Goal: Task Accomplishment & Management: Complete application form

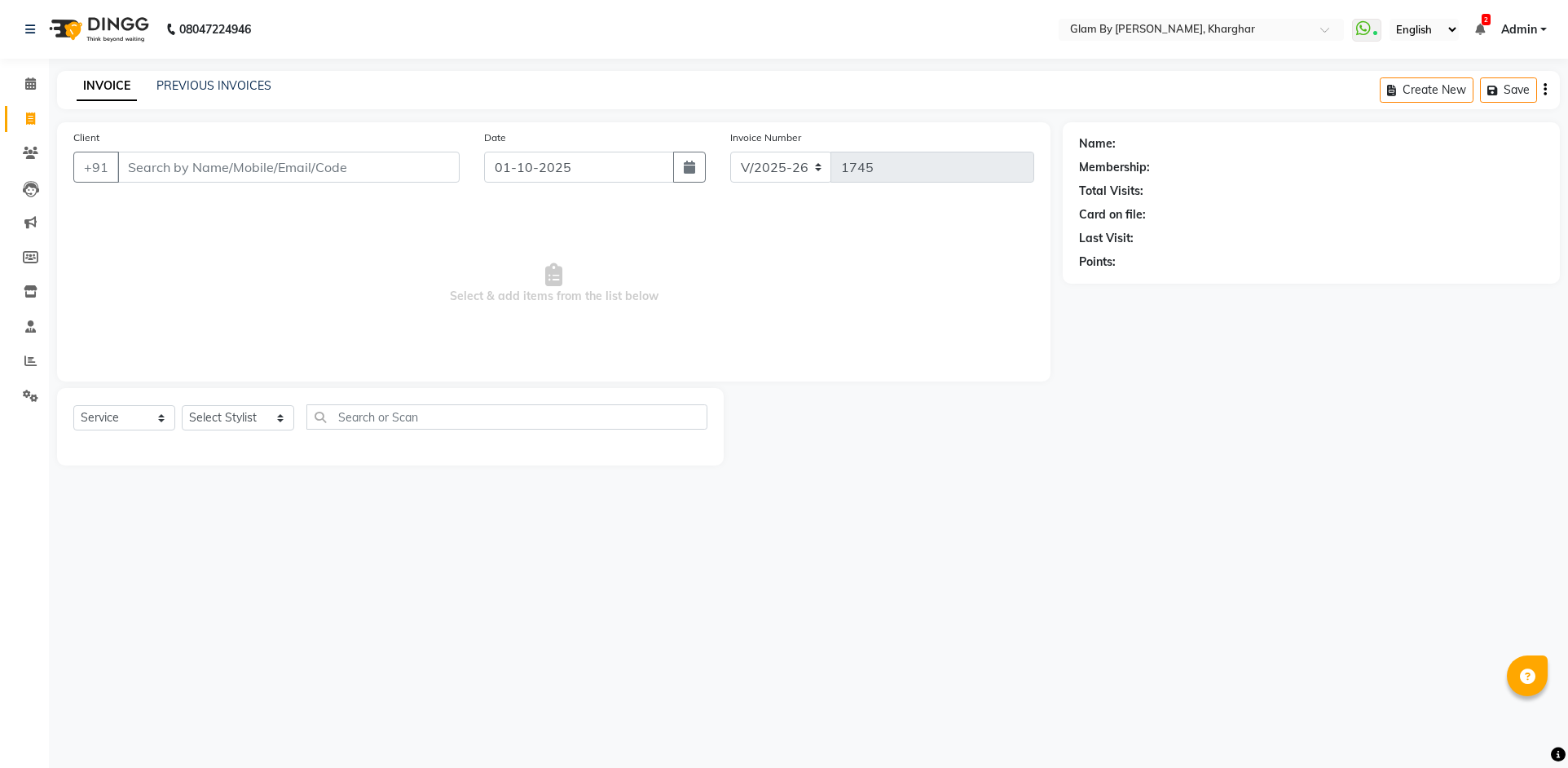
select select "3992"
select select "service"
click at [270, 410] on select "Select Stylist [PERSON_NAME] Avi [PERSON_NAME] [PERSON_NAME] (maneger) MARUL [P…" at bounding box center [238, 417] width 112 height 25
select select "24145"
click at [182, 405] on select "Select Stylist [PERSON_NAME] Avi [PERSON_NAME] [PERSON_NAME] (maneger) MARUL [P…" at bounding box center [238, 417] width 112 height 25
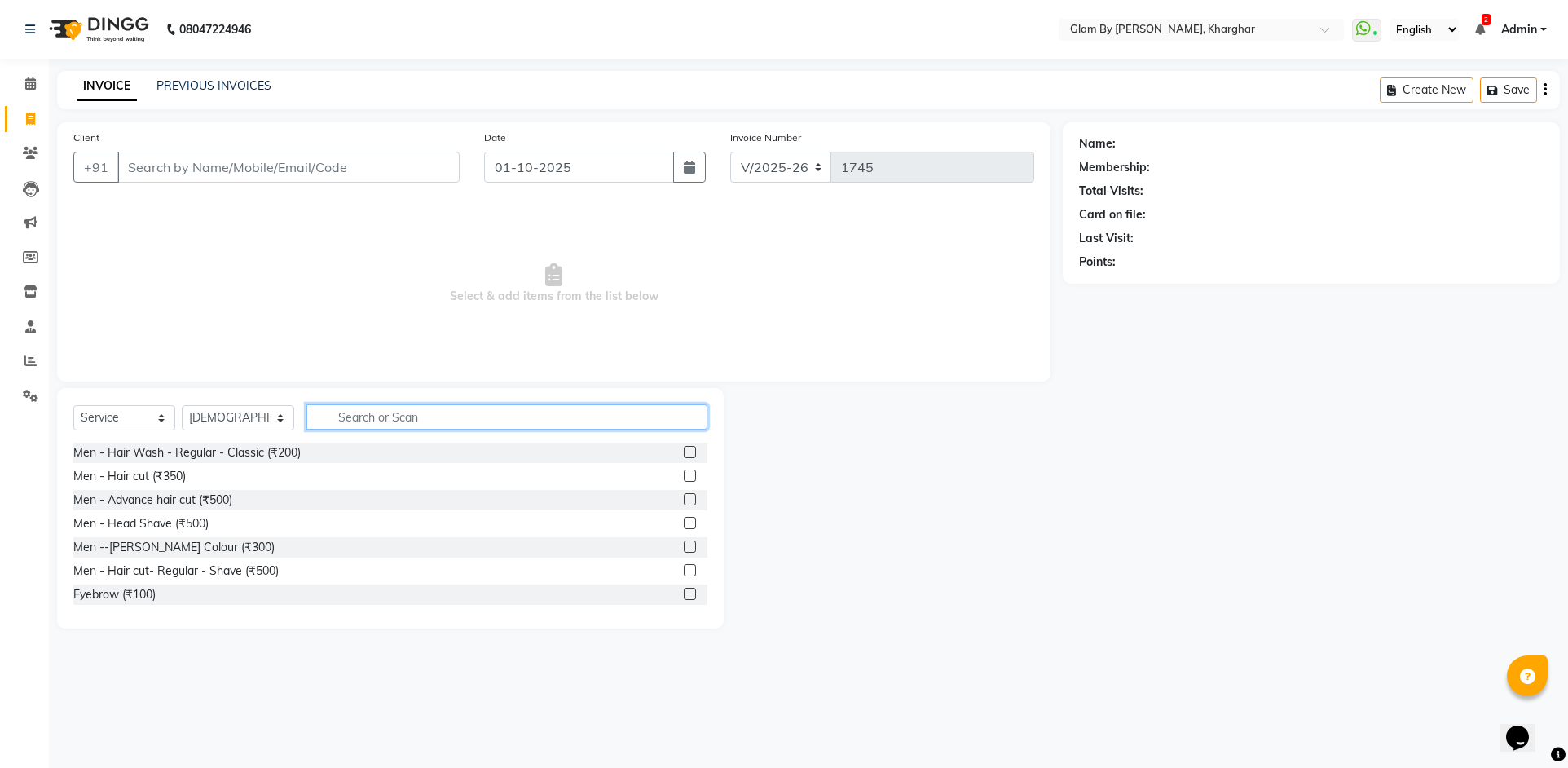
click at [394, 422] on input "text" at bounding box center [507, 417] width 401 height 25
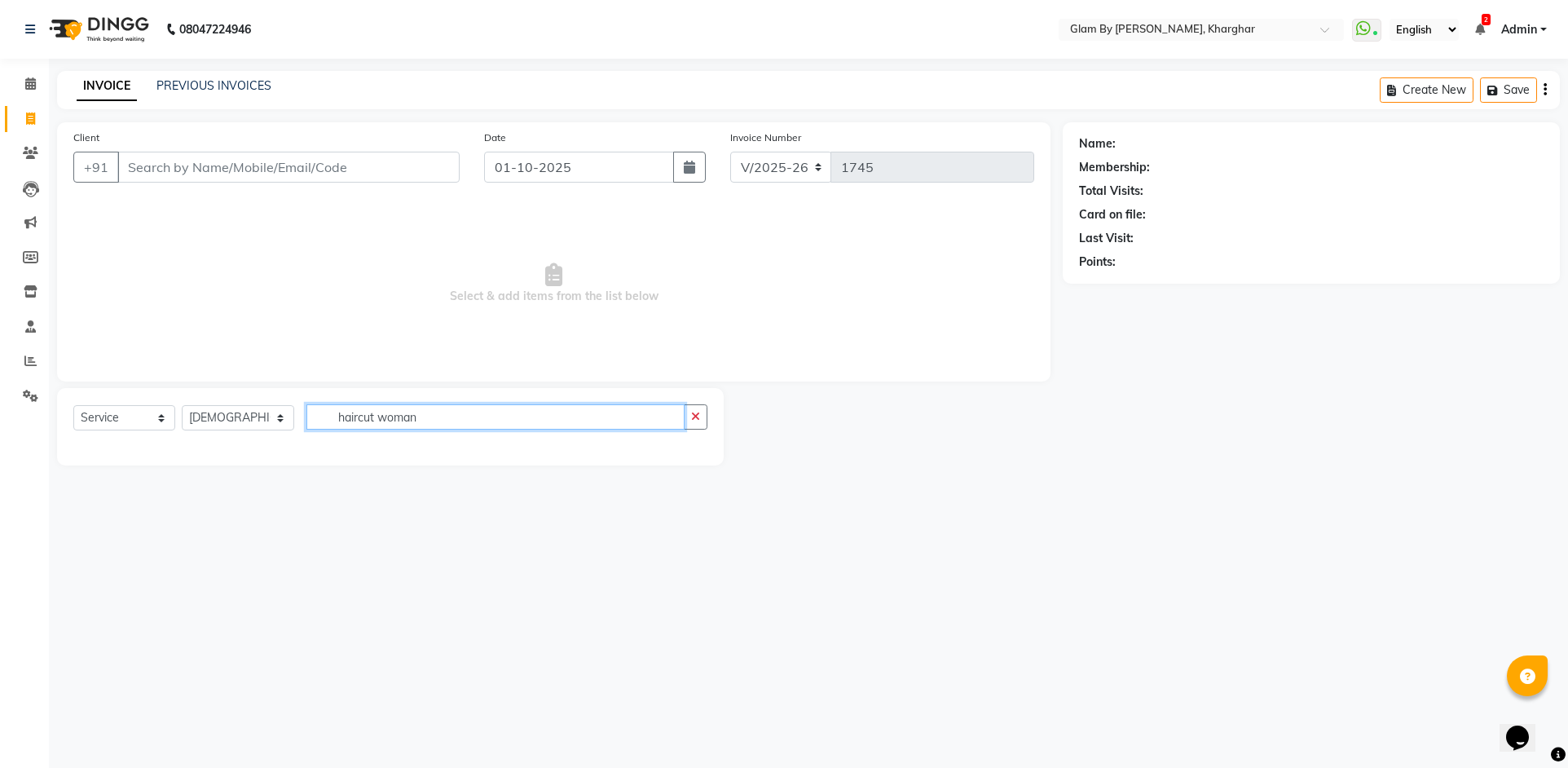
click at [404, 413] on input "haircut woman" at bounding box center [496, 417] width 378 height 25
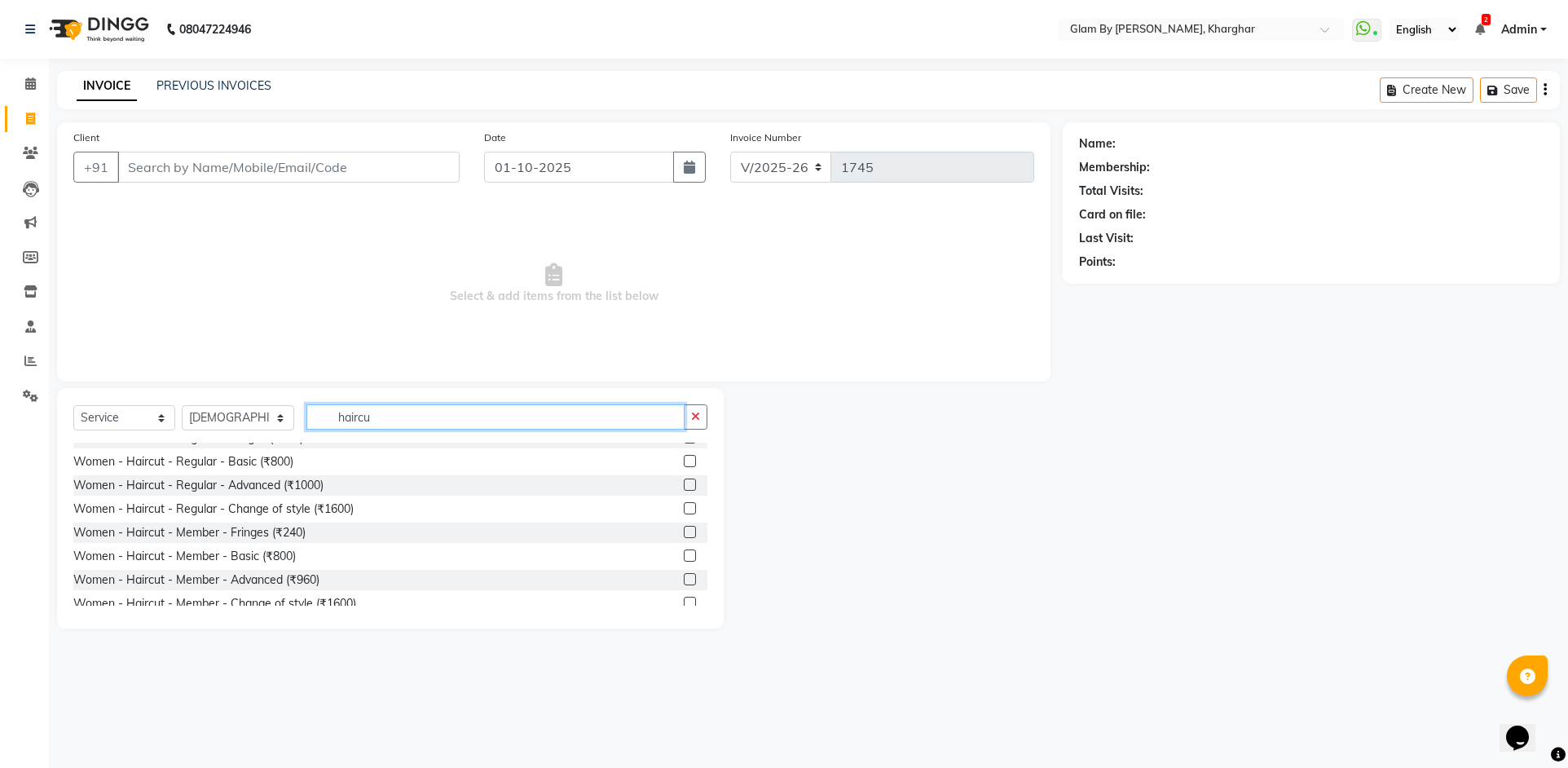
scroll to position [211, 0]
type input "haircu"
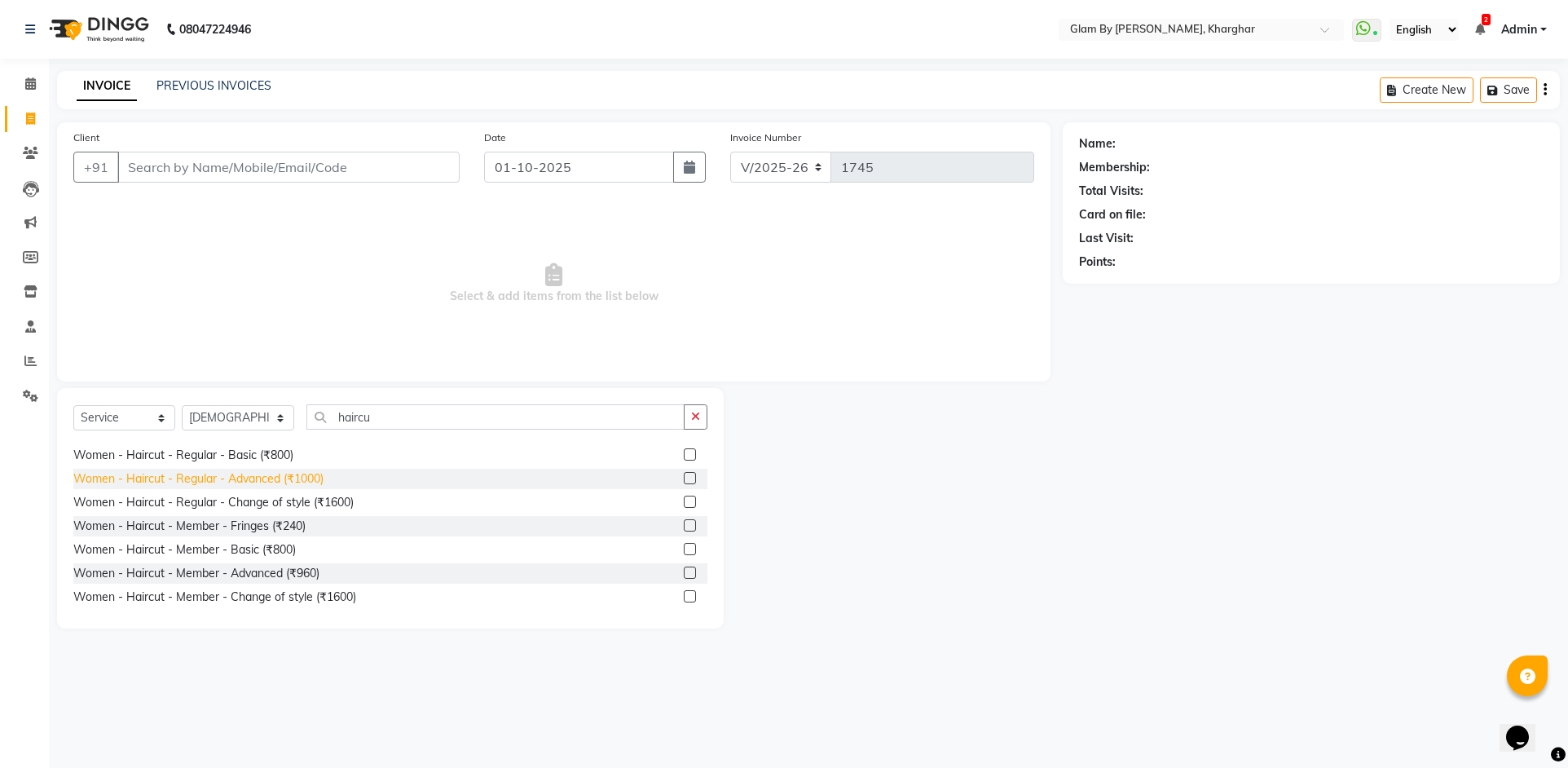
click at [119, 475] on div "Women - Haircut - Regular - Advanced (₹1000)" at bounding box center [198, 478] width 250 height 17
checkbox input "false"
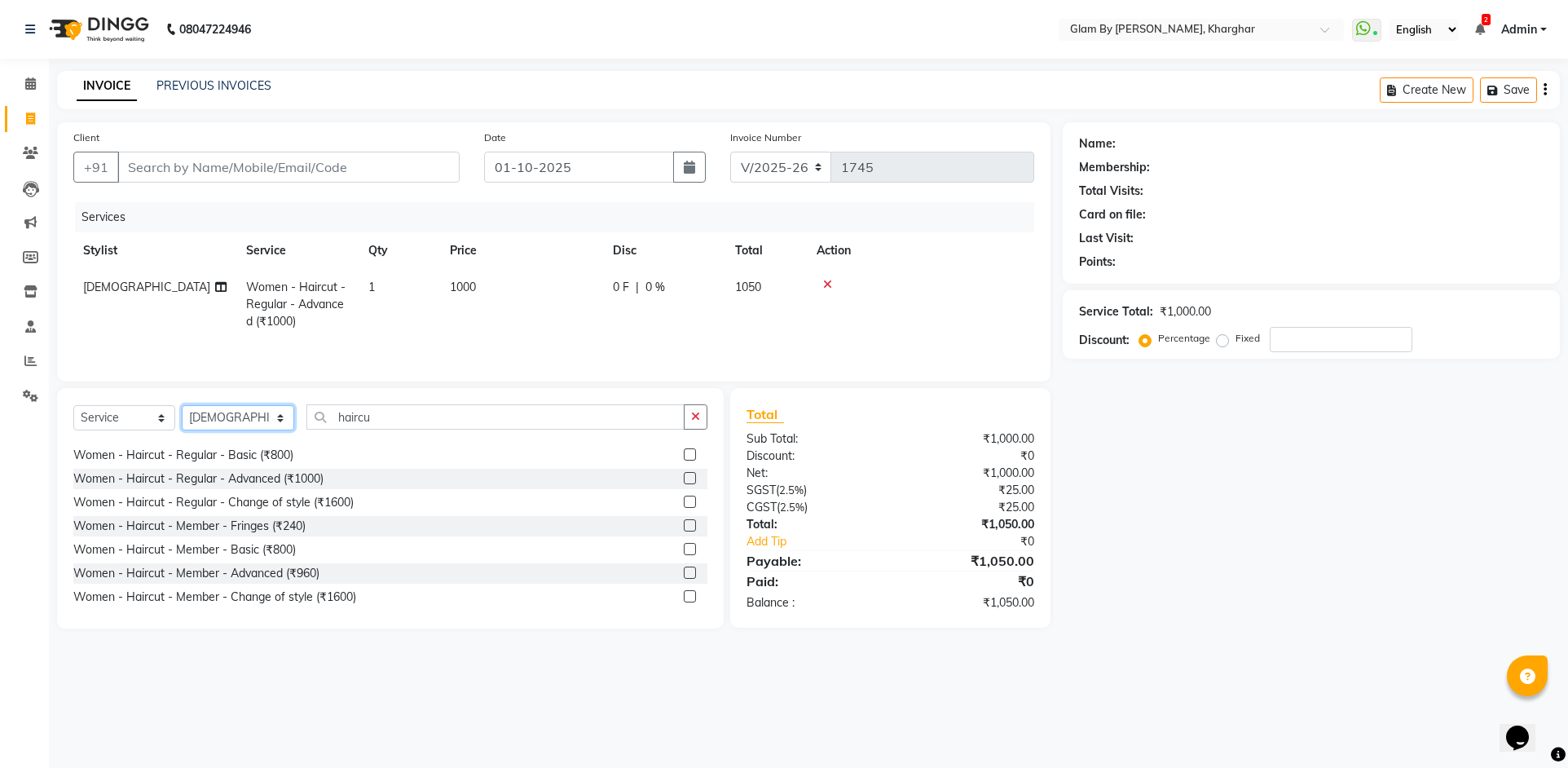
click at [271, 415] on select "Select Stylist [PERSON_NAME] Avi [PERSON_NAME] [PERSON_NAME] (maneger) MARUL [P…" at bounding box center [238, 417] width 112 height 25
select select "77395"
click at [182, 405] on select "Select Stylist [PERSON_NAME] Avi [PERSON_NAME] [PERSON_NAME] (maneger) MARUL [P…" at bounding box center [238, 417] width 112 height 25
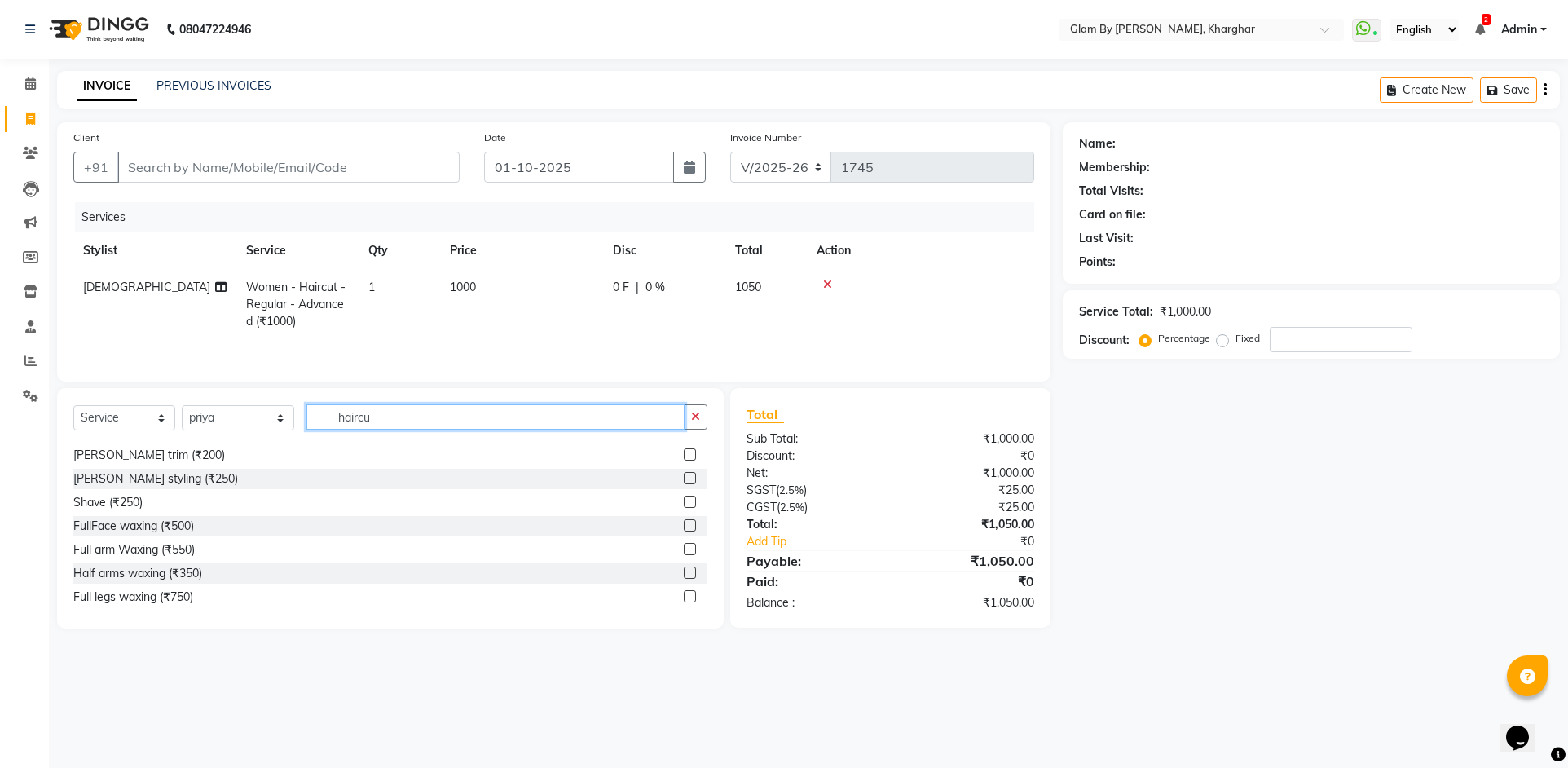
click at [396, 408] on input "haircu" at bounding box center [496, 417] width 378 height 25
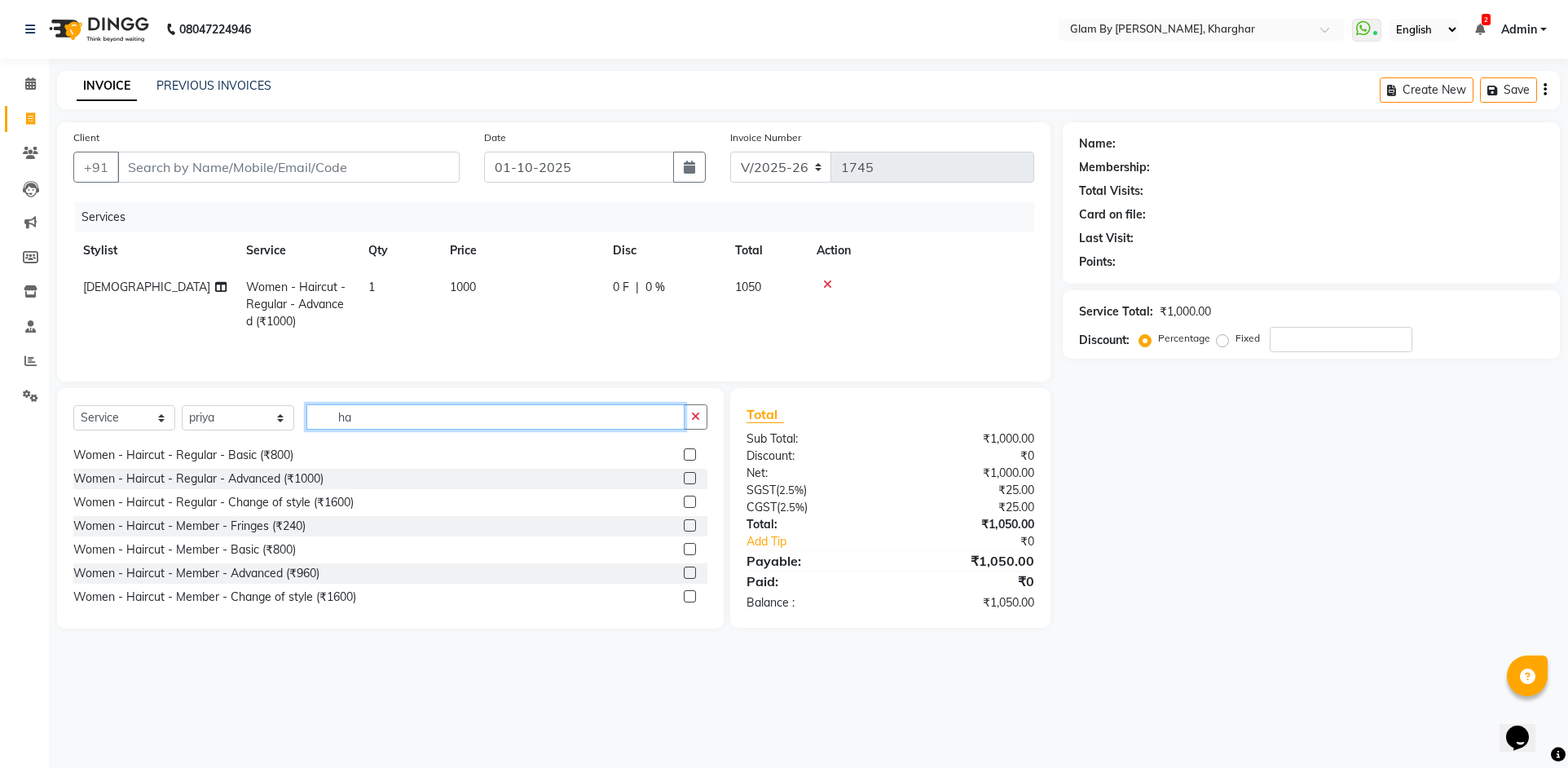
type input "h"
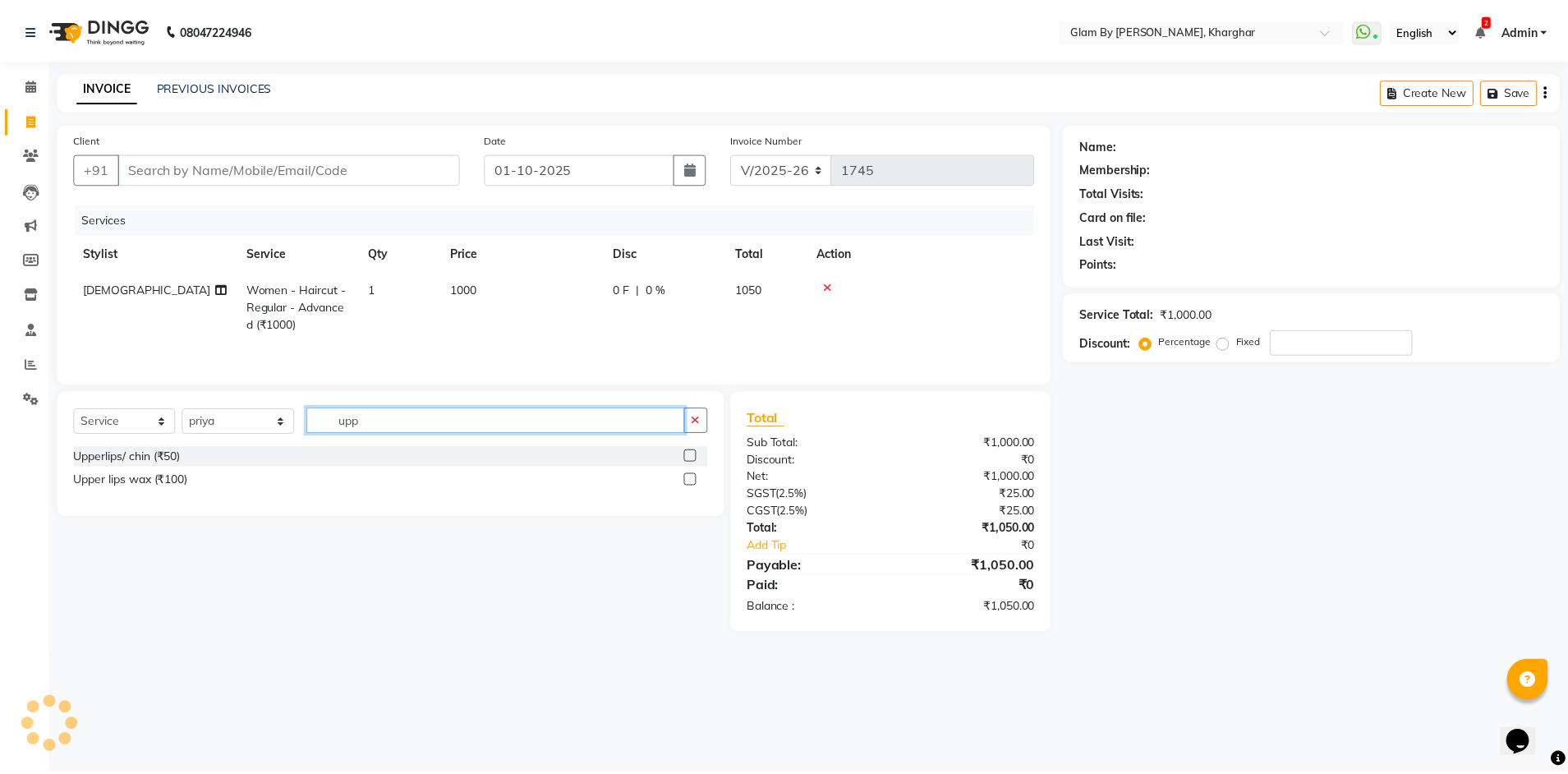
scroll to position [0, 0]
type input "upp"
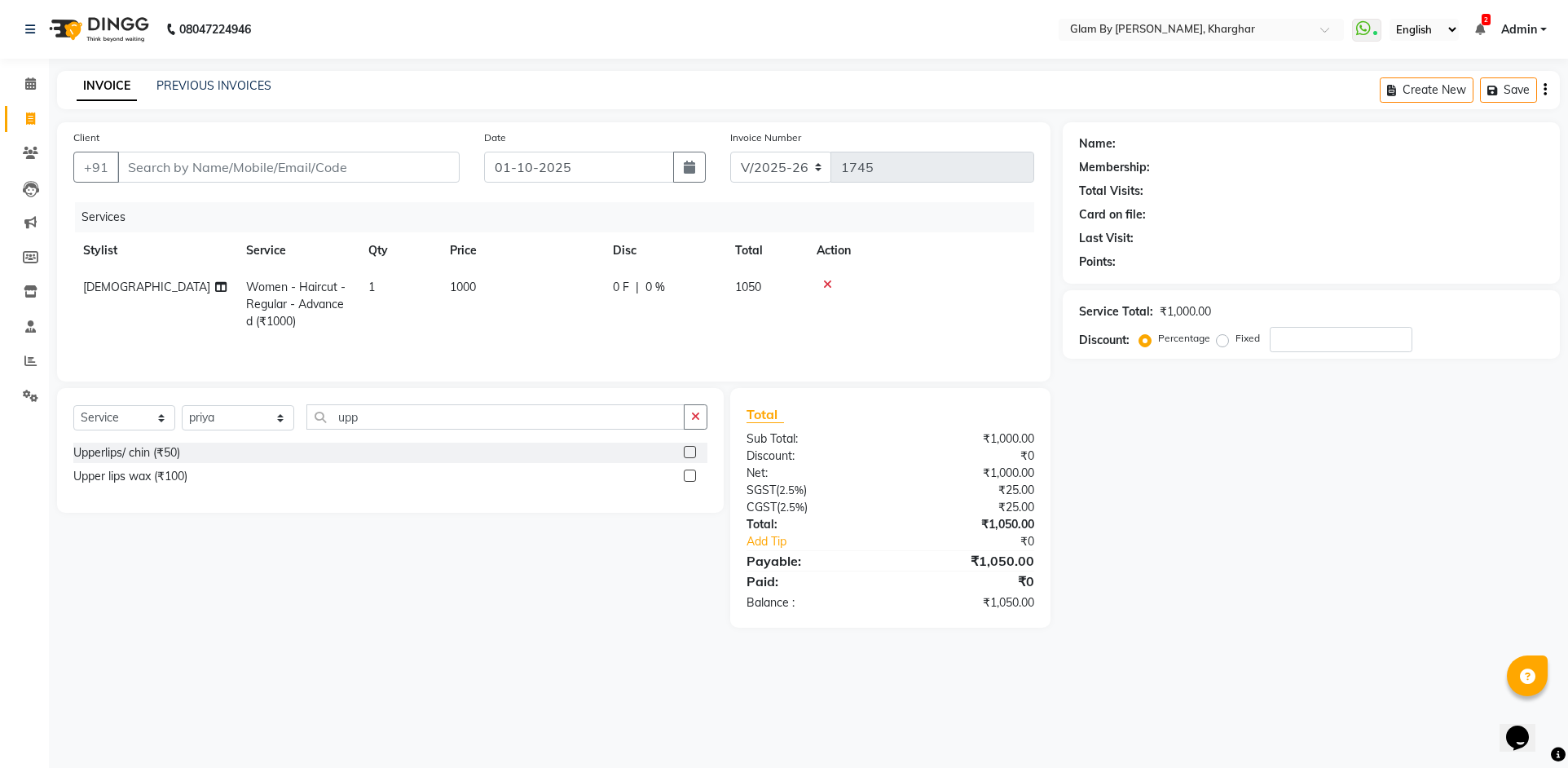
click at [694, 450] on label at bounding box center [690, 452] width 12 height 12
click at [694, 450] on input "checkbox" at bounding box center [689, 453] width 11 height 11
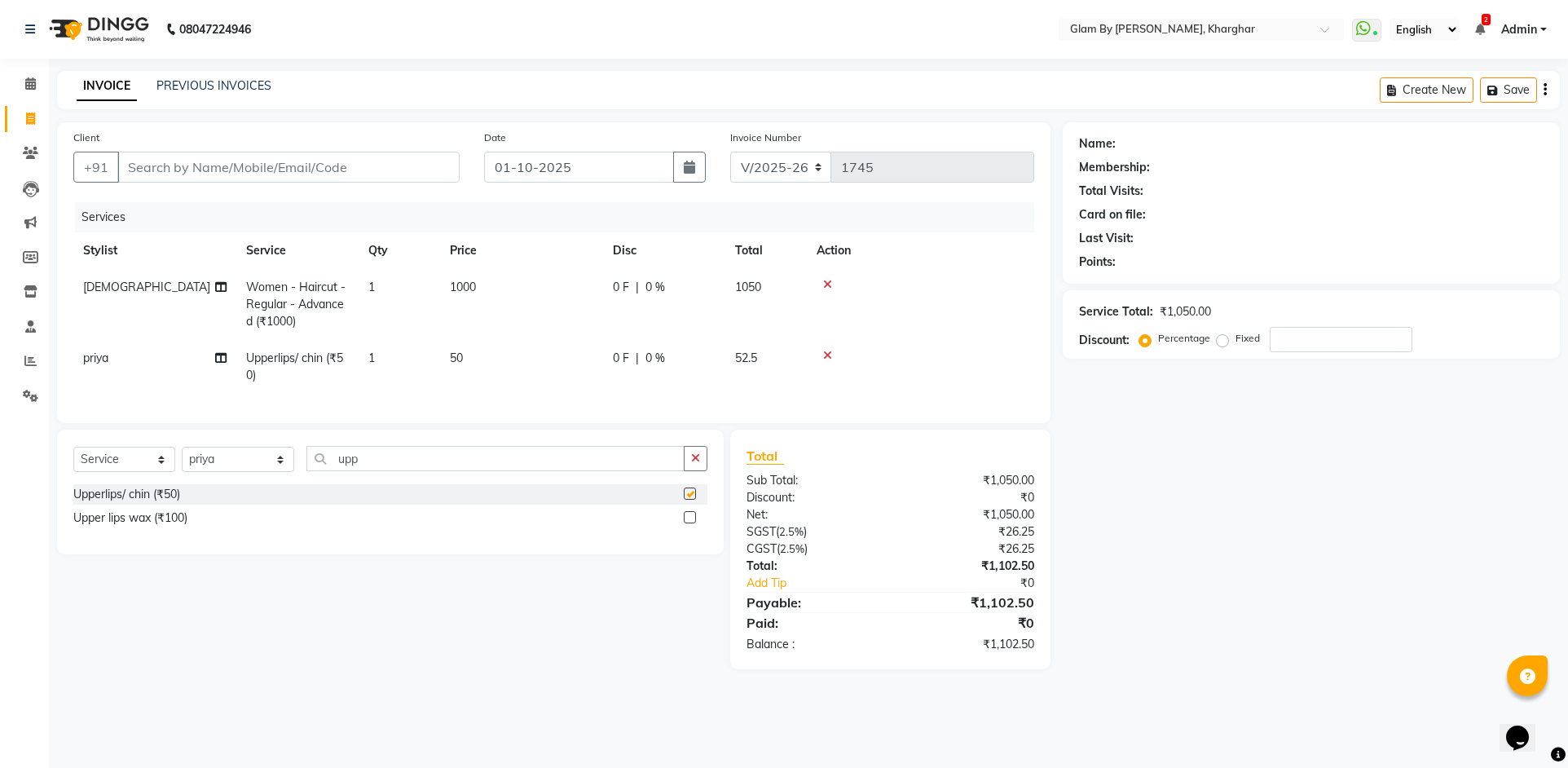
checkbox input "false"
click at [370, 470] on input "upp" at bounding box center [496, 458] width 378 height 25
type input "u"
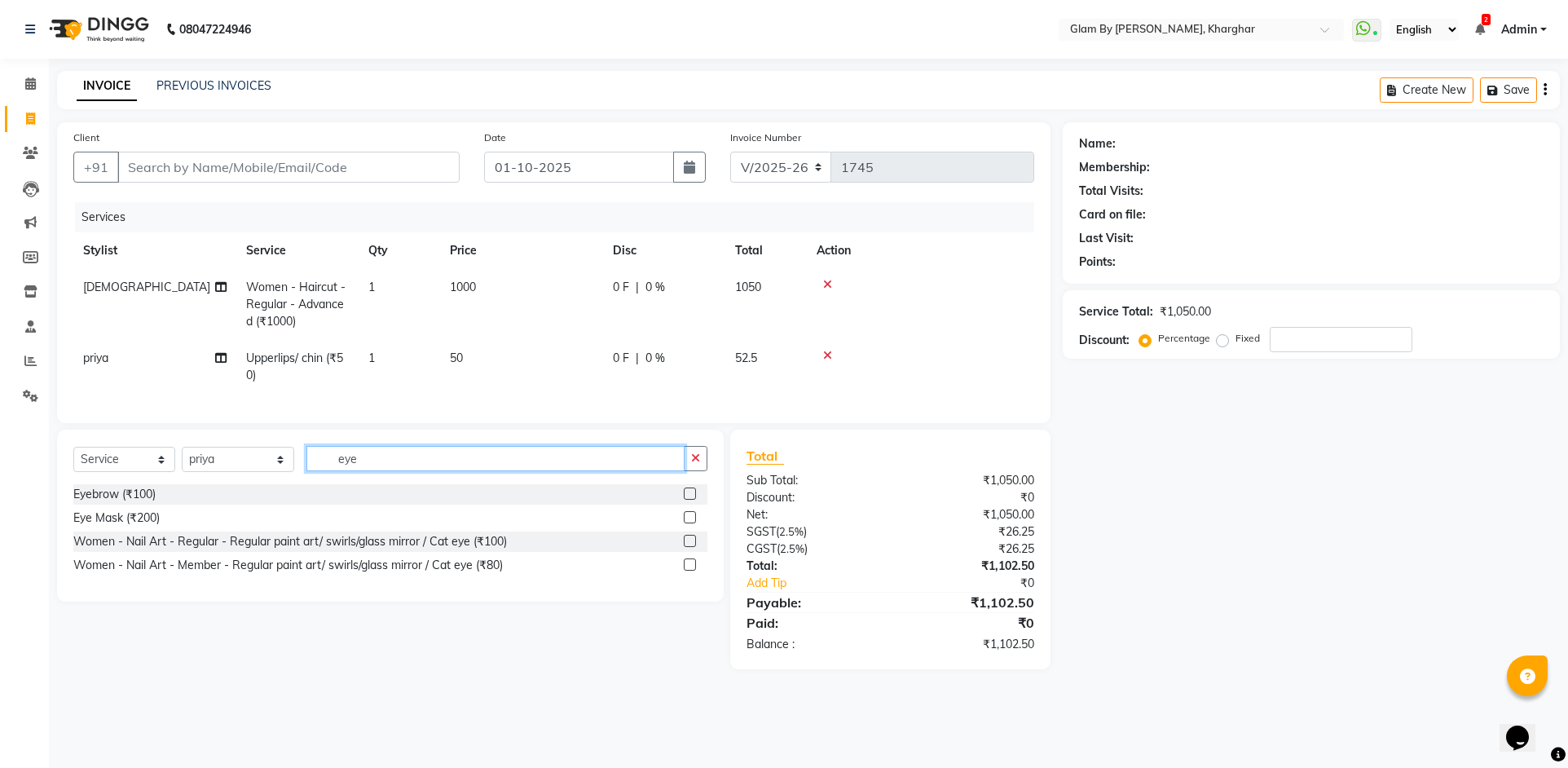
type input "eye"
click at [190, 499] on div "Eyebrow (₹100)" at bounding box center [390, 494] width 634 height 21
click at [687, 500] on label at bounding box center [690, 494] width 12 height 12
click at [687, 500] on input "checkbox" at bounding box center [689, 494] width 11 height 11
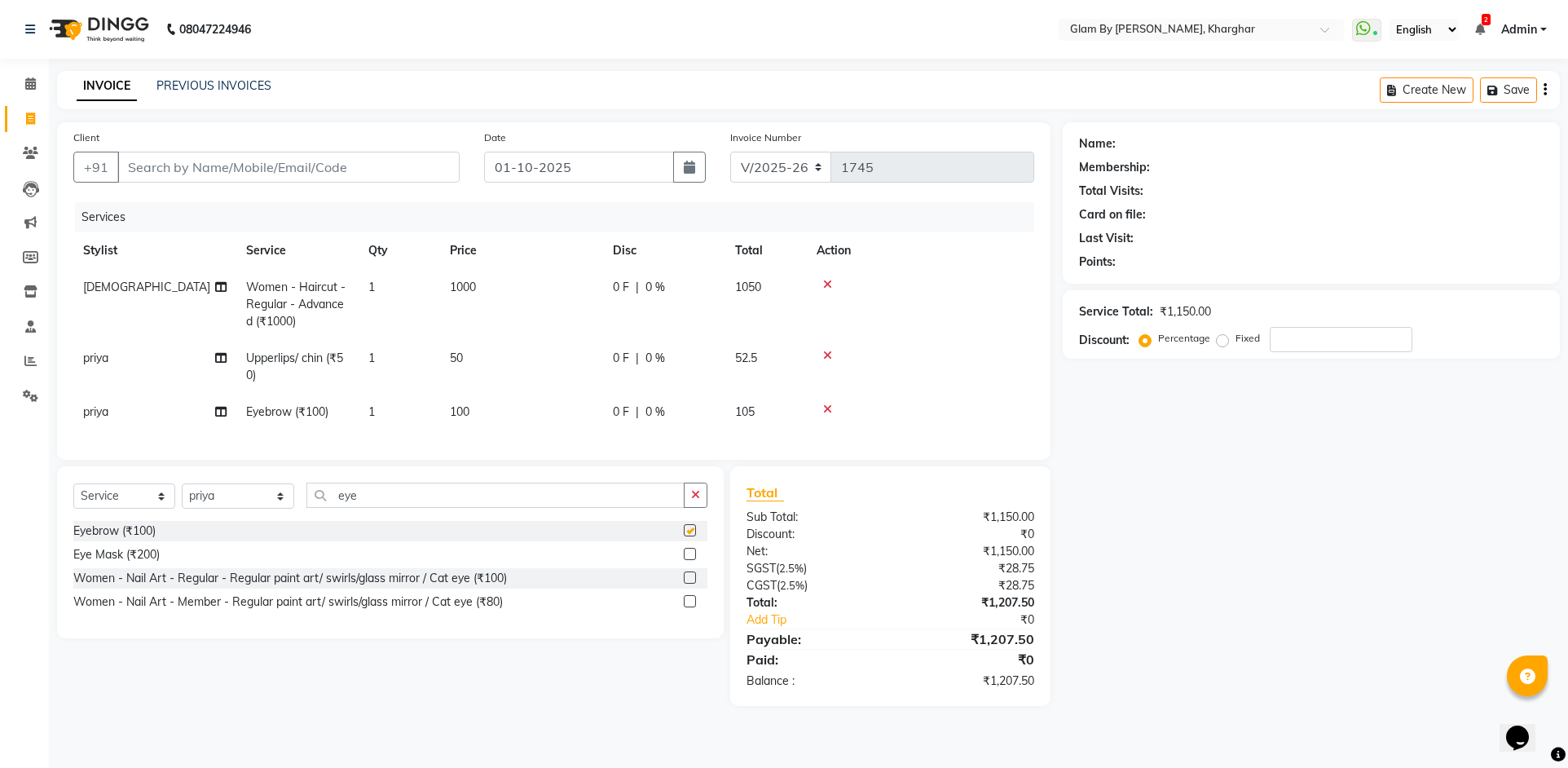
checkbox input "false"
click at [160, 161] on input "Client" at bounding box center [289, 167] width 342 height 31
type input "7"
type input "0"
type input "7259444009"
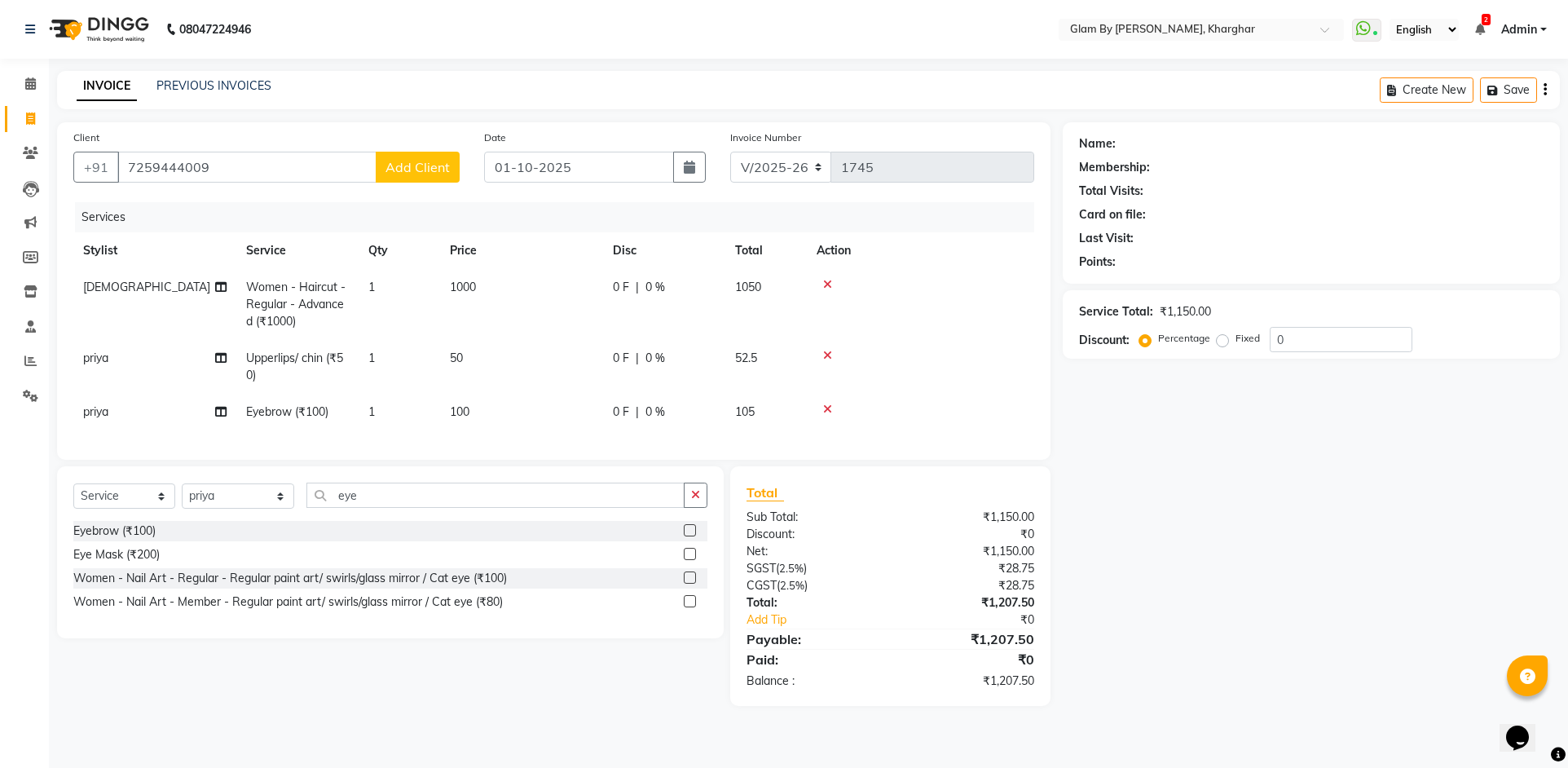
click at [424, 153] on button "Add Client" at bounding box center [417, 167] width 84 height 31
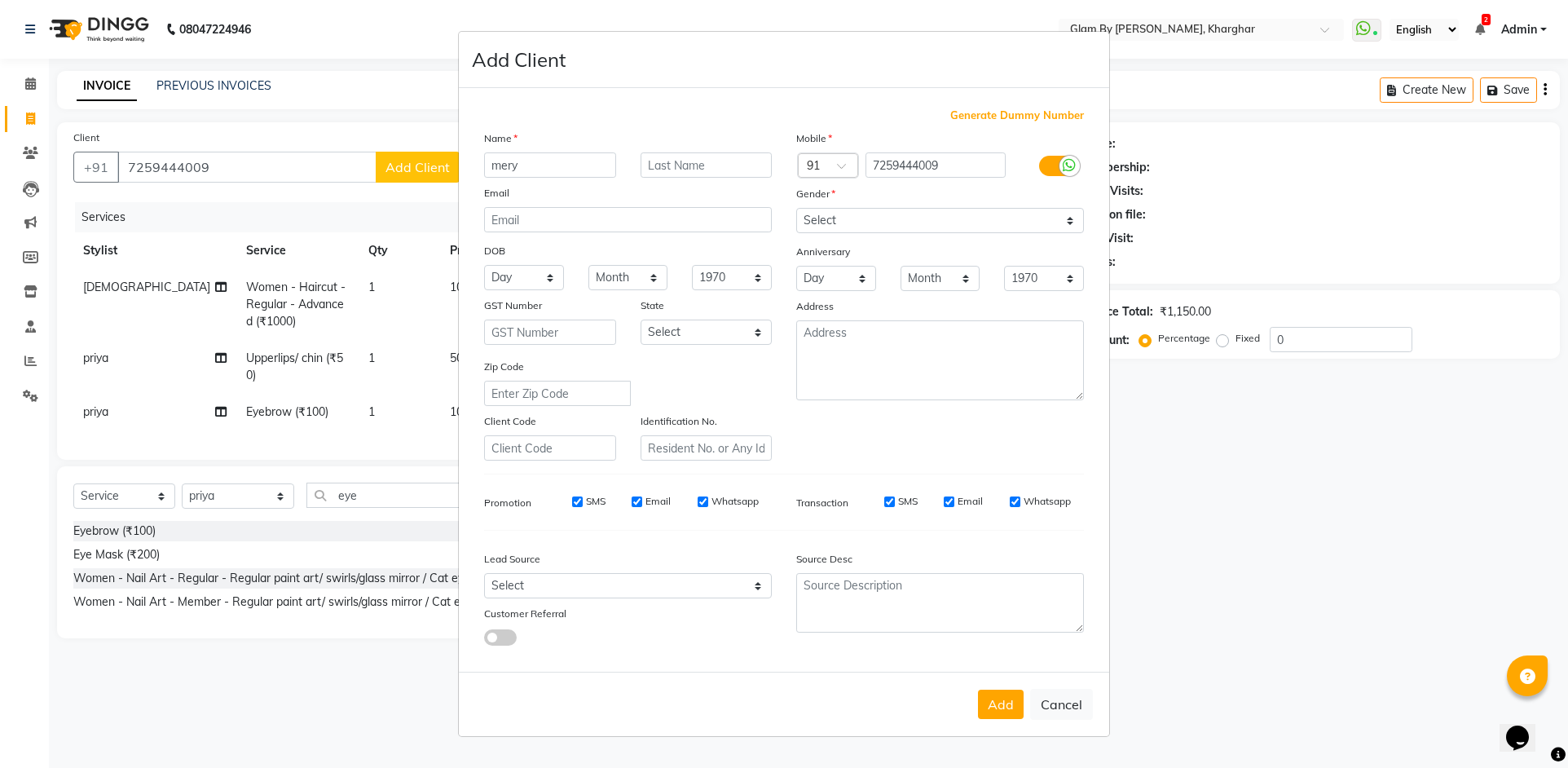
type input "mery"
click at [657, 169] on input "text" at bounding box center [706, 165] width 132 height 25
type input "ray"
click at [993, 704] on button "Add" at bounding box center [1000, 704] width 45 height 29
click at [1245, 378] on ngb-modal-window "Add Client Generate Dummy Number Name [PERSON_NAME] Email DOB Day 01 02 03 04 0…" at bounding box center [784, 384] width 1568 height 768
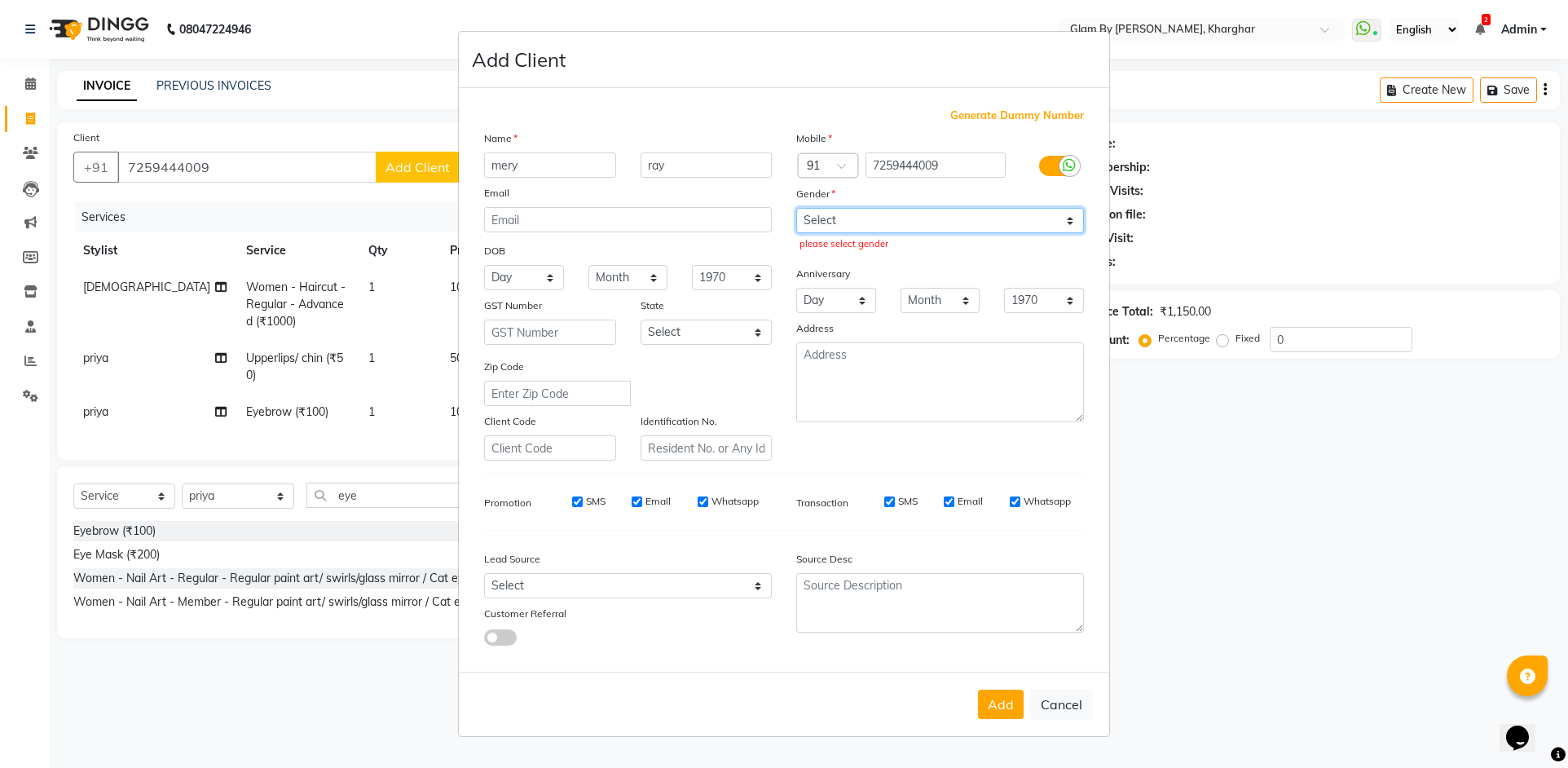
click at [1067, 219] on select "Select [DEMOGRAPHIC_DATA] [DEMOGRAPHIC_DATA] Other Prefer Not To Say" at bounding box center [940, 220] width 288 height 25
select select "[DEMOGRAPHIC_DATA]"
click at [796, 208] on select "Select [DEMOGRAPHIC_DATA] [DEMOGRAPHIC_DATA] Other Prefer Not To Say" at bounding box center [940, 220] width 288 height 25
click at [396, 169] on ngb-modal-window "Add Client Generate Dummy Number Name [PERSON_NAME] Email DOB Day 01 02 03 04 0…" at bounding box center [784, 384] width 1568 height 768
click at [1414, 437] on ngb-modal-window "Add Client Generate Dummy Number Name [PERSON_NAME] Email DOB Day 01 02 03 04 0…" at bounding box center [784, 384] width 1568 height 768
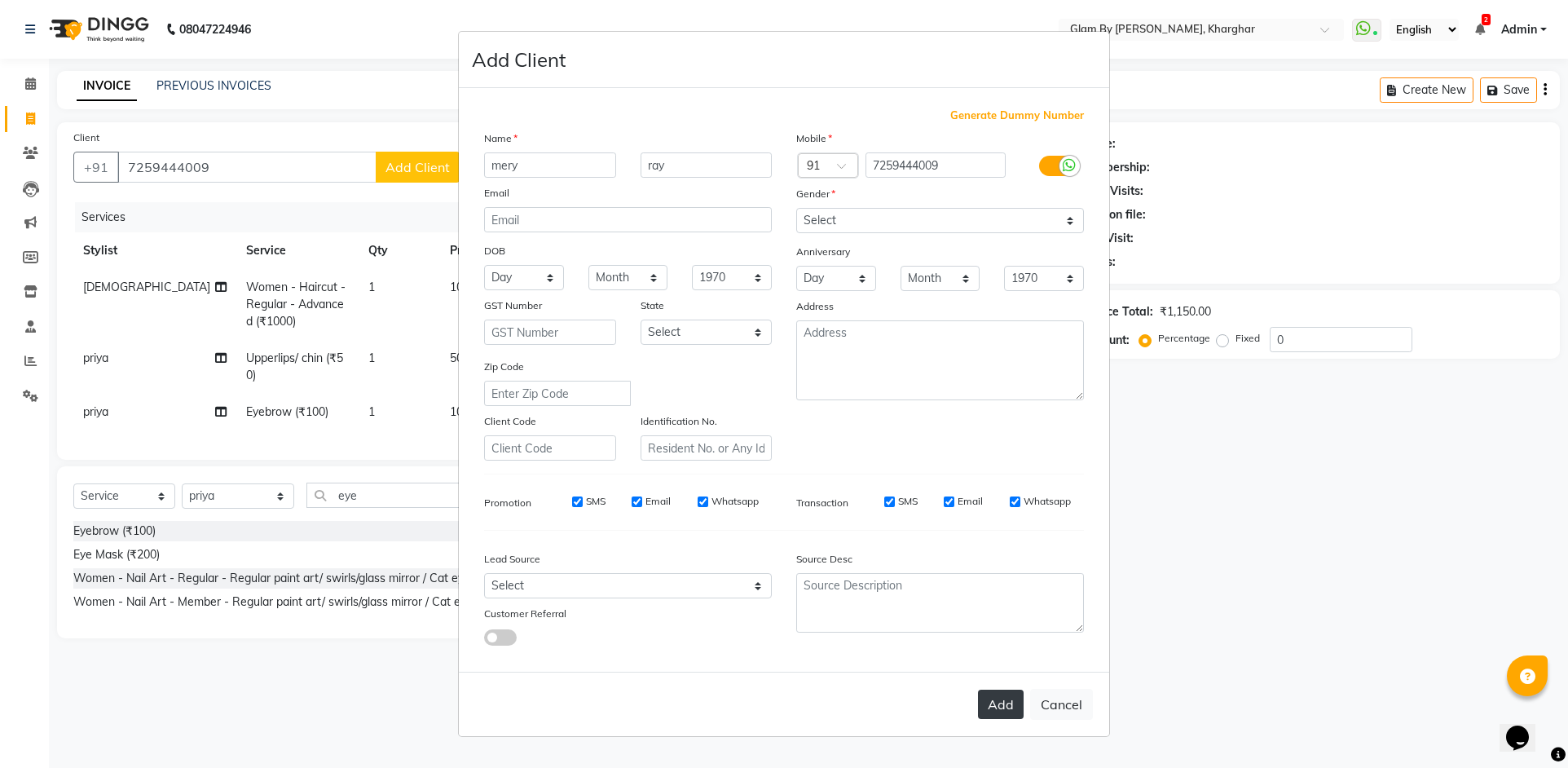
click at [995, 704] on button "Add" at bounding box center [1000, 704] width 45 height 29
select select
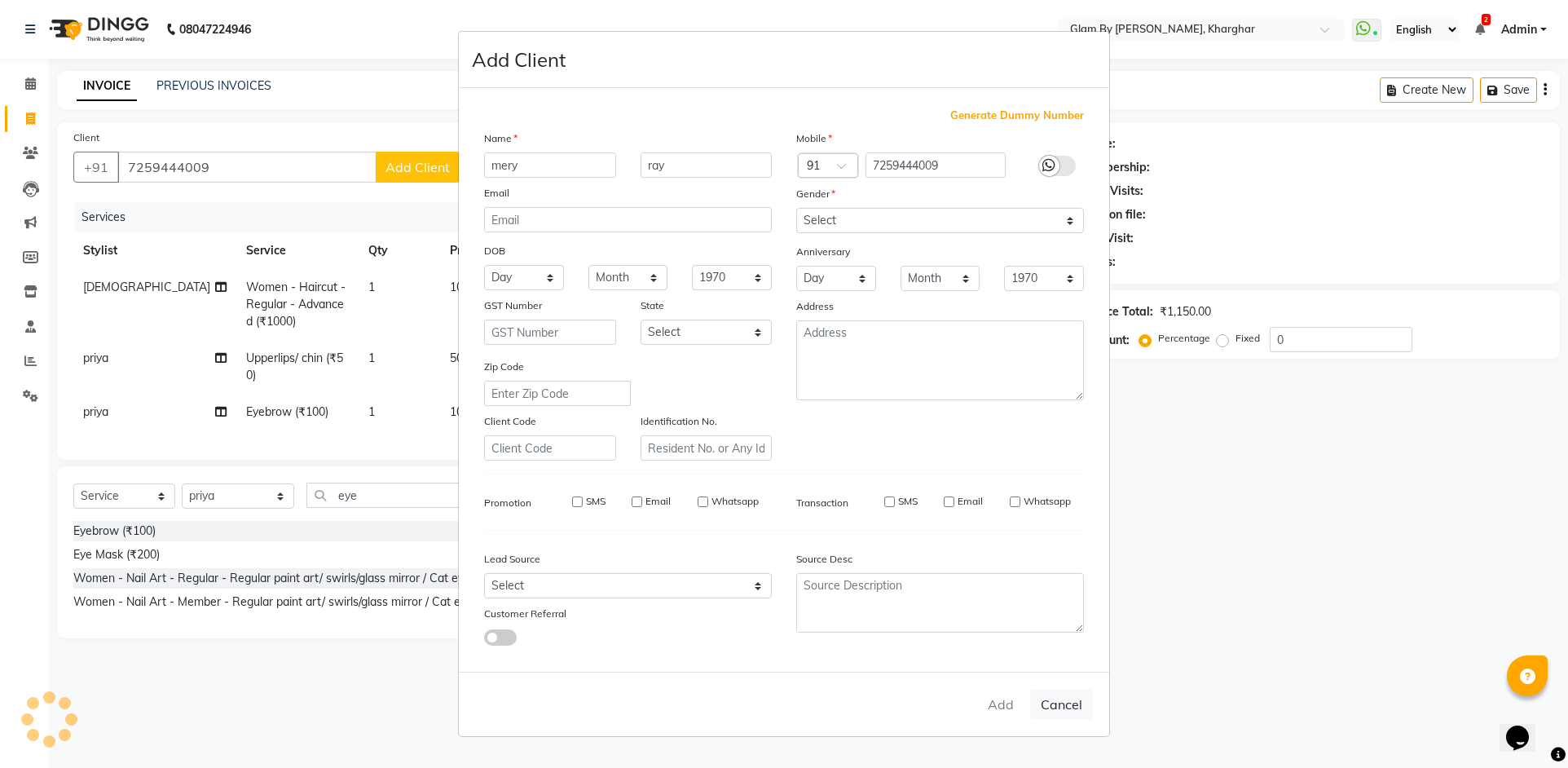
select select
checkbox input "false"
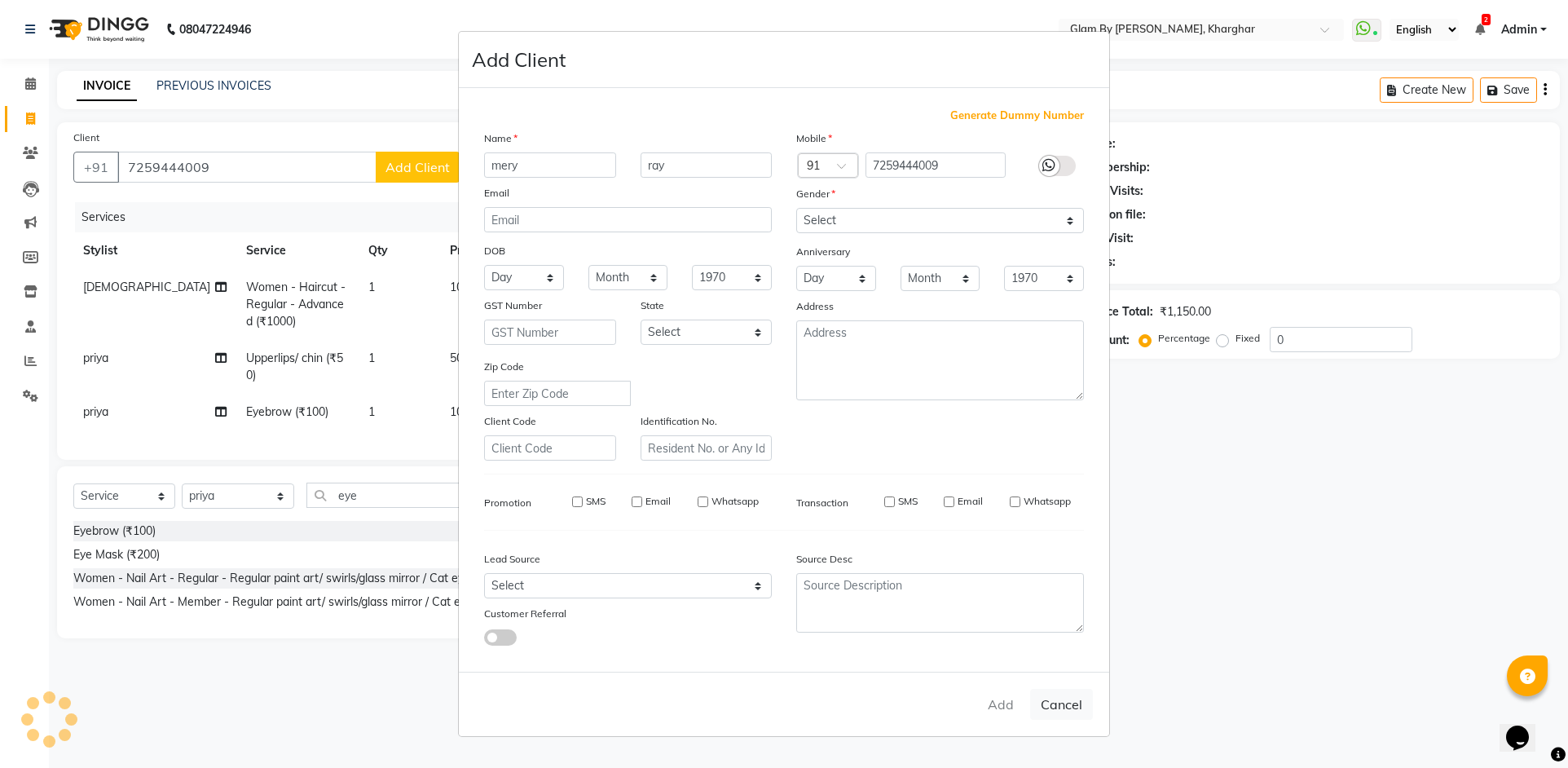
checkbox input "false"
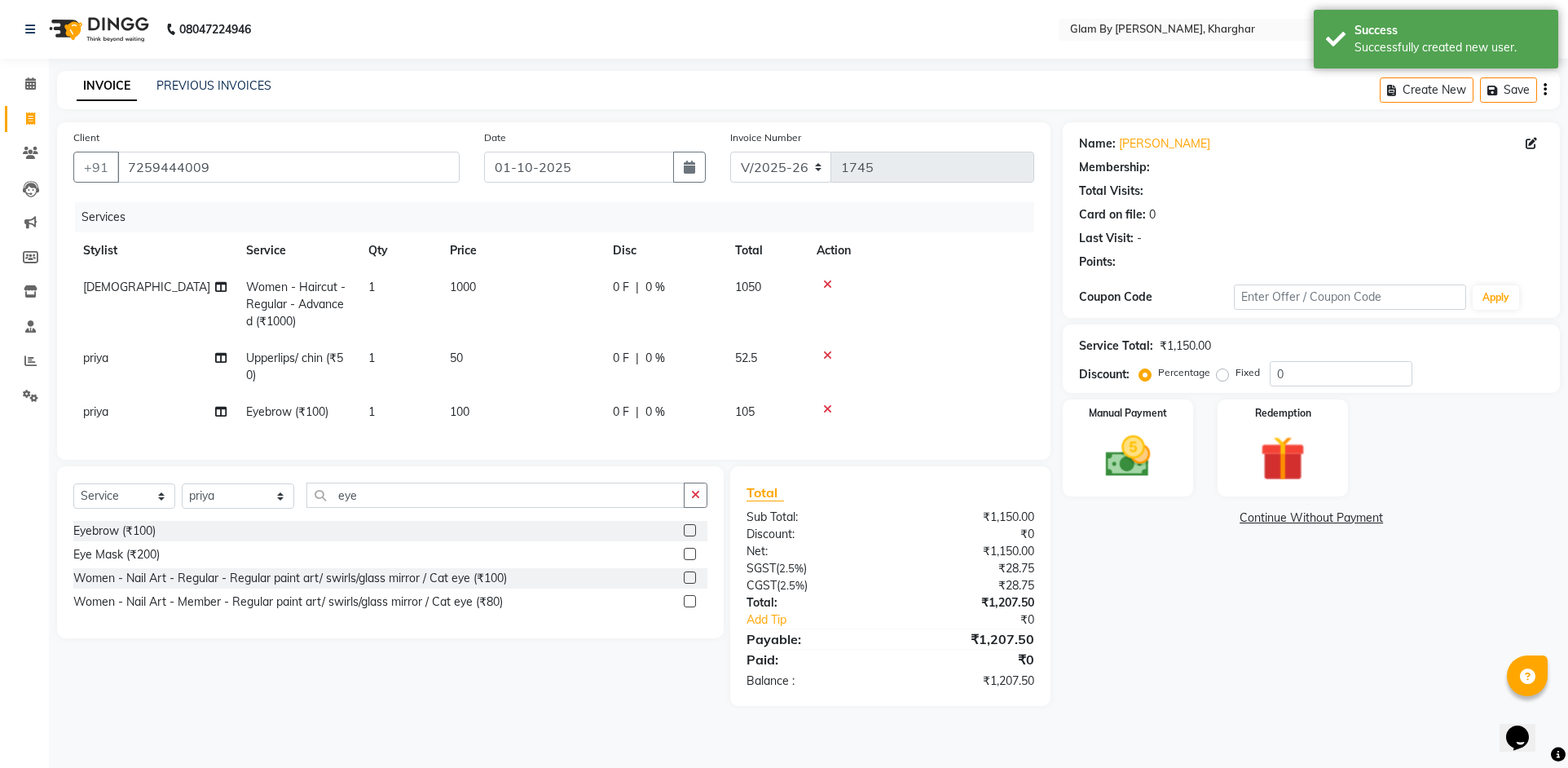
select select "1: Object"
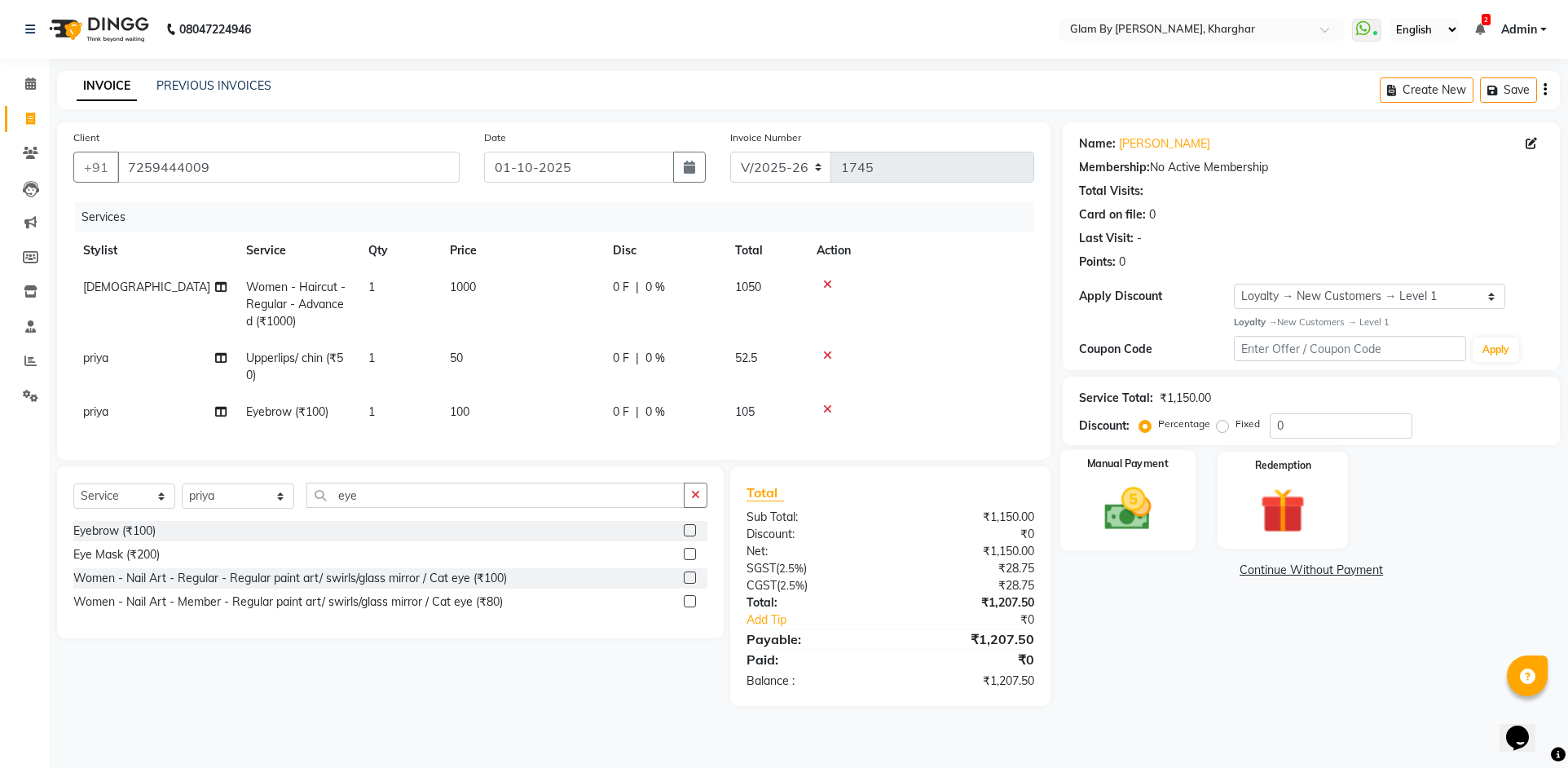
click at [1127, 509] on img at bounding box center [1129, 508] width 77 height 54
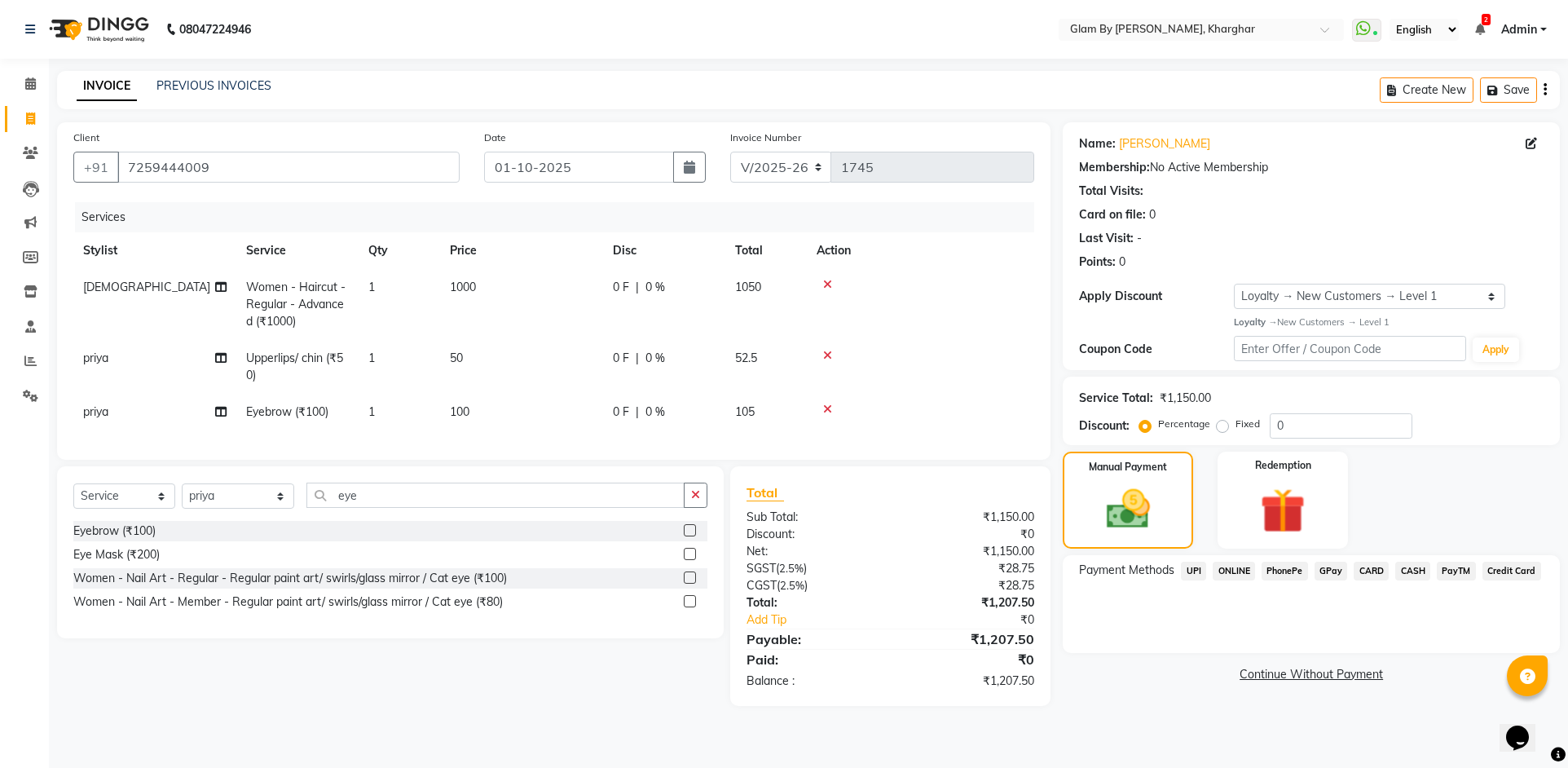
click at [1329, 566] on span "GPay" at bounding box center [1330, 571] width 33 height 19
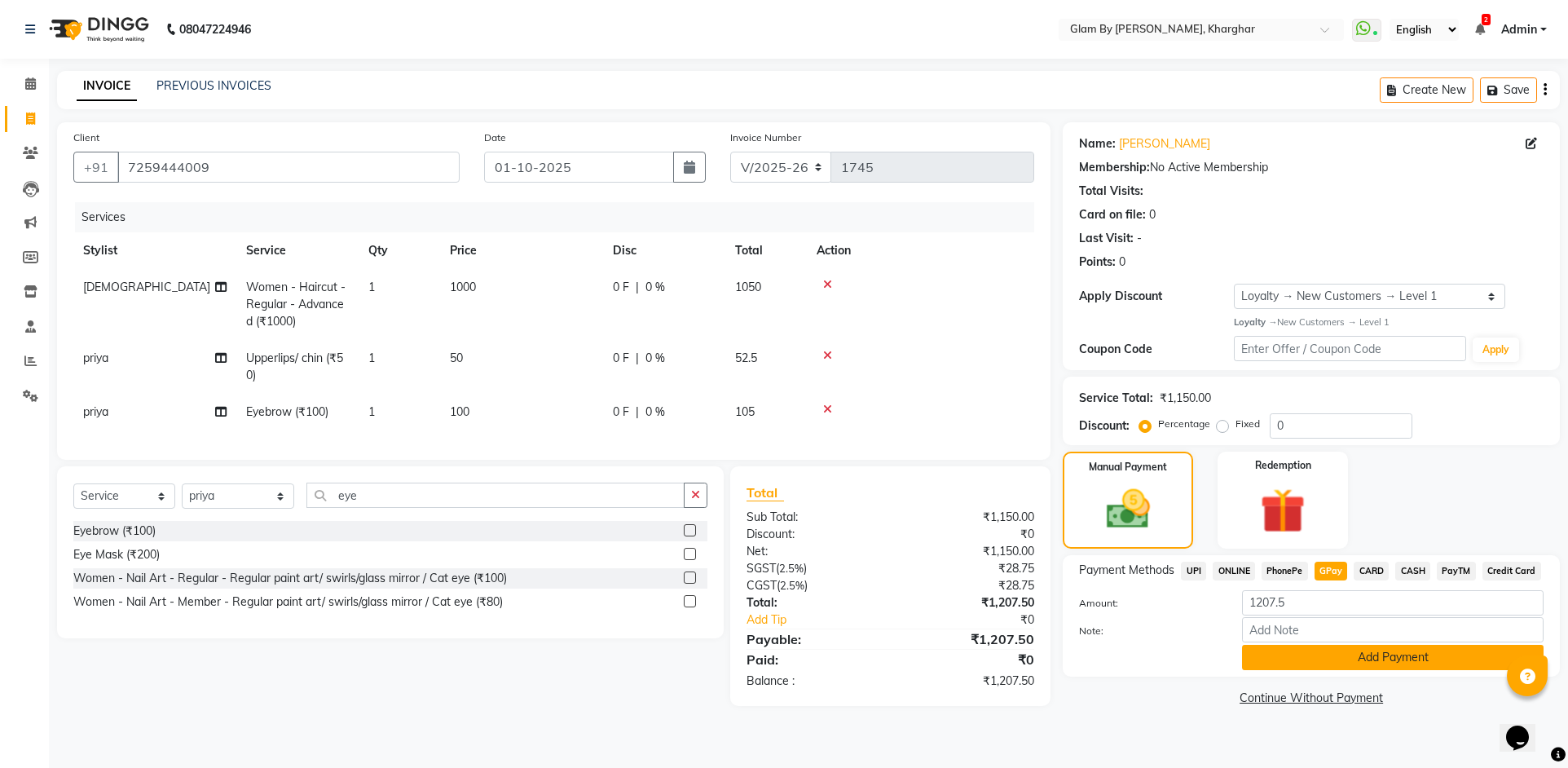
click at [1343, 652] on button "Add Payment" at bounding box center [1392, 657] width 301 height 25
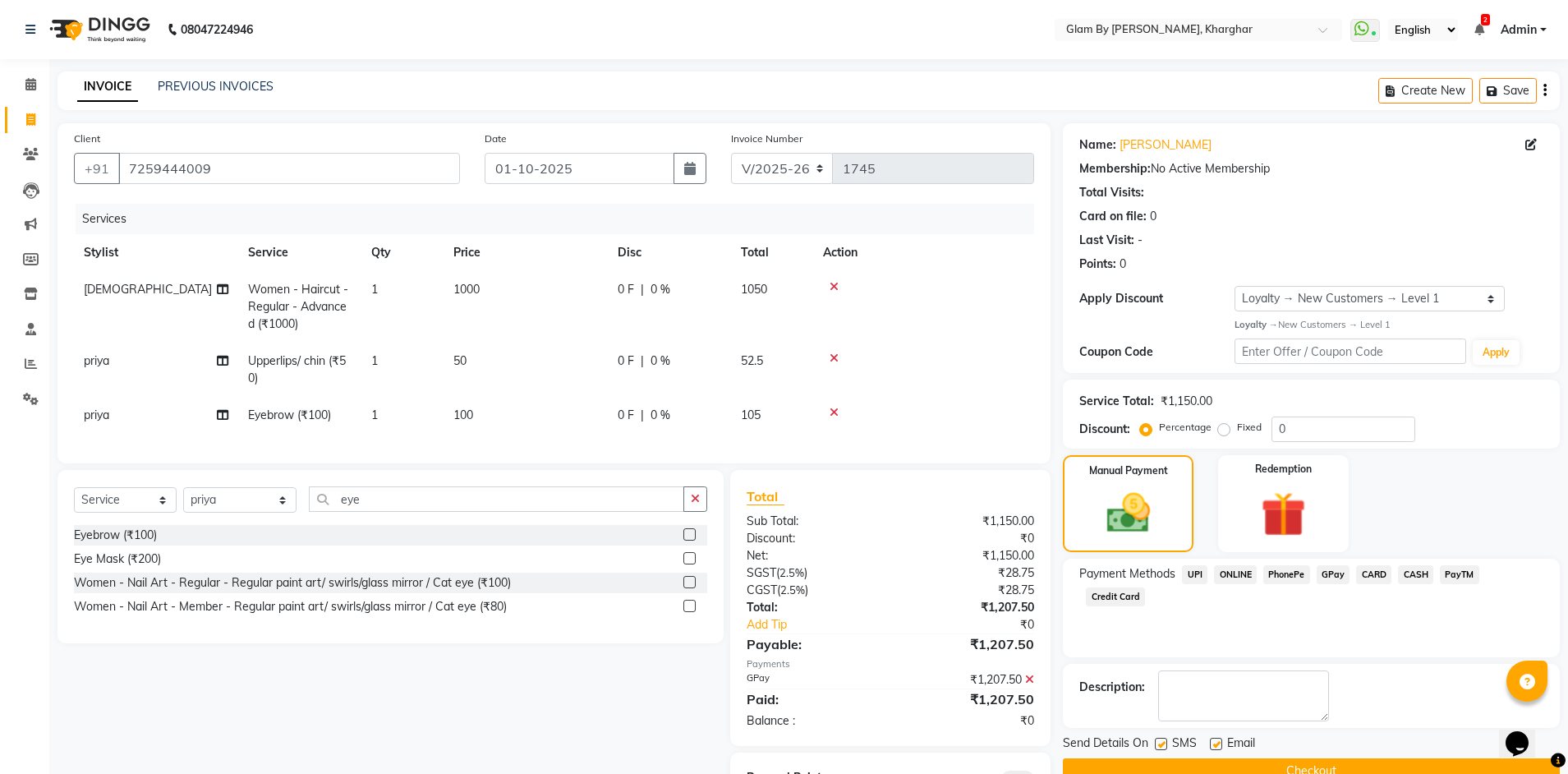
click at [1161, 745] on label at bounding box center [1161, 744] width 13 height 13
click at [1161, 745] on input "checkbox" at bounding box center [1160, 745] width 11 height 11
checkbox input "false"
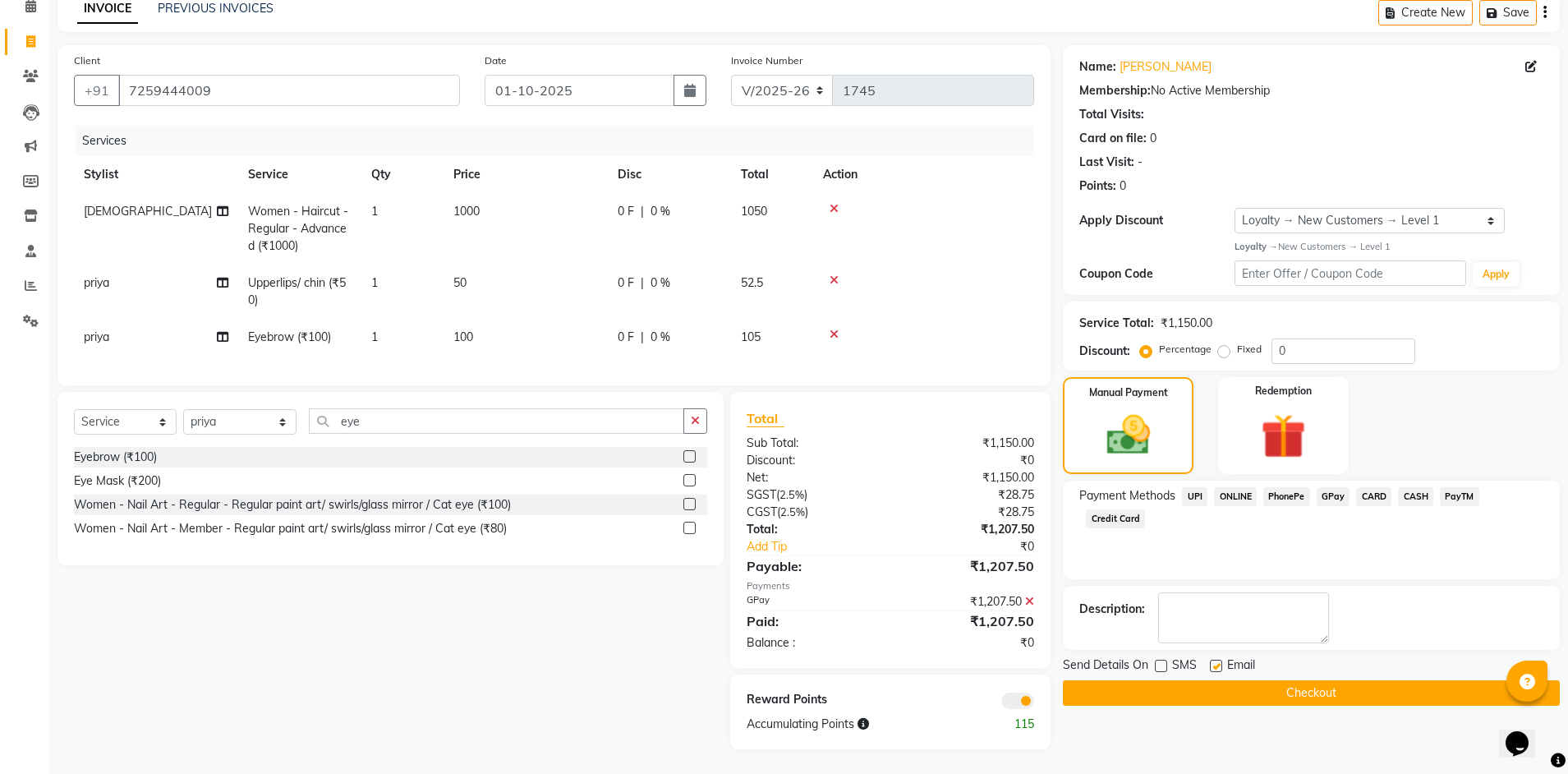
click at [1272, 681] on button "Checkout" at bounding box center [1311, 693] width 497 height 25
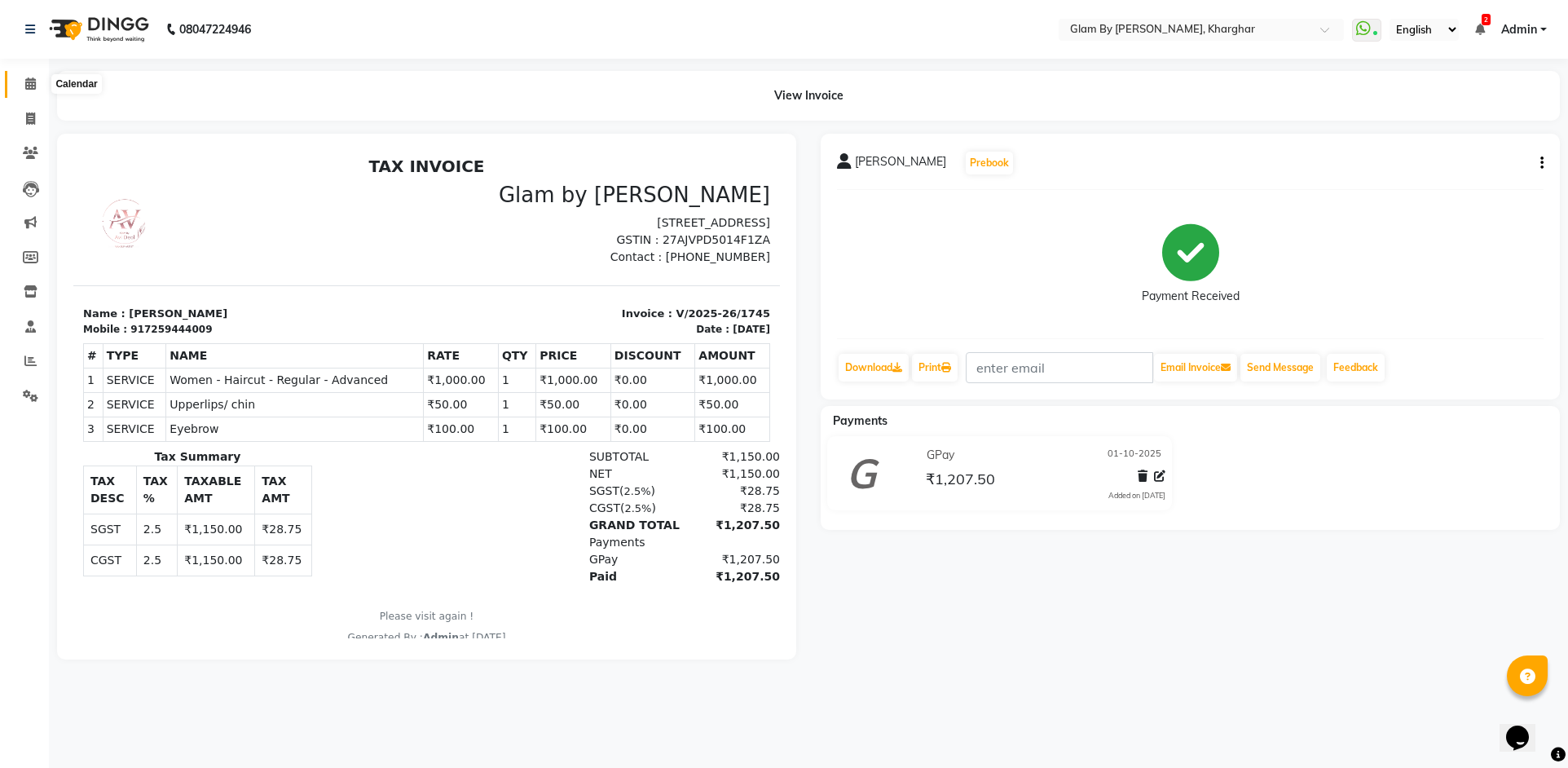
click at [34, 82] on icon at bounding box center [30, 84] width 11 height 12
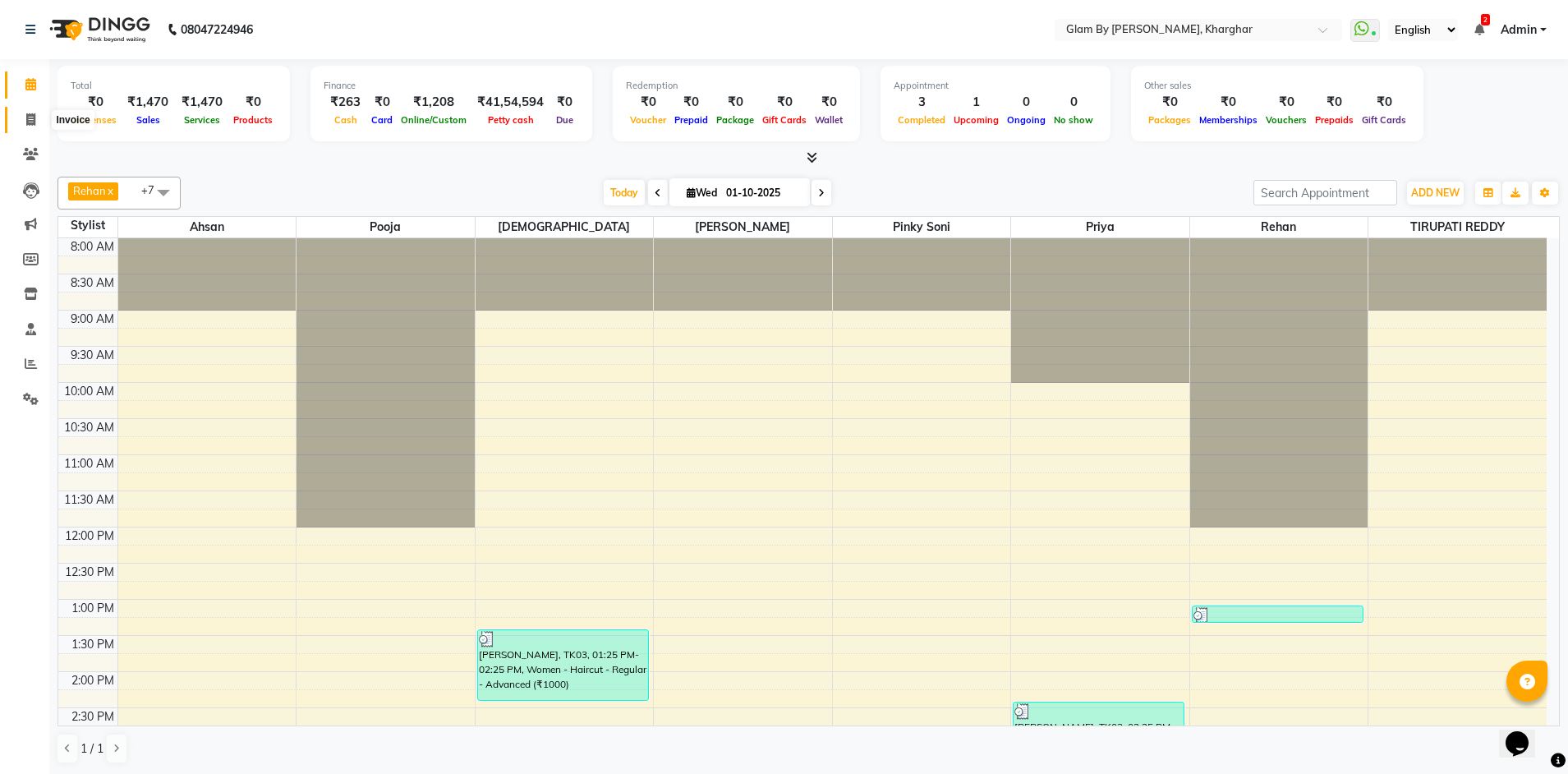
click at [35, 118] on icon at bounding box center [31, 120] width 9 height 13
select select "3992"
select select "service"
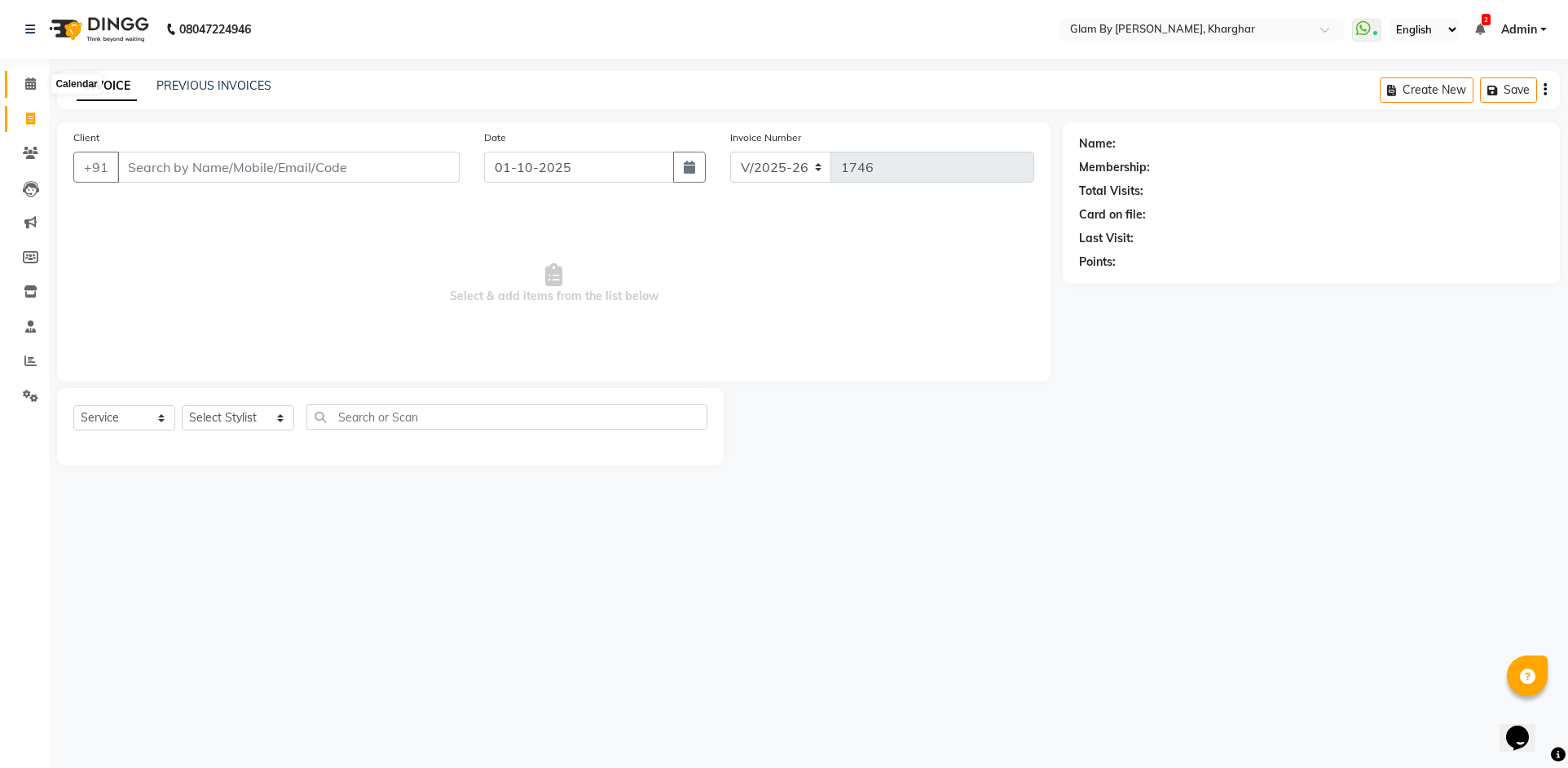
click at [35, 80] on icon at bounding box center [30, 84] width 11 height 12
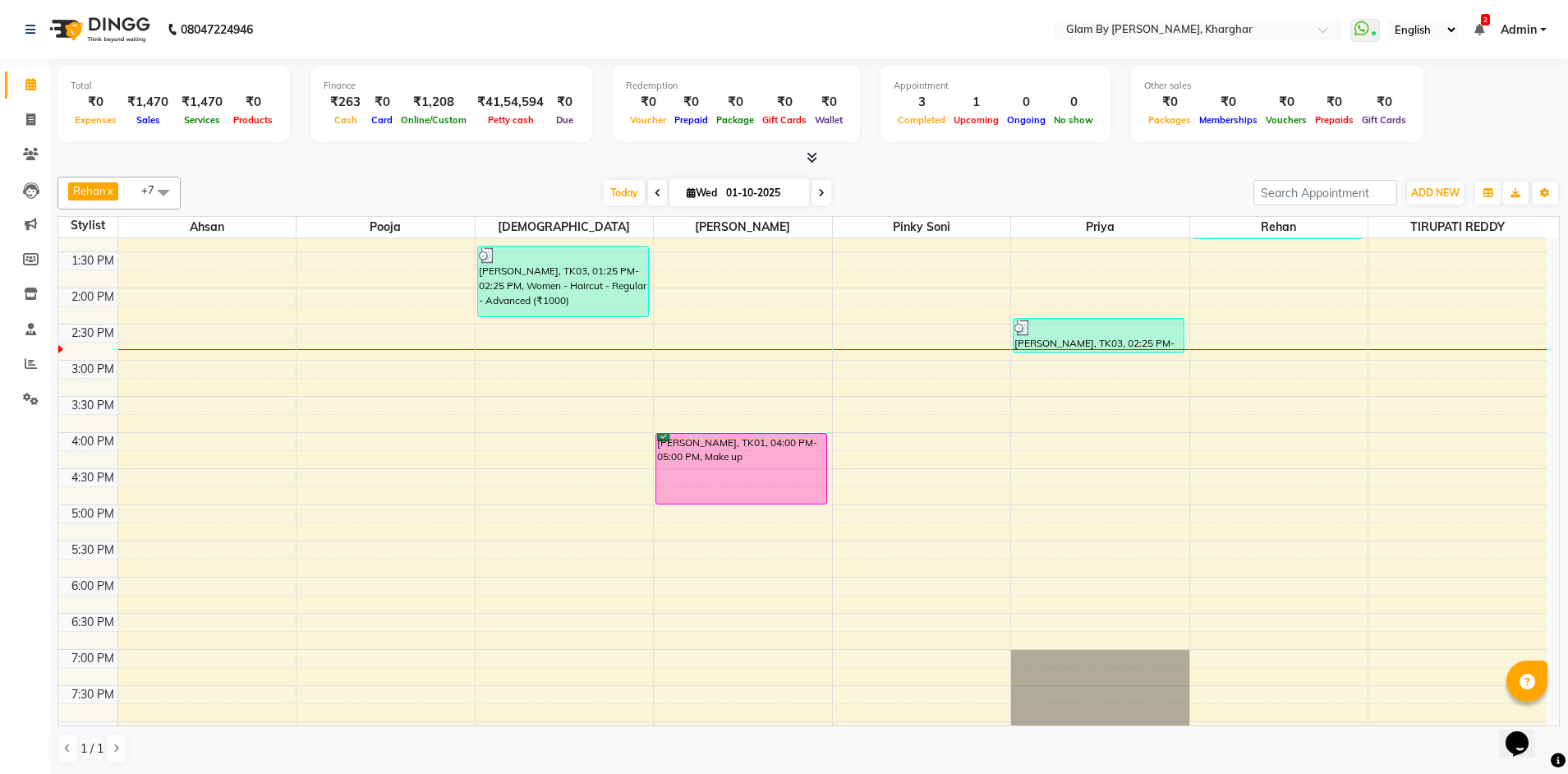
scroll to position [411, 0]
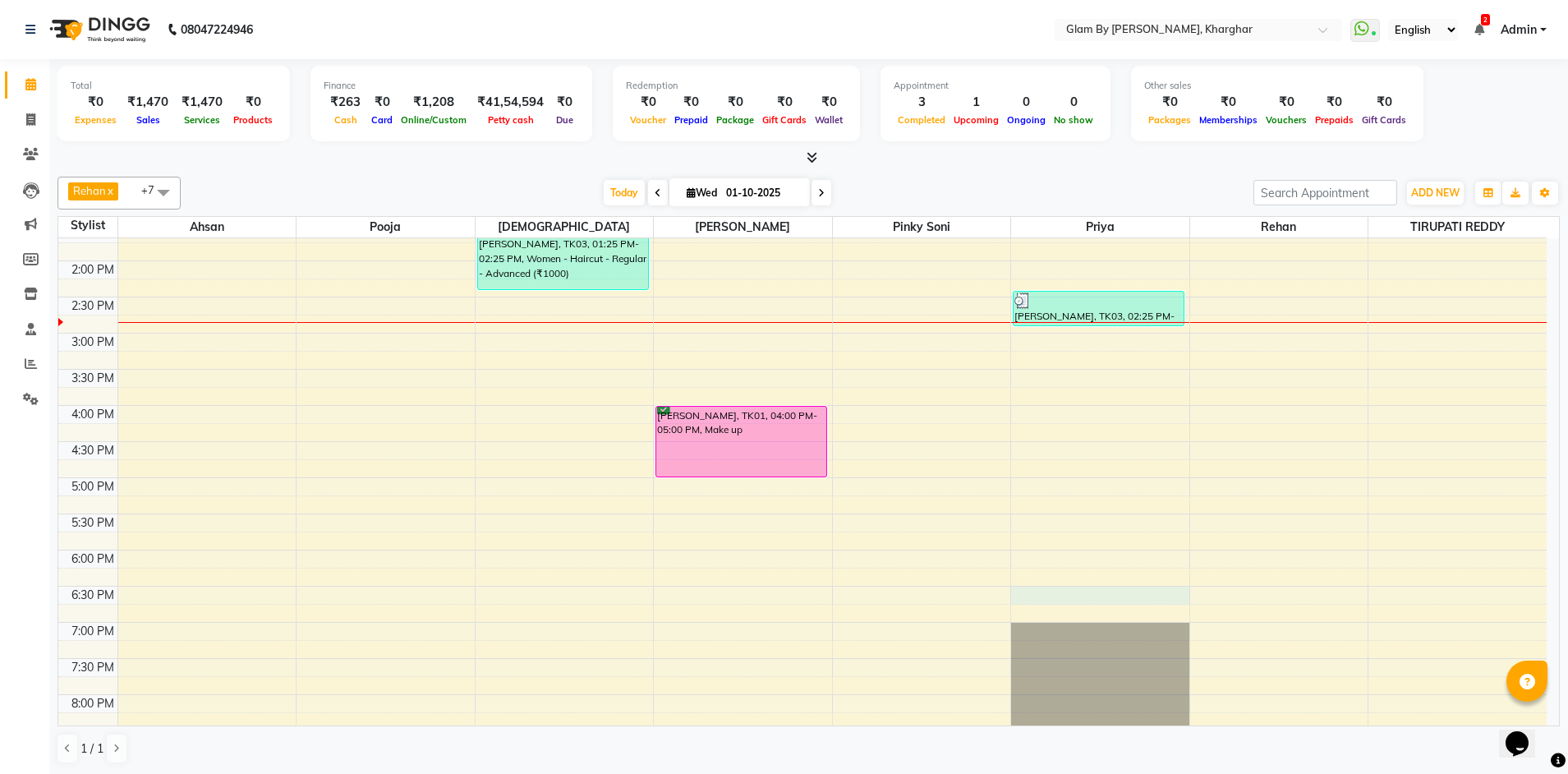
click at [1033, 588] on div "8:00 AM 8:30 AM 9:00 AM 9:30 AM 10:00 AM 10:30 AM 11:00 AM 11:30 AM 12:00 PM 12…" at bounding box center [802, 369] width 1488 height 1084
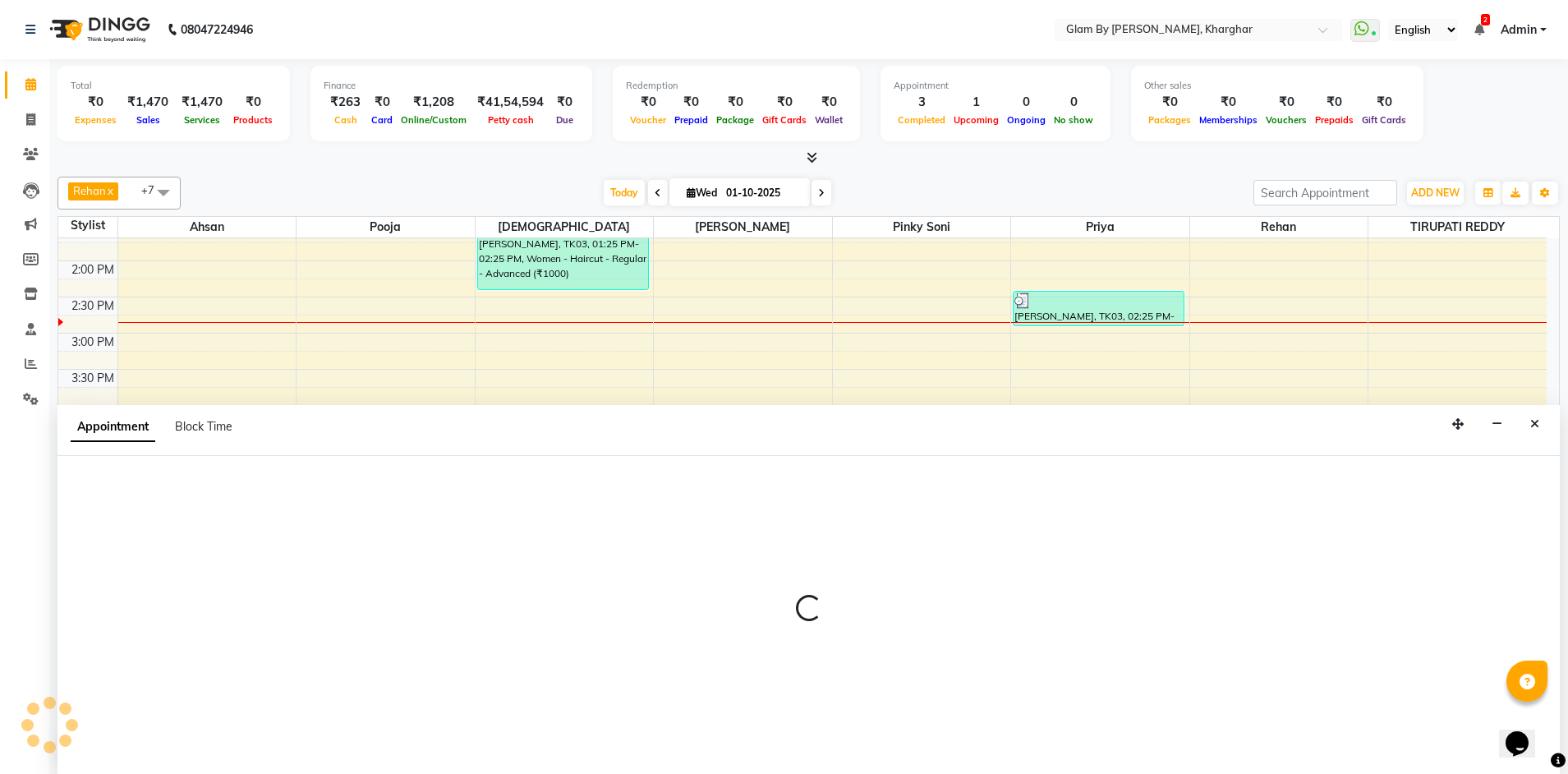
scroll to position [1, 0]
select select "77395"
select select "1110"
select select "tentative"
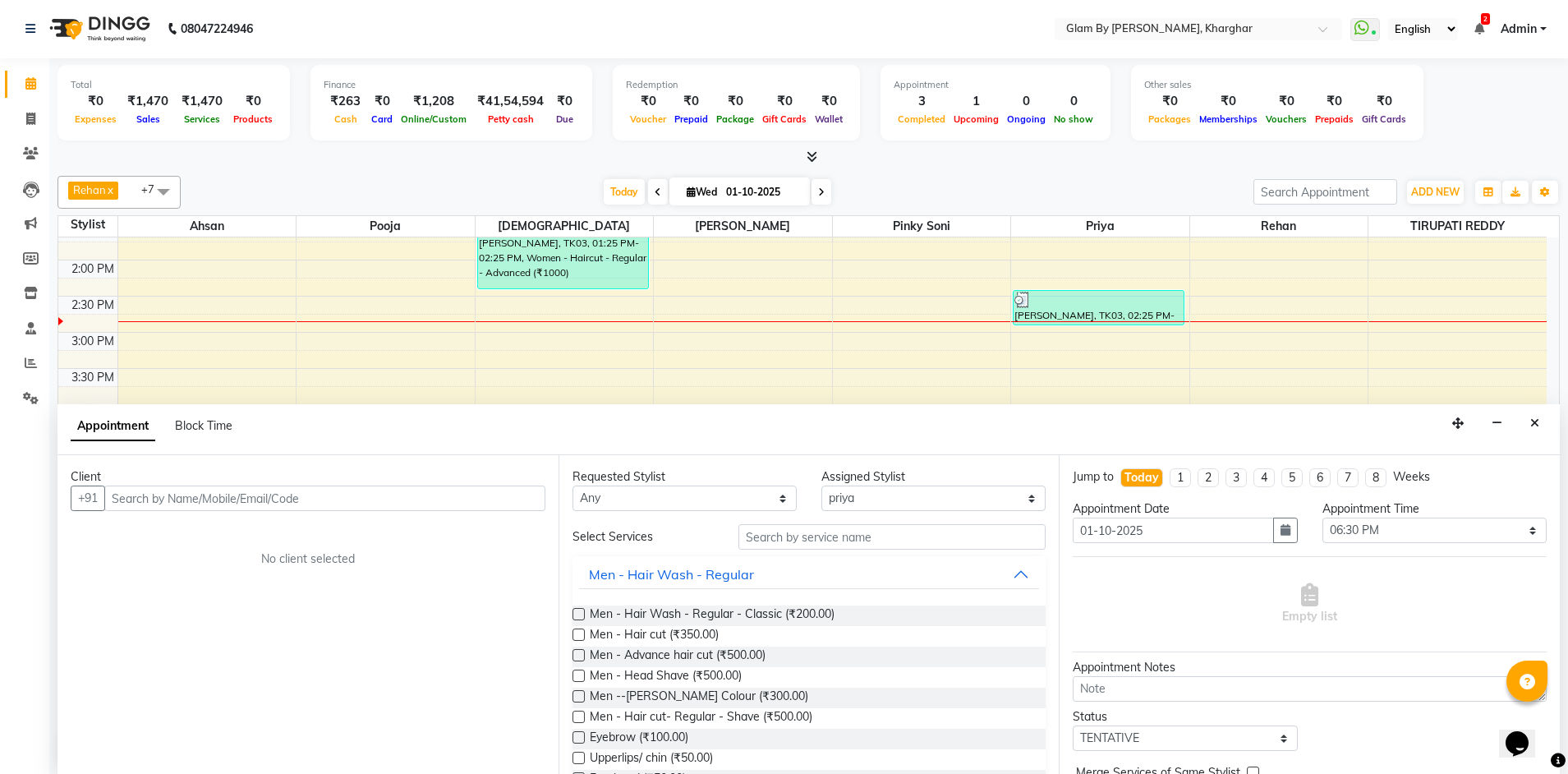
click at [285, 499] on input "text" at bounding box center [324, 498] width 441 height 25
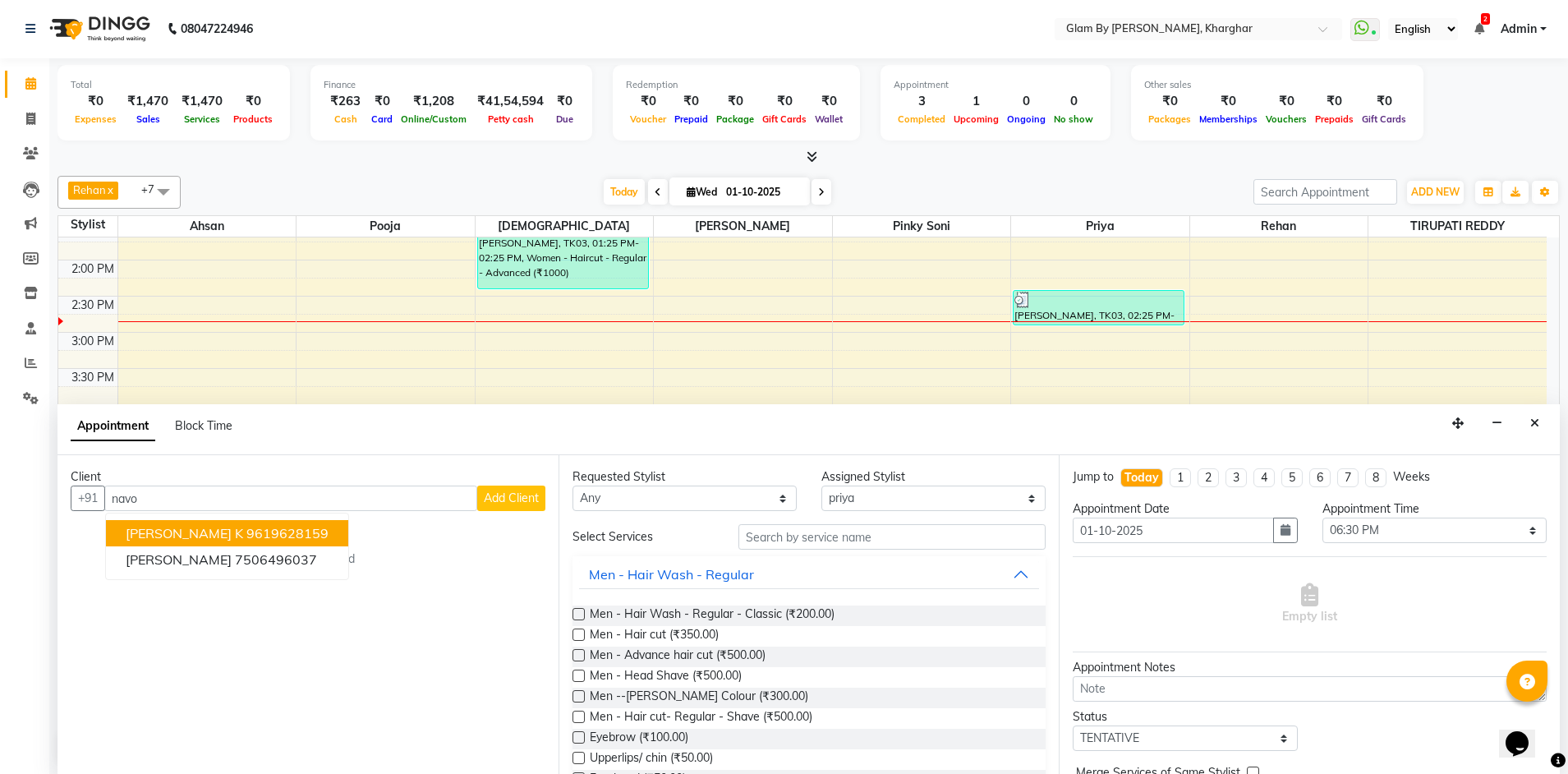
click at [246, 532] on ngb-highlight "9619628159" at bounding box center [287, 533] width 82 height 16
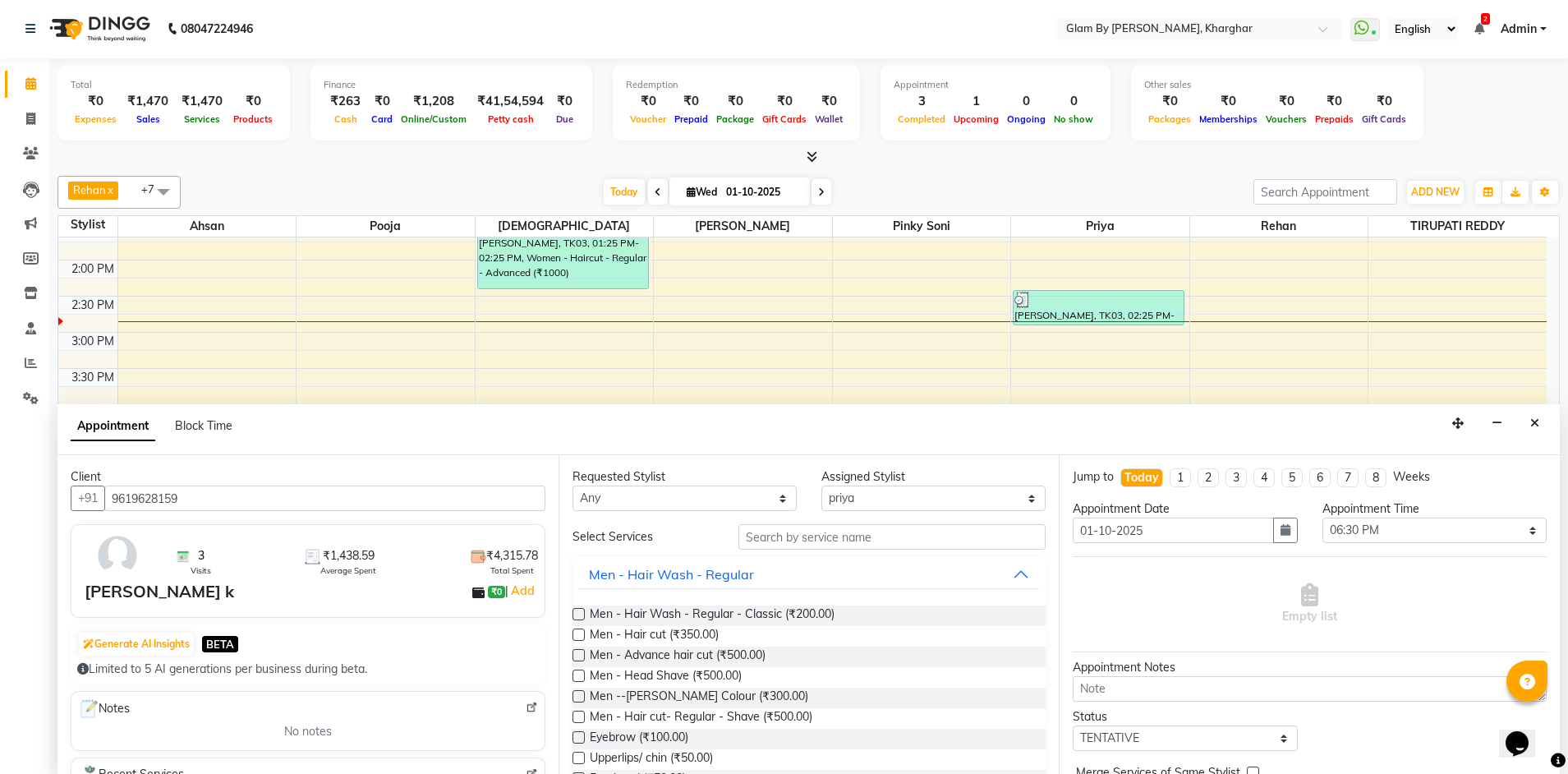
type input "9619628159"
click at [803, 537] on input "text" at bounding box center [892, 537] width 307 height 25
type input "p"
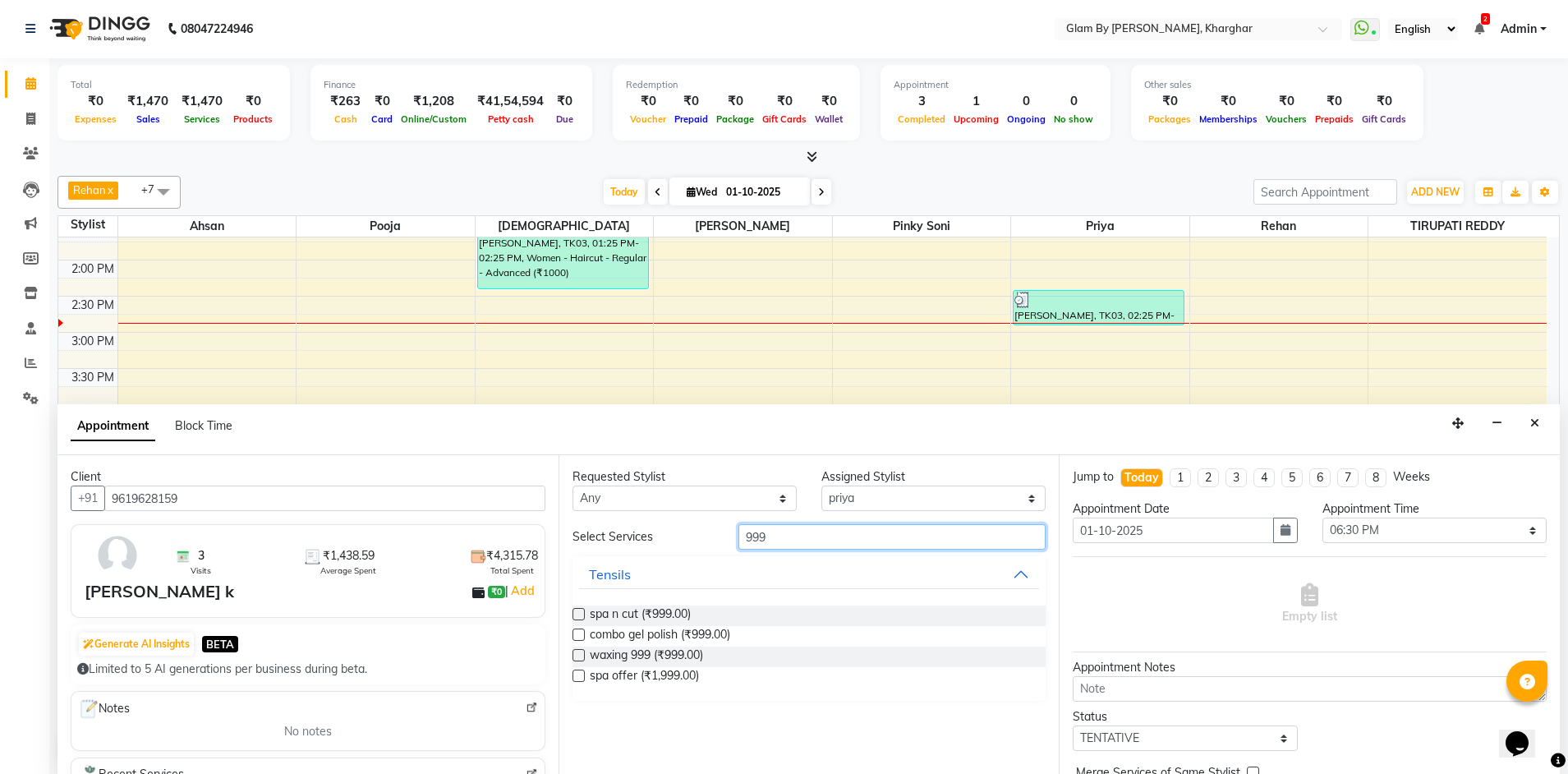
type input "999"
click at [574, 653] on label at bounding box center [579, 655] width 13 height 13
click at [574, 653] on input "checkbox" at bounding box center [578, 657] width 11 height 11
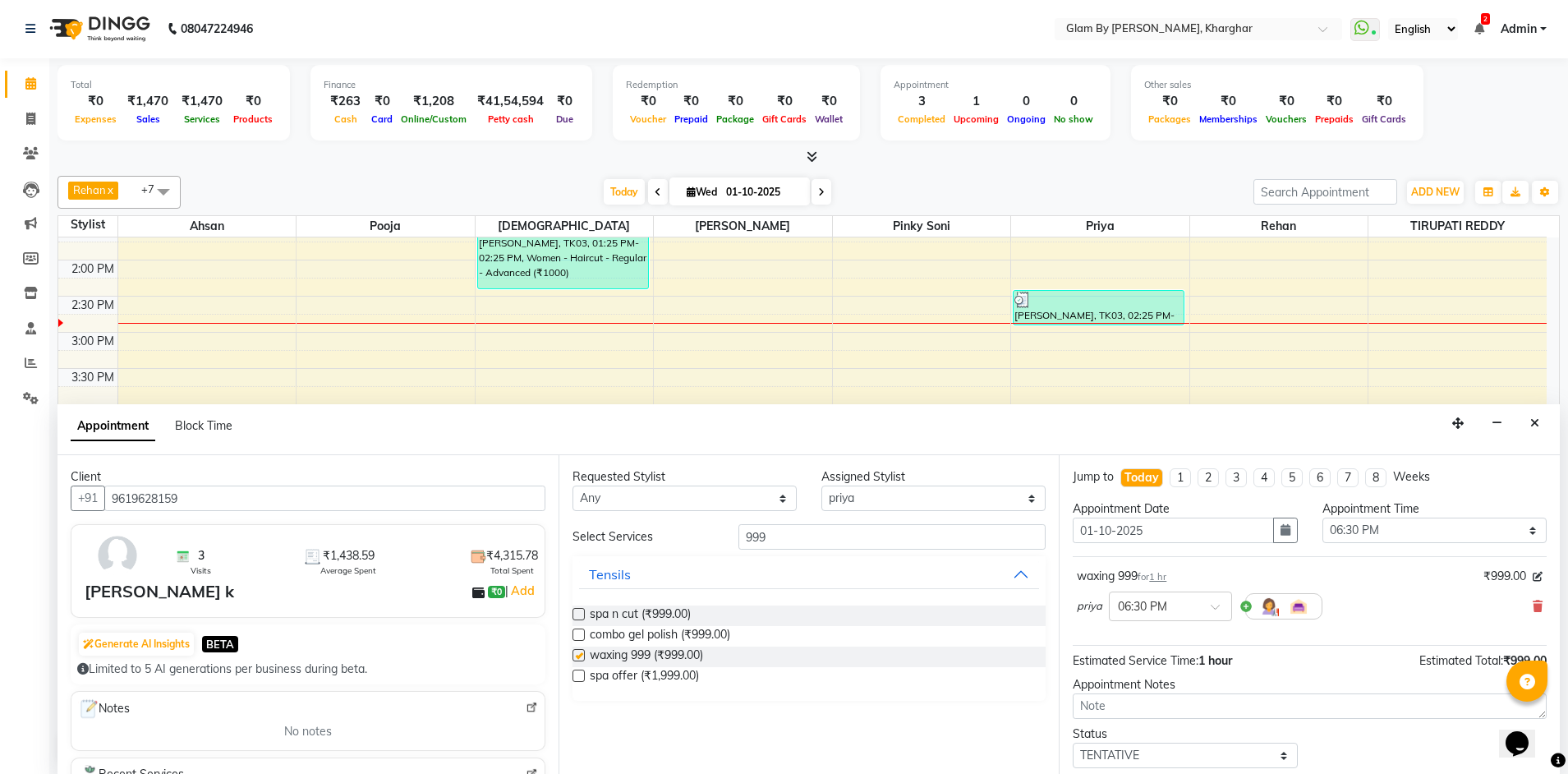
checkbox input "false"
click at [811, 545] on input "999" at bounding box center [892, 537] width 307 height 25
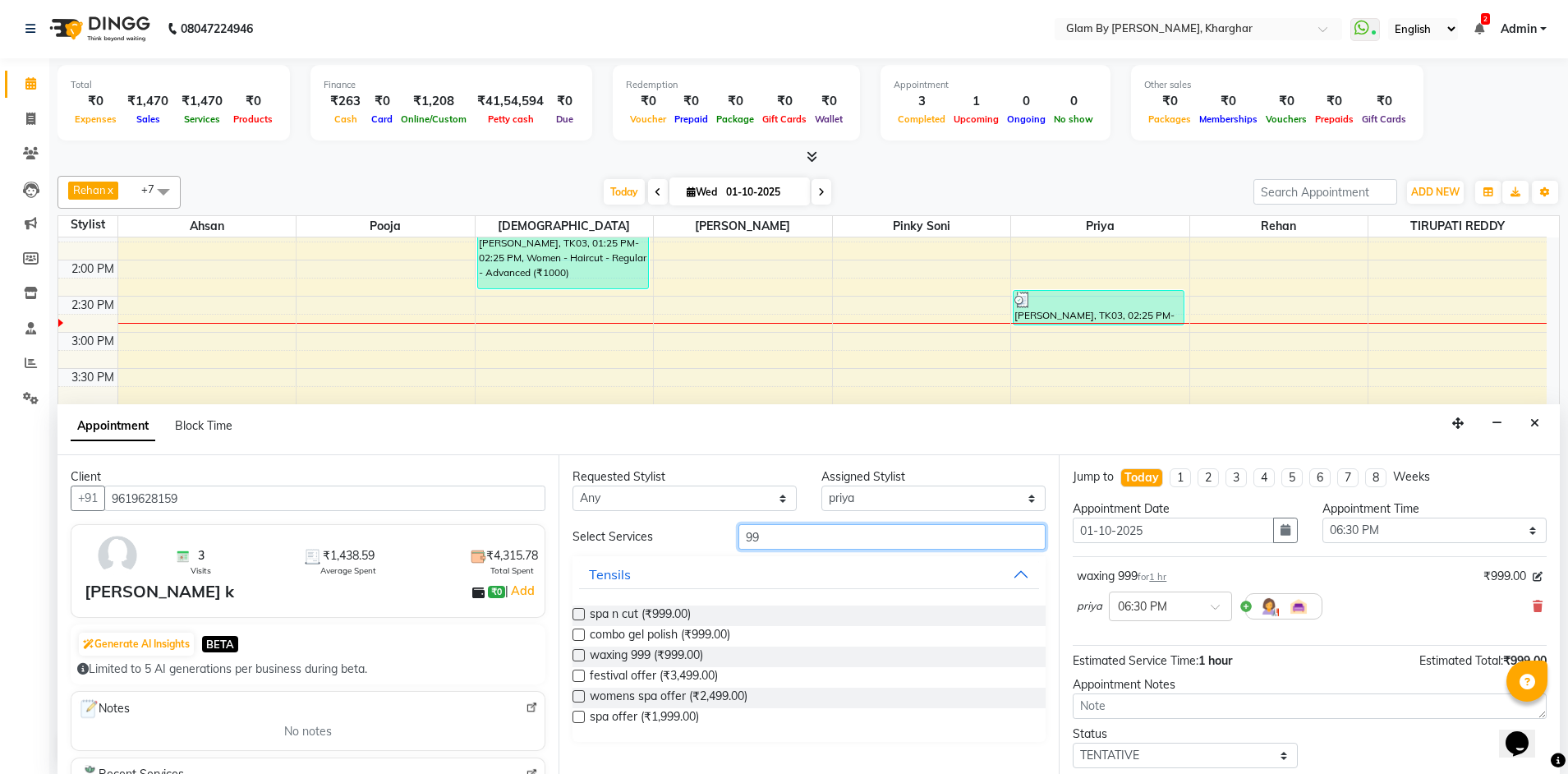
type input "9"
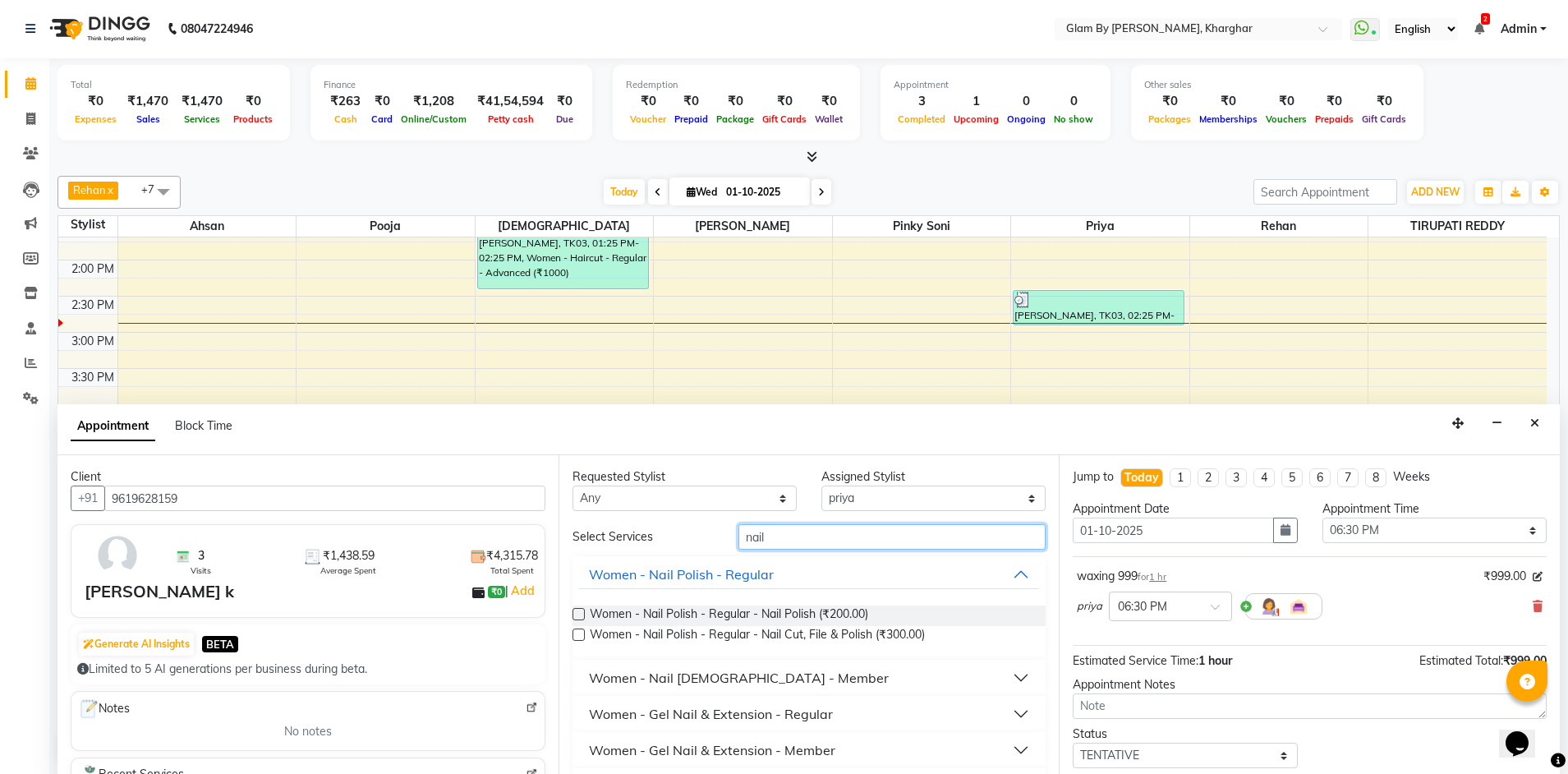
type input "nail"
click at [837, 499] on select "Select Ahsan Avi [PERSON_NAME] [PERSON_NAME] (maneger) MARUL [PERSON_NAME] [PER…" at bounding box center [934, 498] width 225 height 25
select select "62973"
click at [821, 485] on select "Select Ahsan Avi [PERSON_NAME] [PERSON_NAME] (maneger) MARUL [PERSON_NAME] [PER…" at bounding box center [934, 498] width 225 height 25
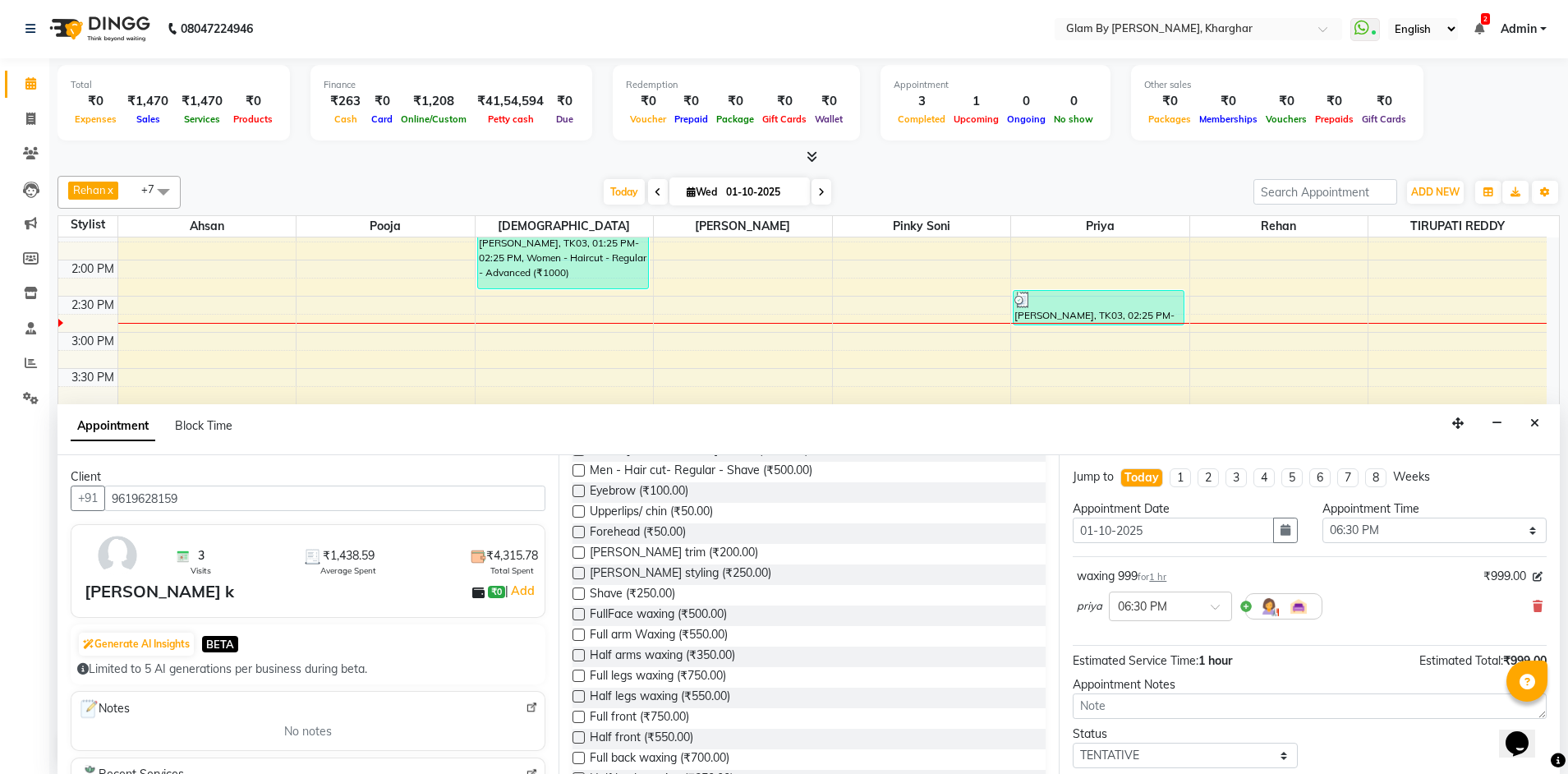
scroll to position [0, 0]
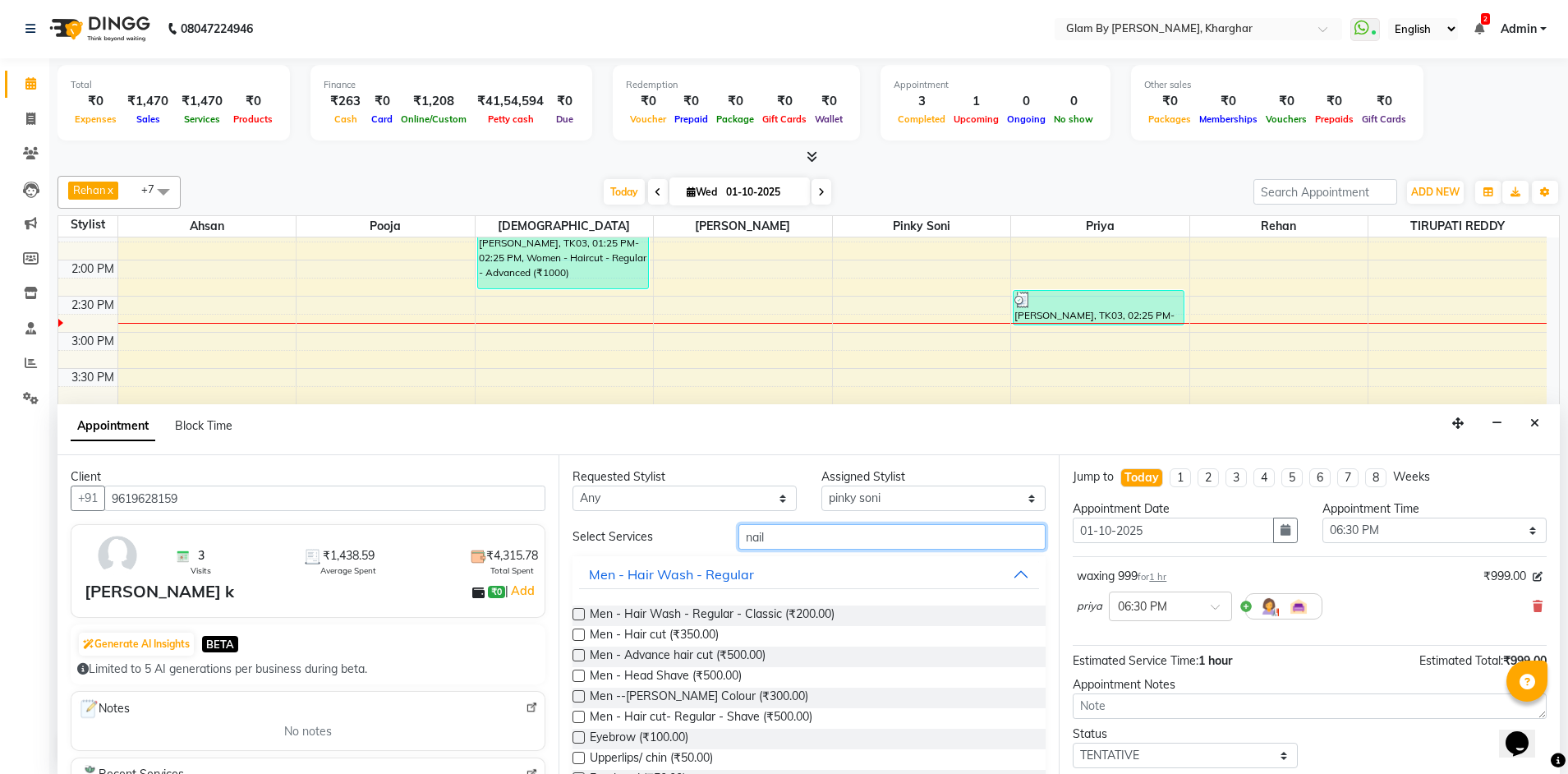
click at [869, 547] on input "nail" at bounding box center [892, 537] width 307 height 25
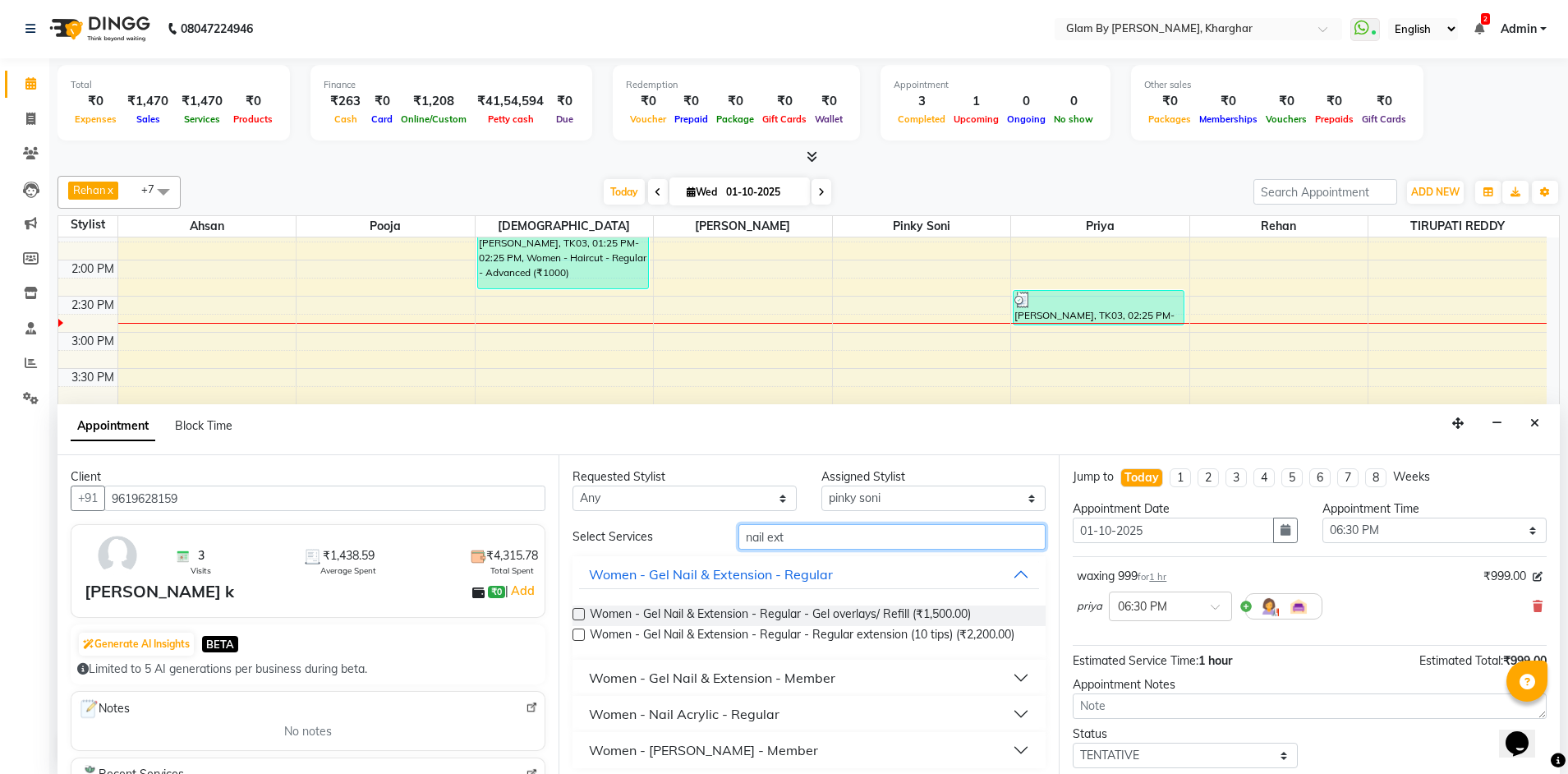
type input "nail ext"
click at [574, 614] on label at bounding box center [579, 614] width 13 height 13
click at [574, 614] on input "checkbox" at bounding box center [578, 616] width 11 height 11
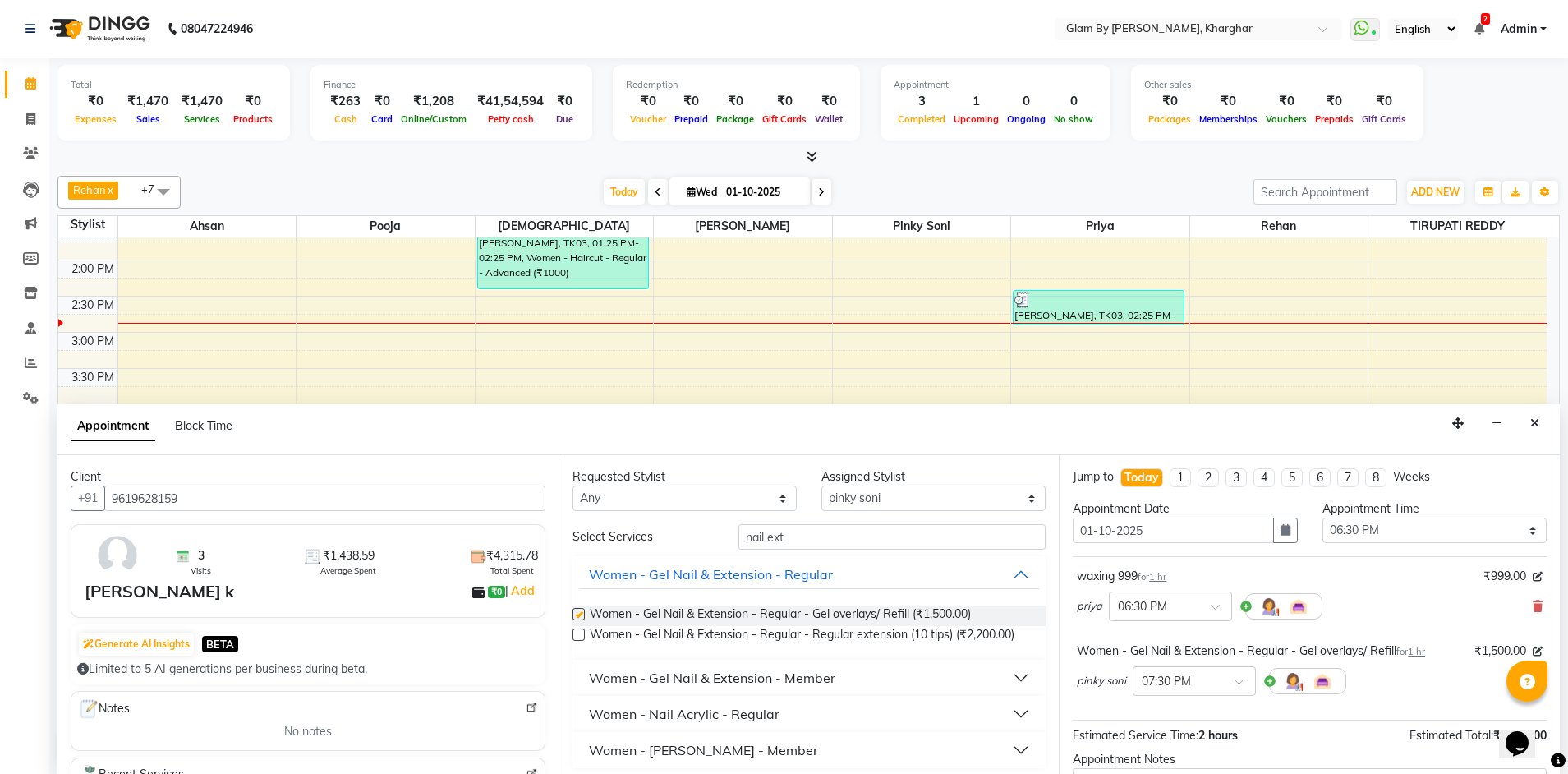
checkbox input "false"
click at [1237, 682] on span at bounding box center [1245, 686] width 21 height 17
click at [1166, 725] on div "07:00 PM" at bounding box center [1193, 733] width 121 height 31
click at [1282, 718] on div "waxing 999 for 1 hr ₹999.00 priya × 06:30 PM Women - Gel Nail & Extension - Reg…" at bounding box center [1309, 638] width 474 height 165
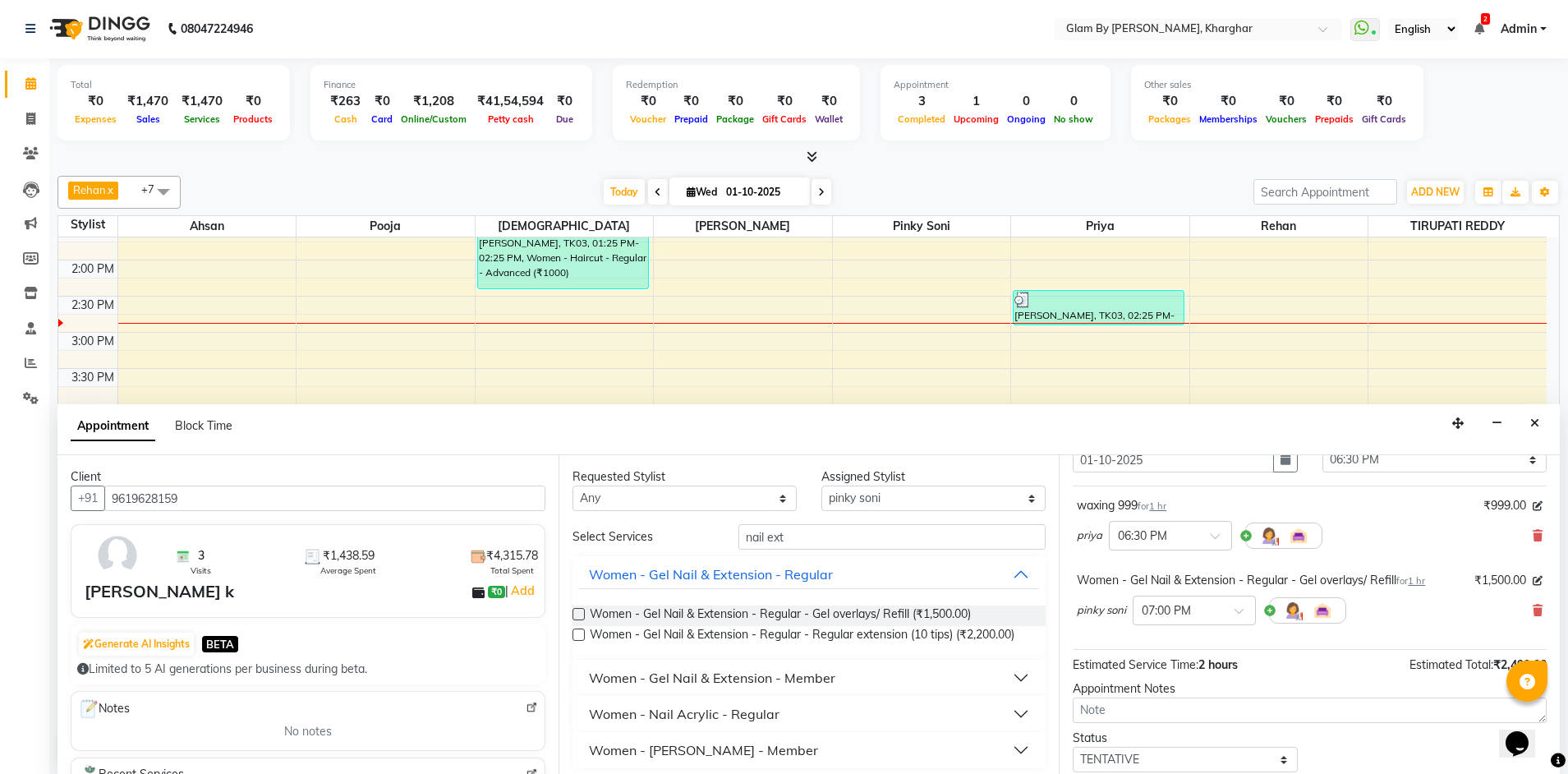
scroll to position [173, 0]
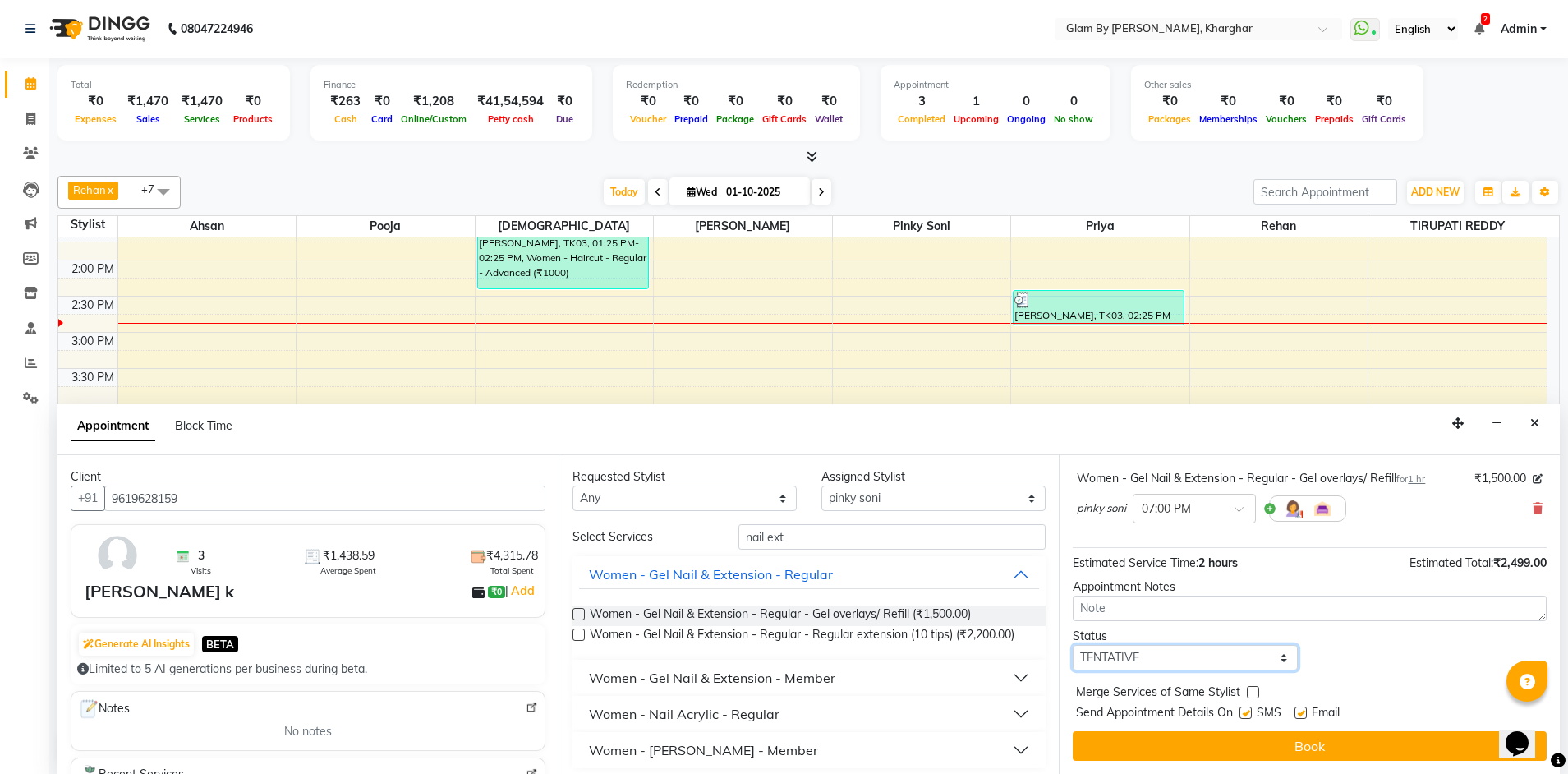
click at [1164, 669] on select "Select TENTATIVE CONFIRM CHECK-IN UPCOMING" at bounding box center [1185, 658] width 225 height 25
select select "confirm booking"
click at [1073, 645] on select "Select TENTATIVE CONFIRM CHECK-IN UPCOMING" at bounding box center [1185, 658] width 225 height 25
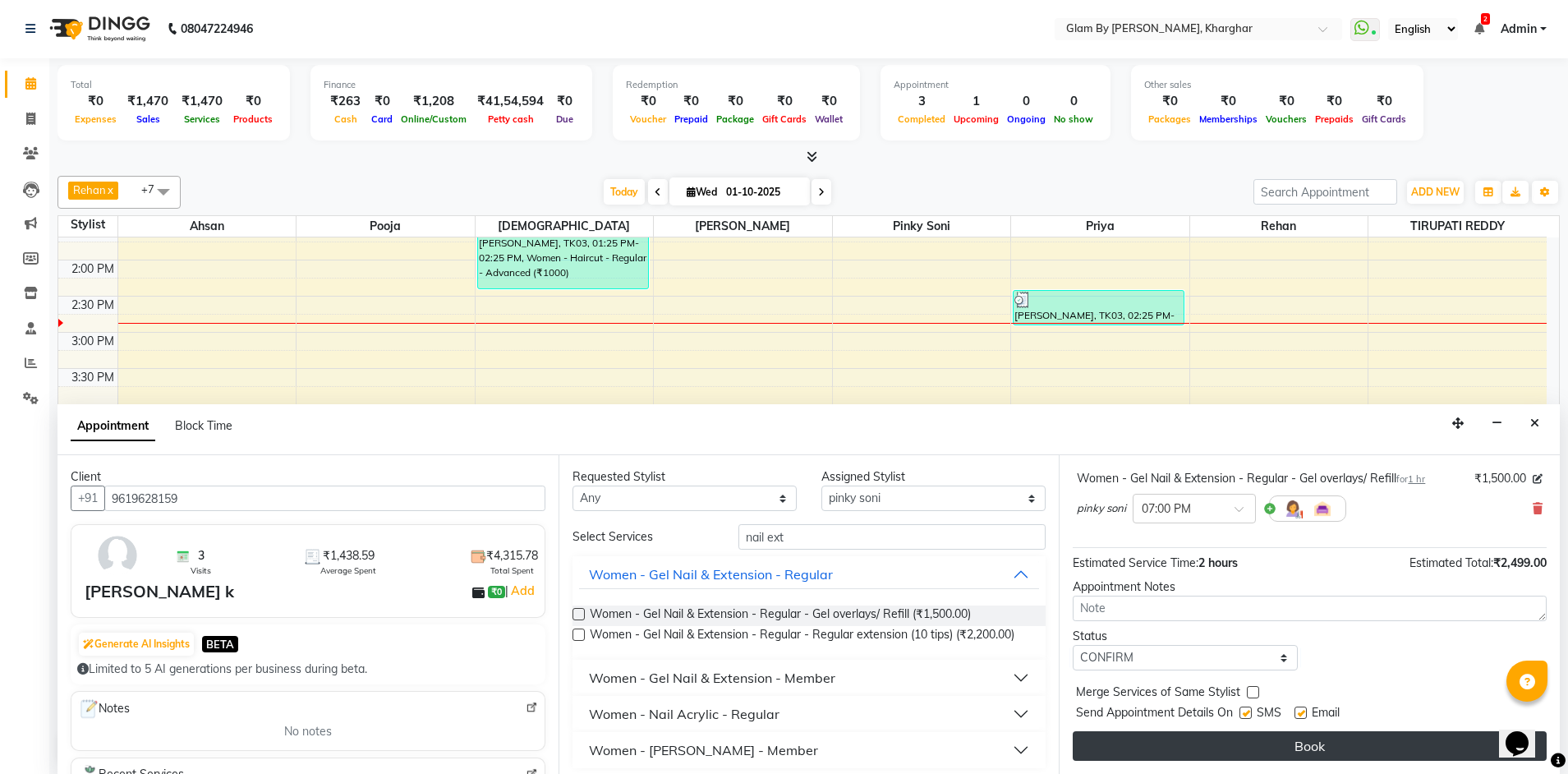
click at [1207, 748] on button "Book" at bounding box center [1309, 746] width 474 height 30
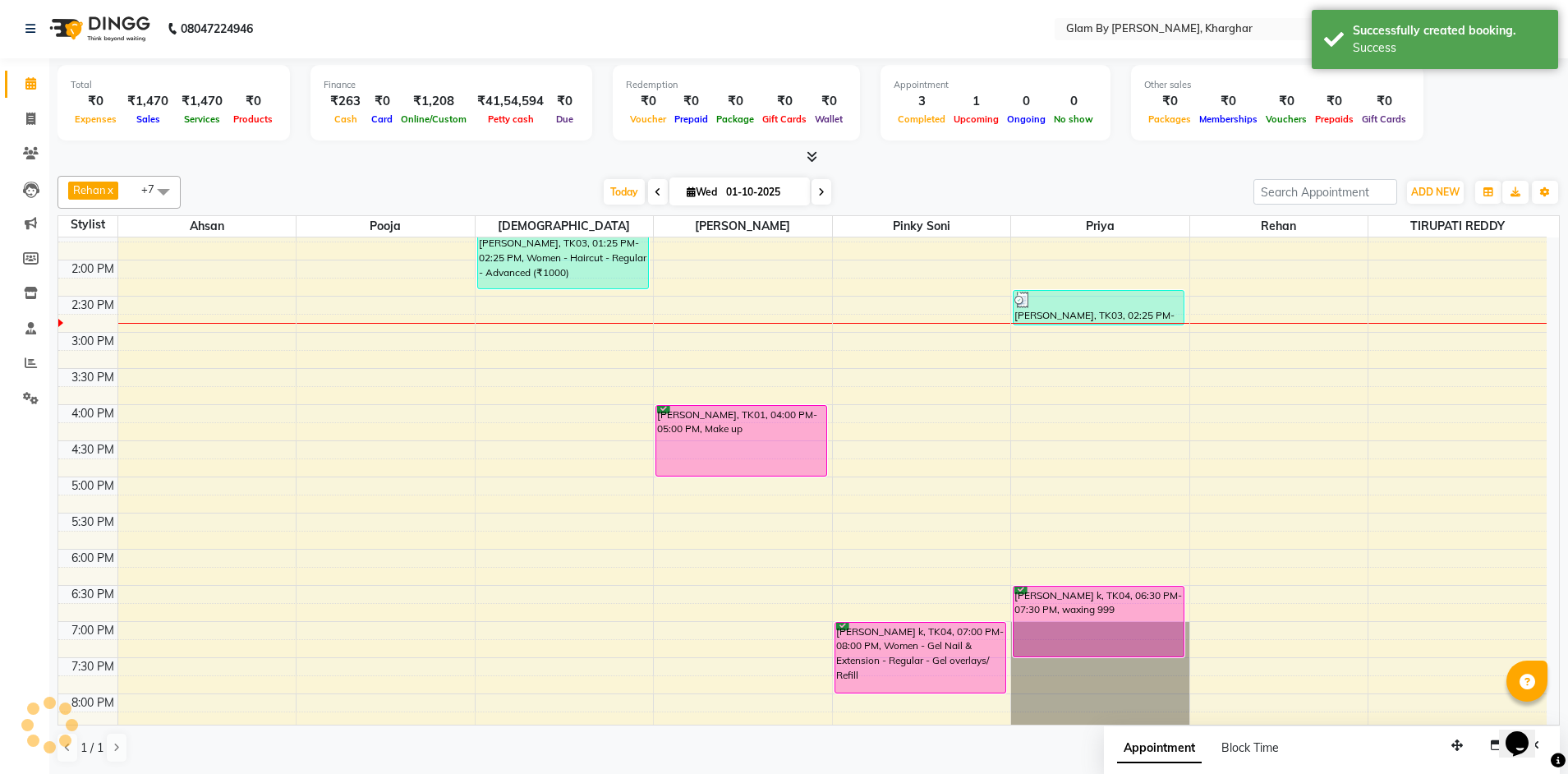
scroll to position [0, 0]
click at [38, 85] on span at bounding box center [31, 85] width 29 height 19
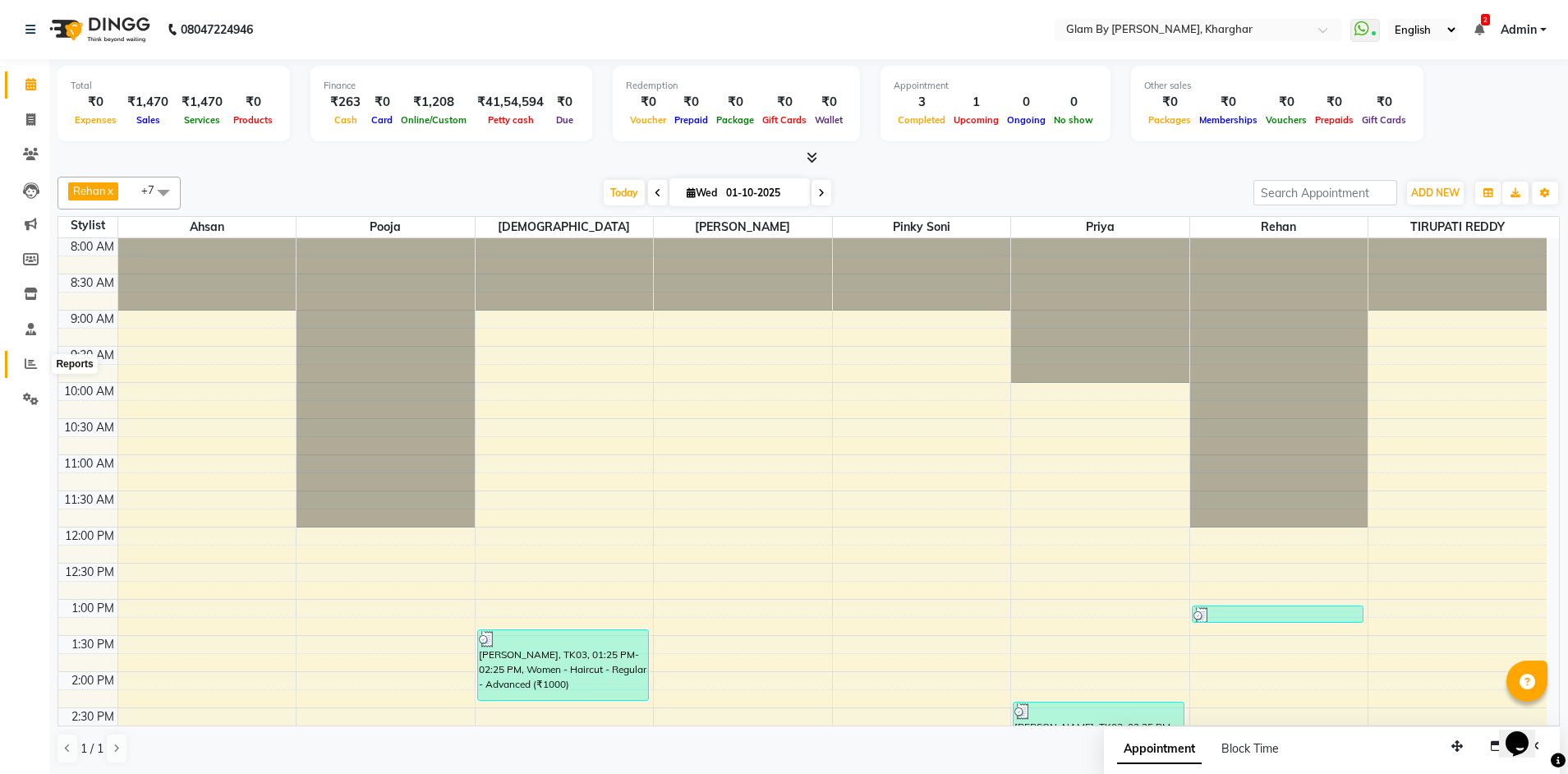
click at [24, 361] on icon at bounding box center [31, 364] width 13 height 13
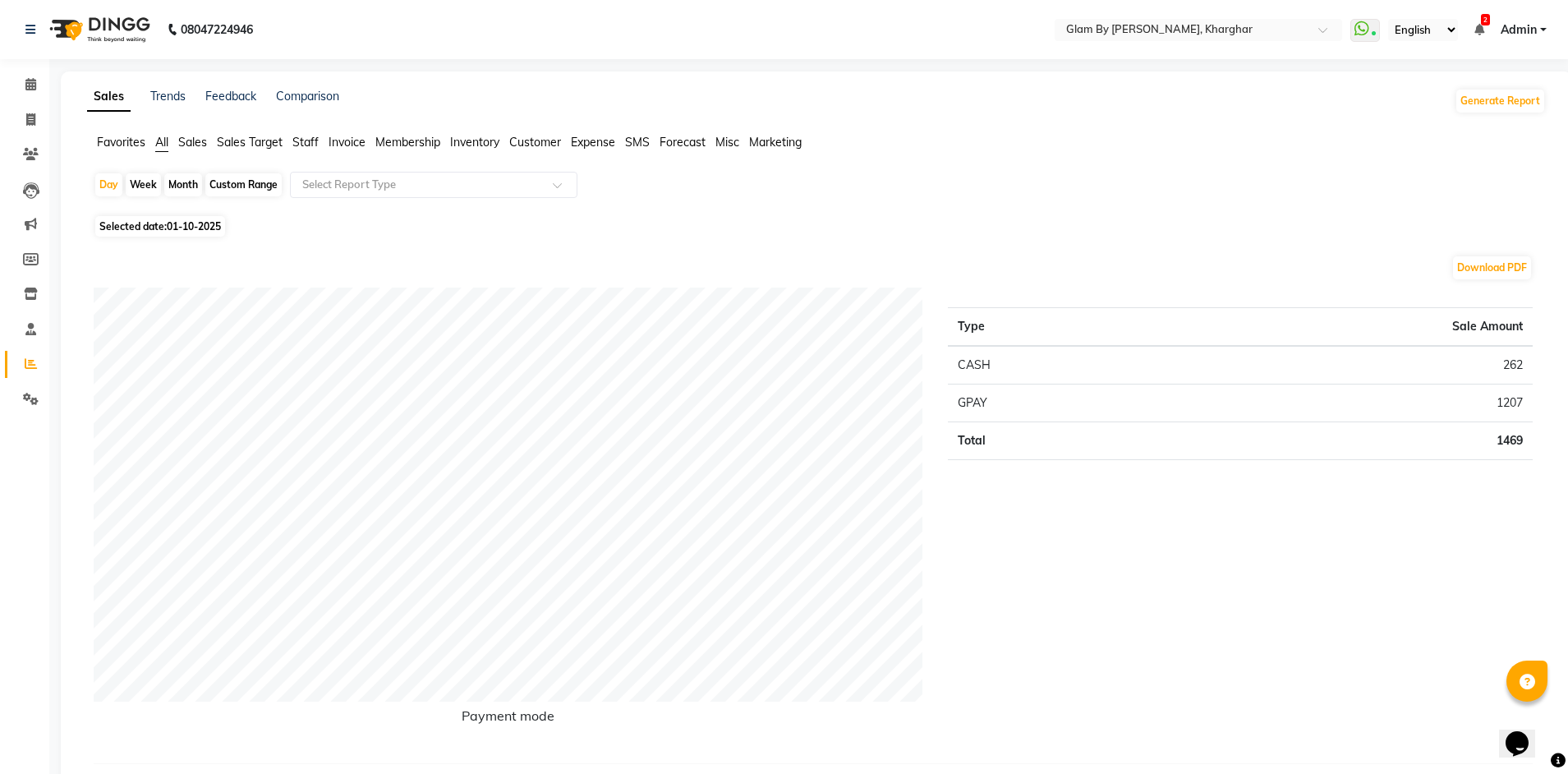
click at [189, 182] on div "Month" at bounding box center [183, 185] width 38 height 23
select select "10"
select select "2025"
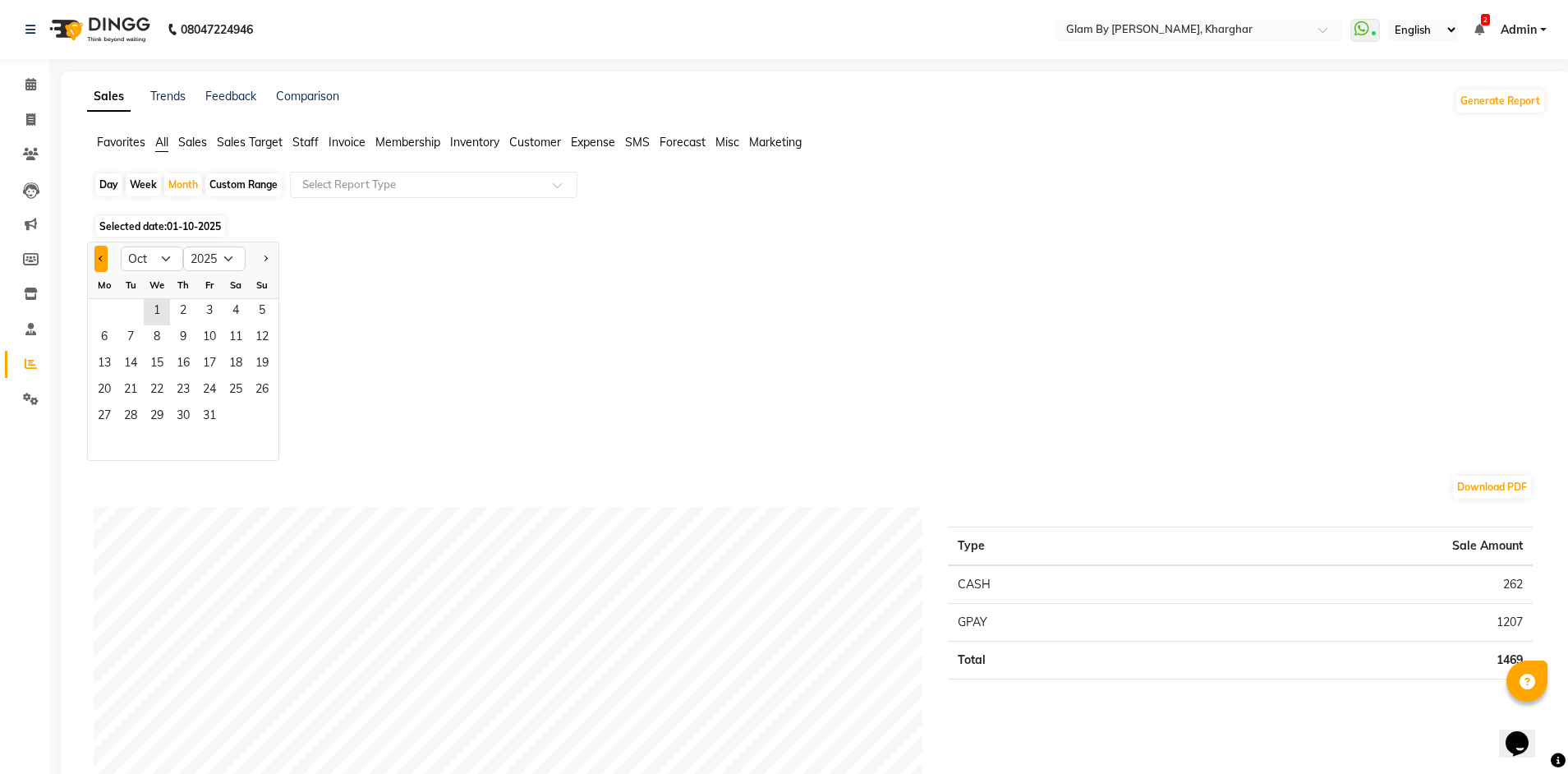
click at [99, 258] on span "Previous month" at bounding box center [102, 257] width 5 height 5
select select "9"
click at [96, 312] on span "1" at bounding box center [103, 312] width 26 height 26
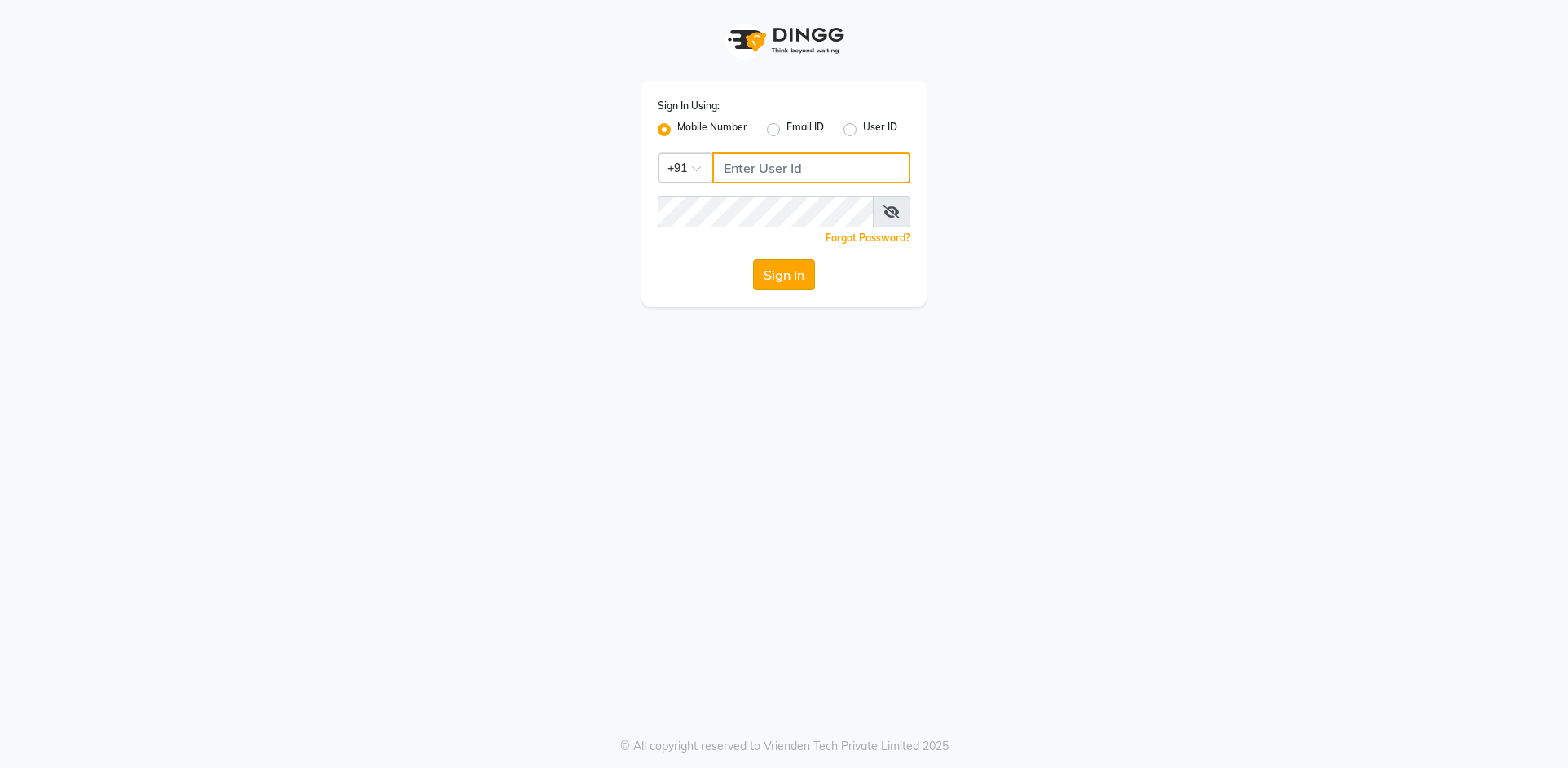
type input "9619697269"
click at [797, 284] on button "Sign In" at bounding box center [784, 275] width 62 height 31
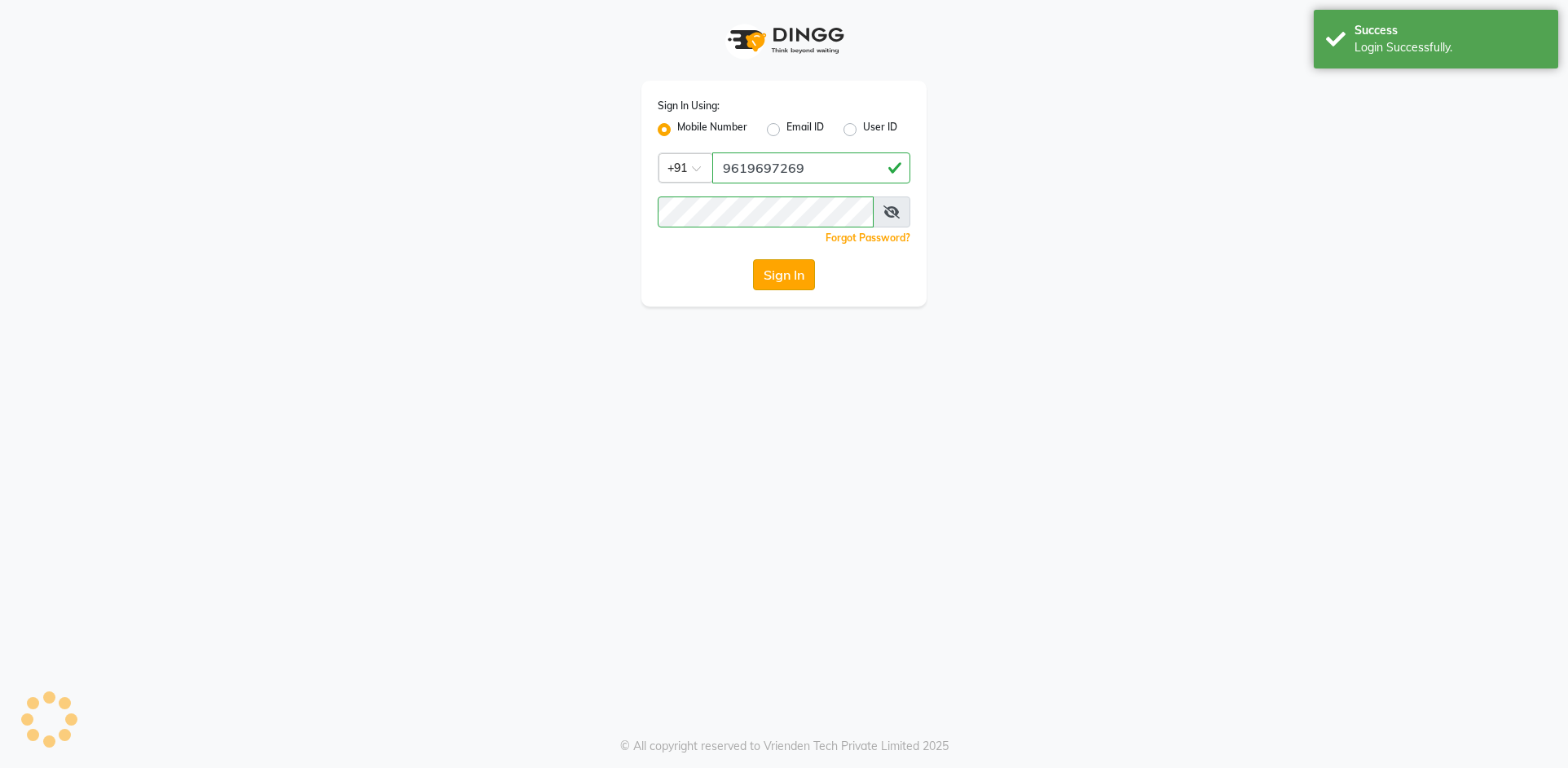
select select "service"
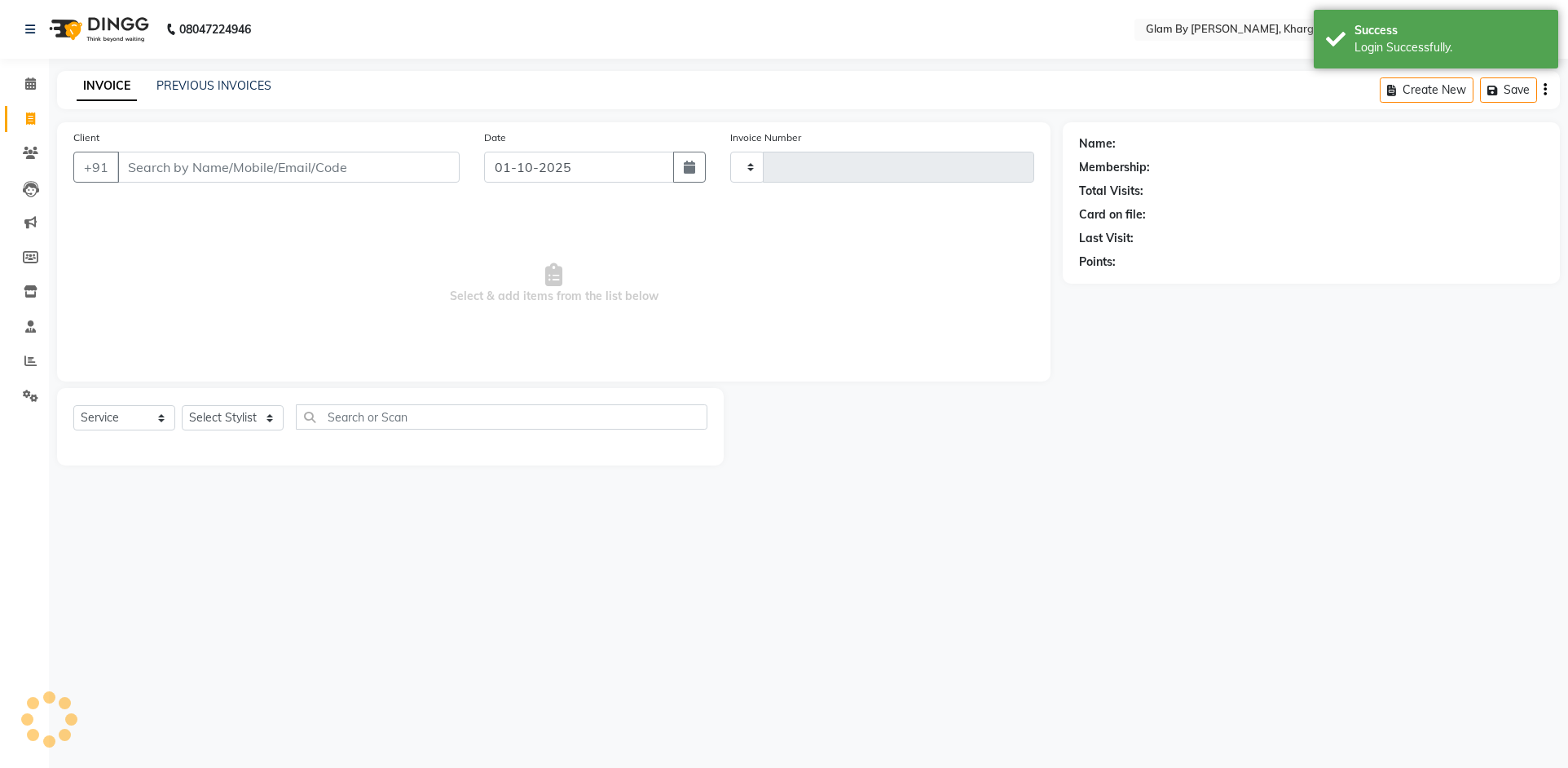
type input "1746"
select select "en"
select select "3992"
click at [25, 80] on icon at bounding box center [30, 84] width 11 height 12
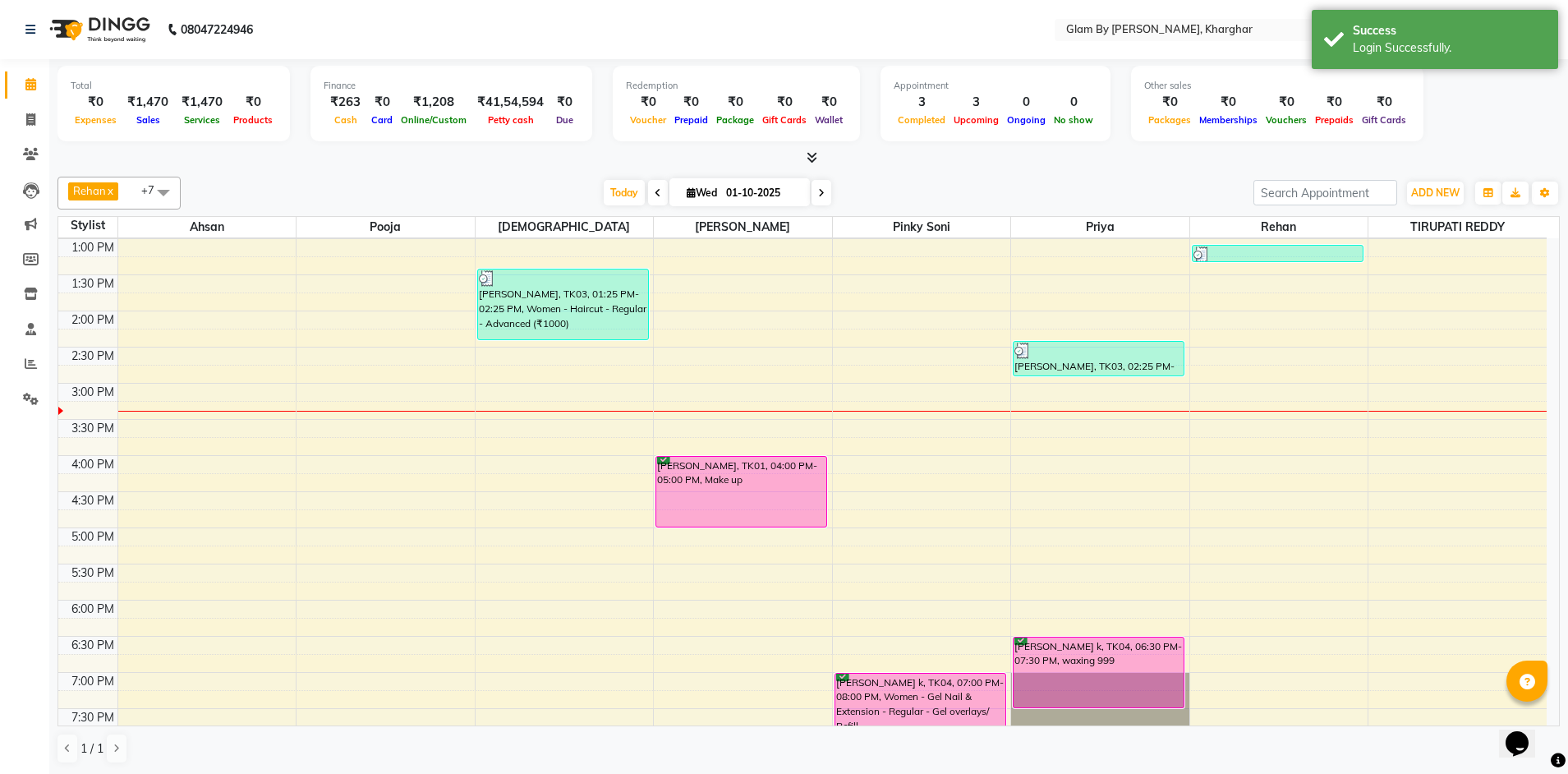
scroll to position [411, 0]
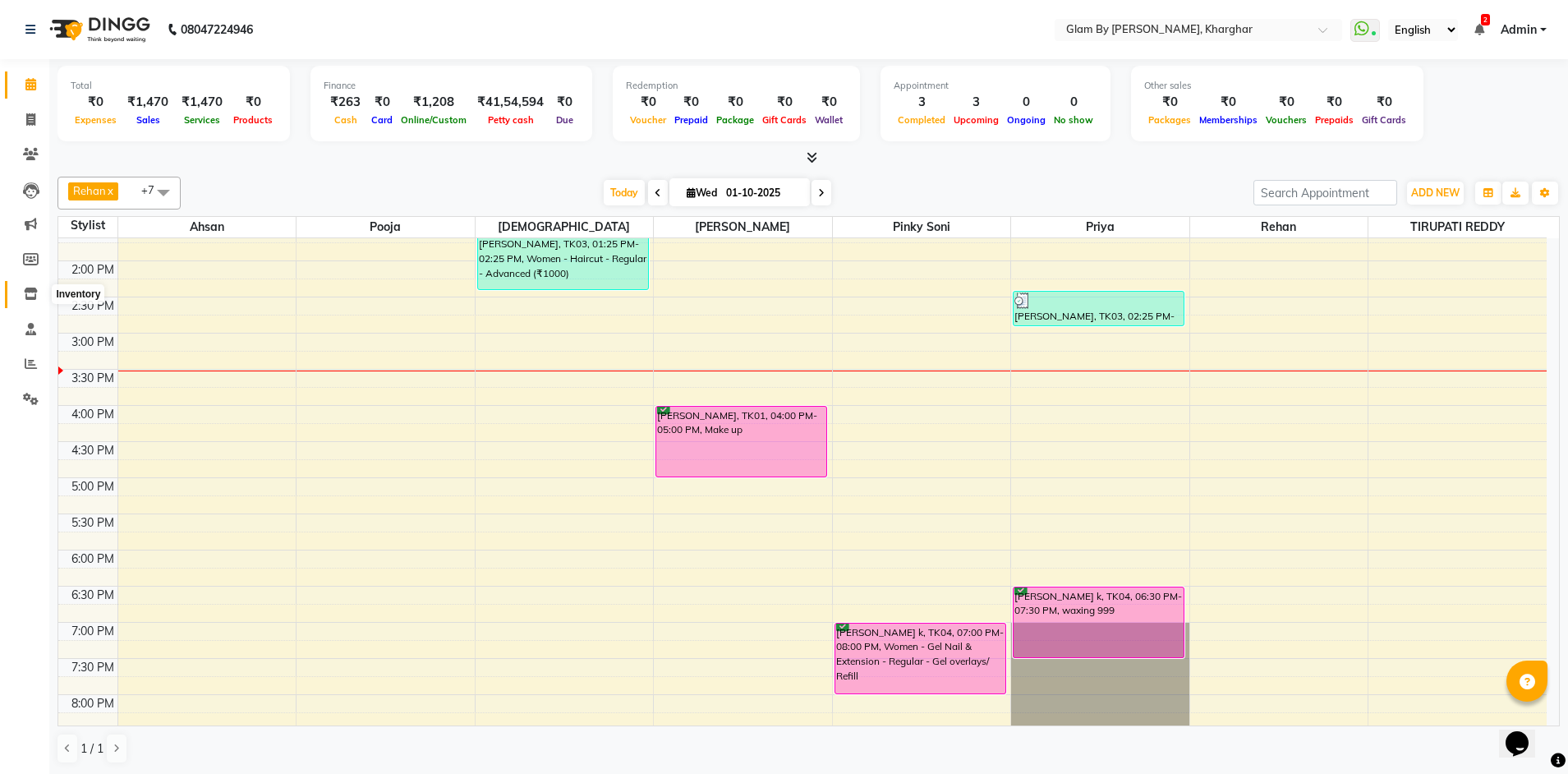
click at [27, 294] on icon at bounding box center [31, 294] width 14 height 13
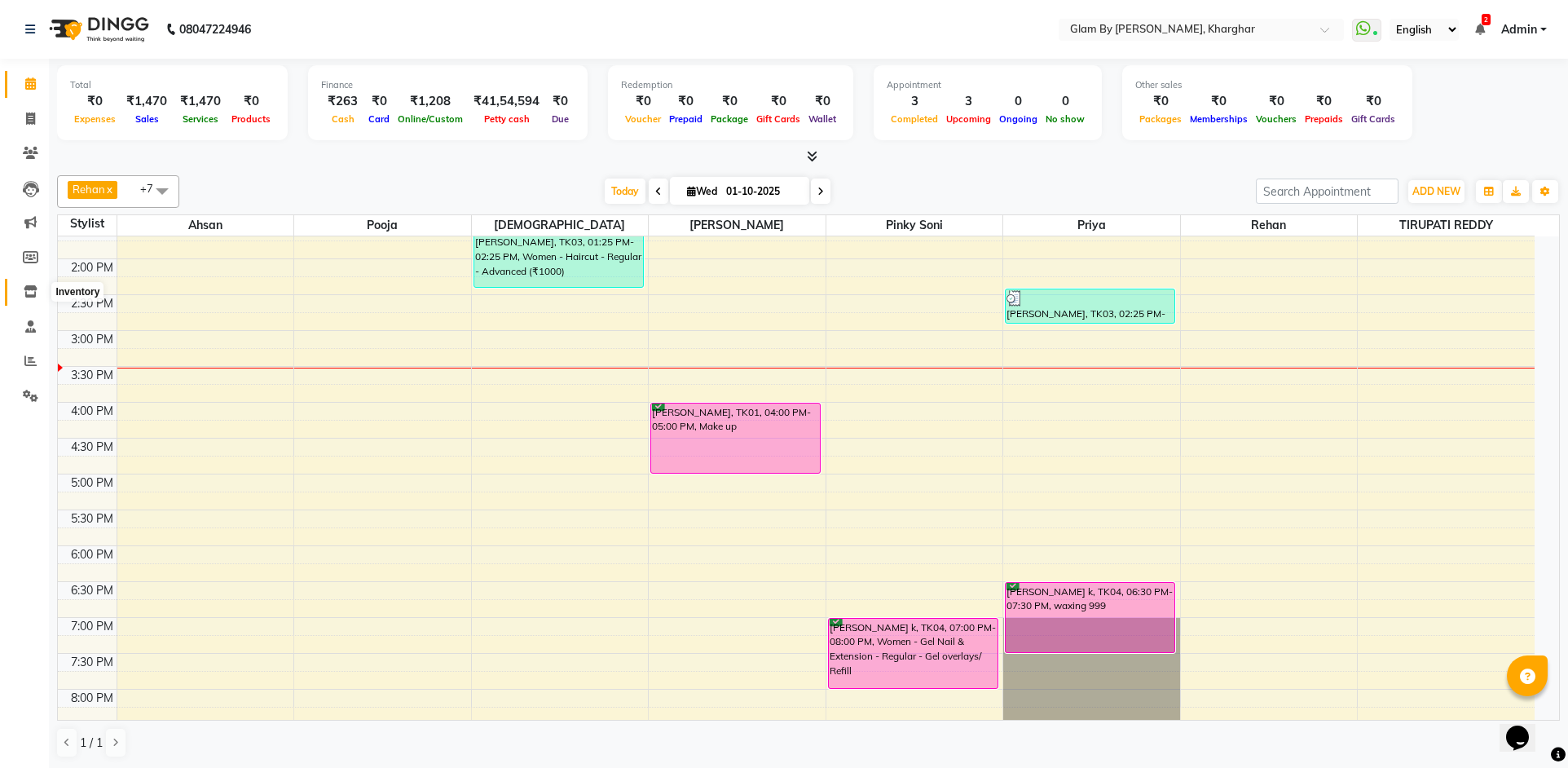
select select
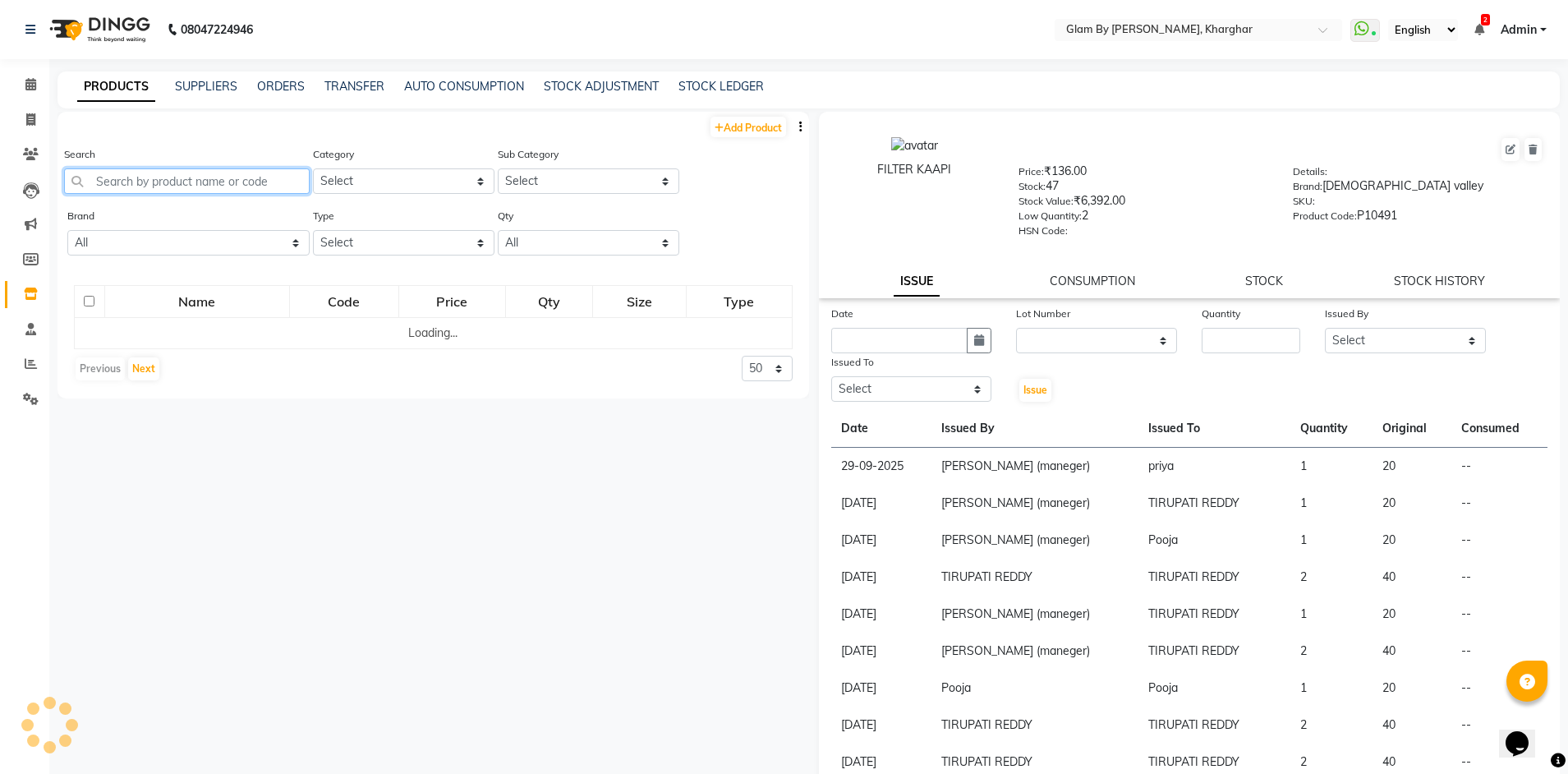
click at [157, 189] on input "text" at bounding box center [186, 181] width 245 height 25
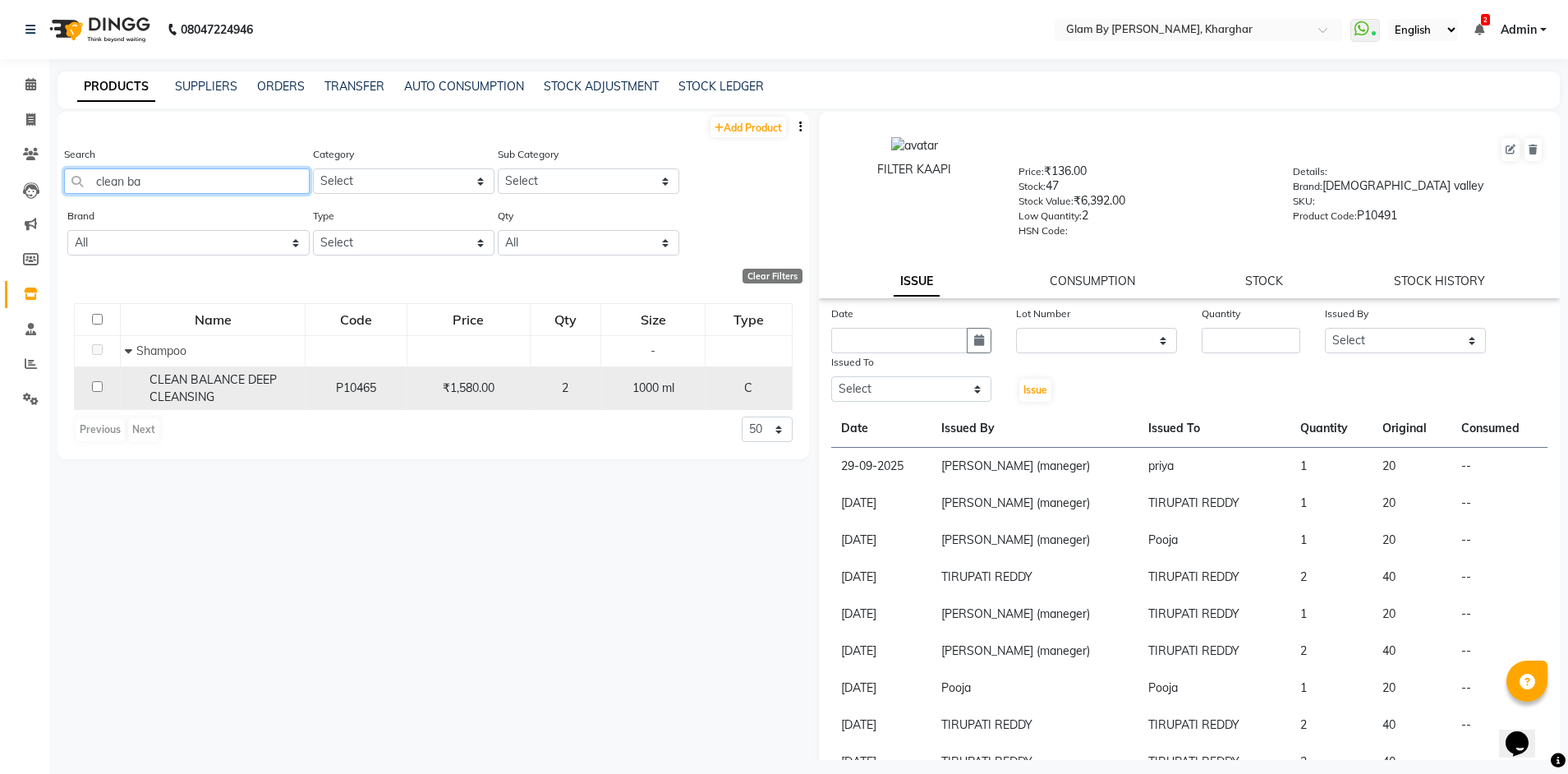
type input "clean ba"
click at [101, 386] on input "checkbox" at bounding box center [97, 387] width 11 height 11
checkbox input "true"
select select
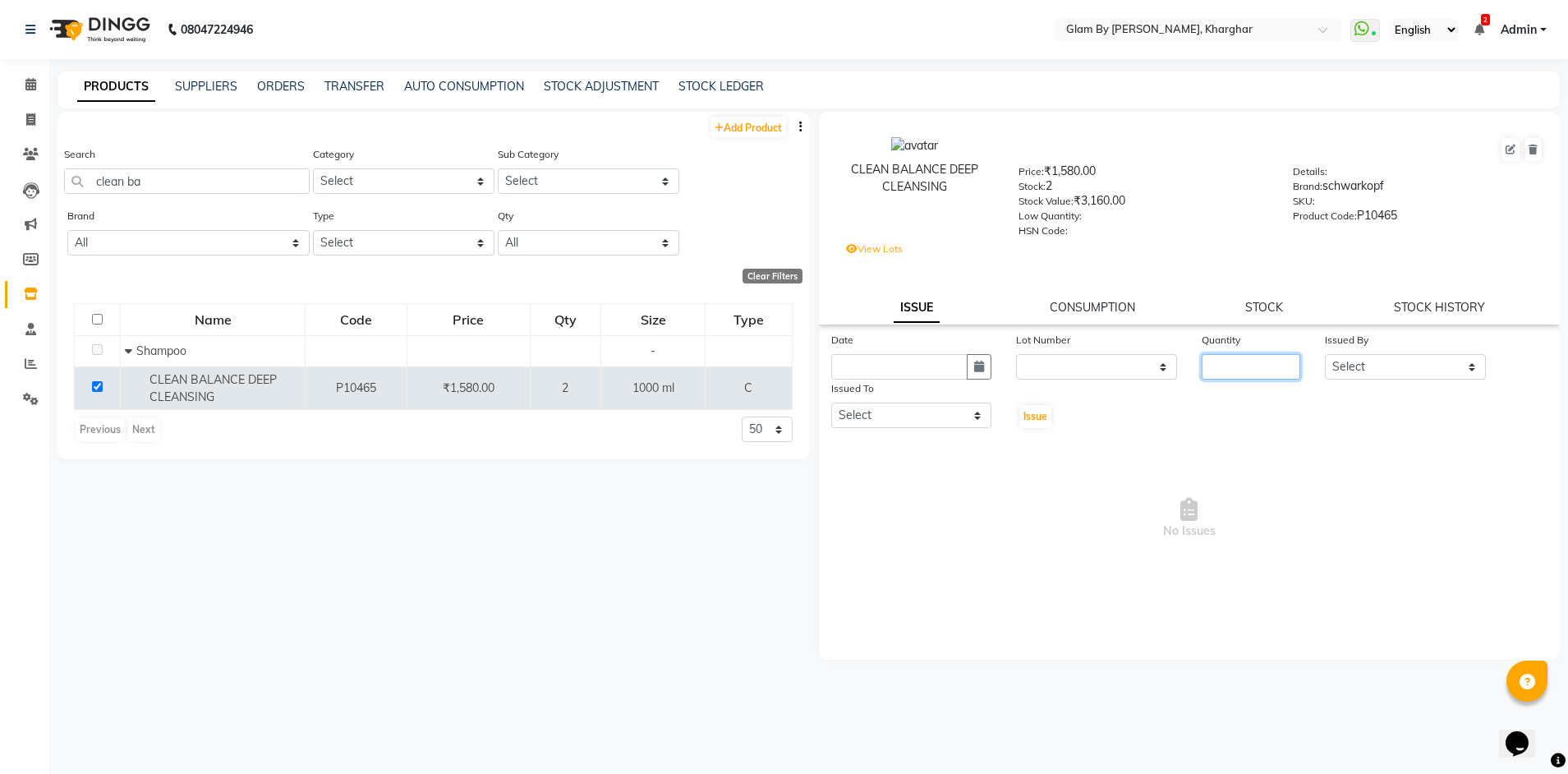
click at [1256, 363] on input "number" at bounding box center [1251, 367] width 99 height 25
type input "1"
click at [988, 374] on button "button" at bounding box center [979, 367] width 24 height 25
select select "10"
select select "2025"
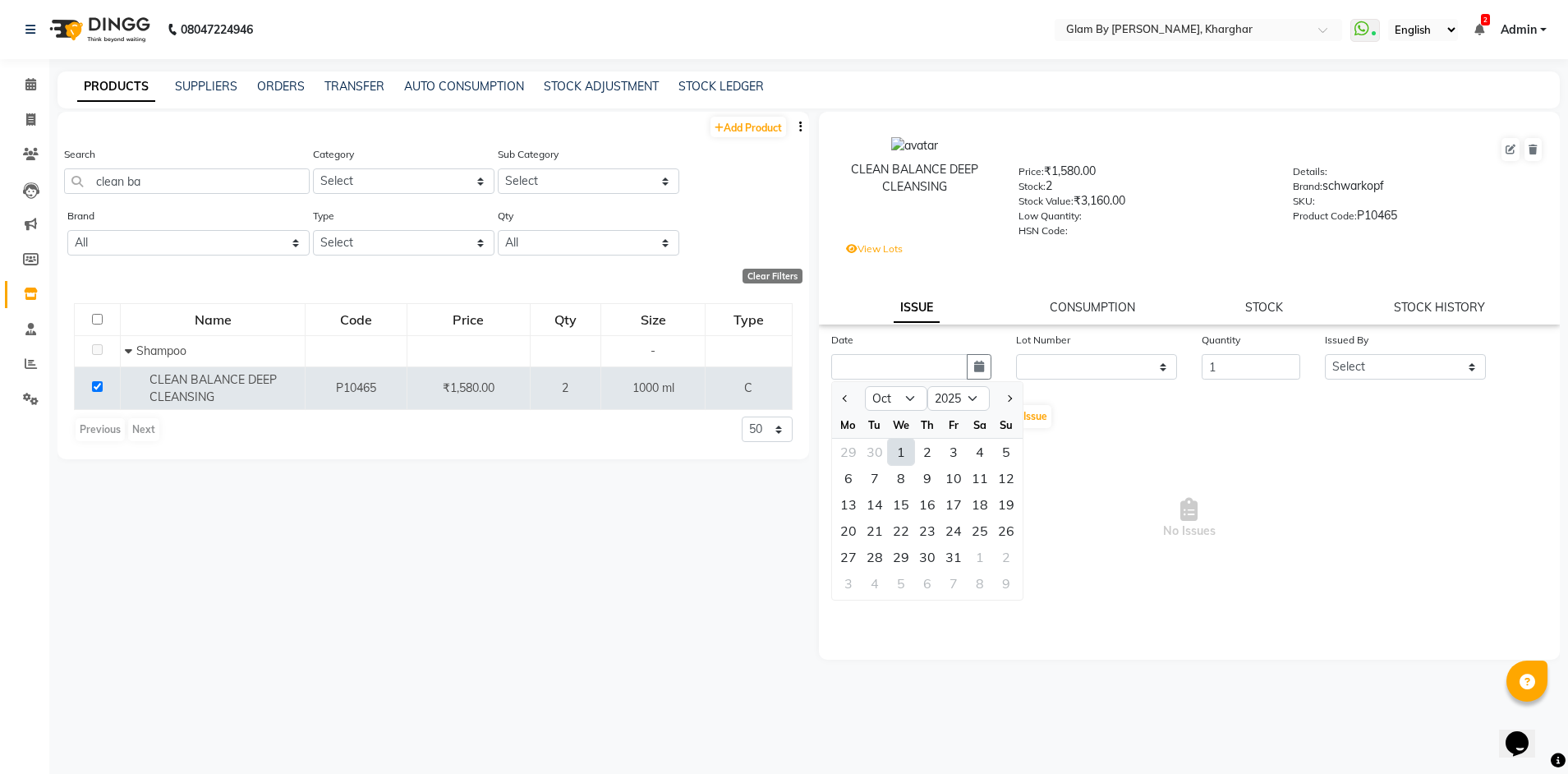
drag, startPoint x: 898, startPoint y: 458, endPoint x: 916, endPoint y: 448, distance: 20.6
click at [899, 457] on div "1" at bounding box center [900, 451] width 26 height 26
type input "01-10-2025"
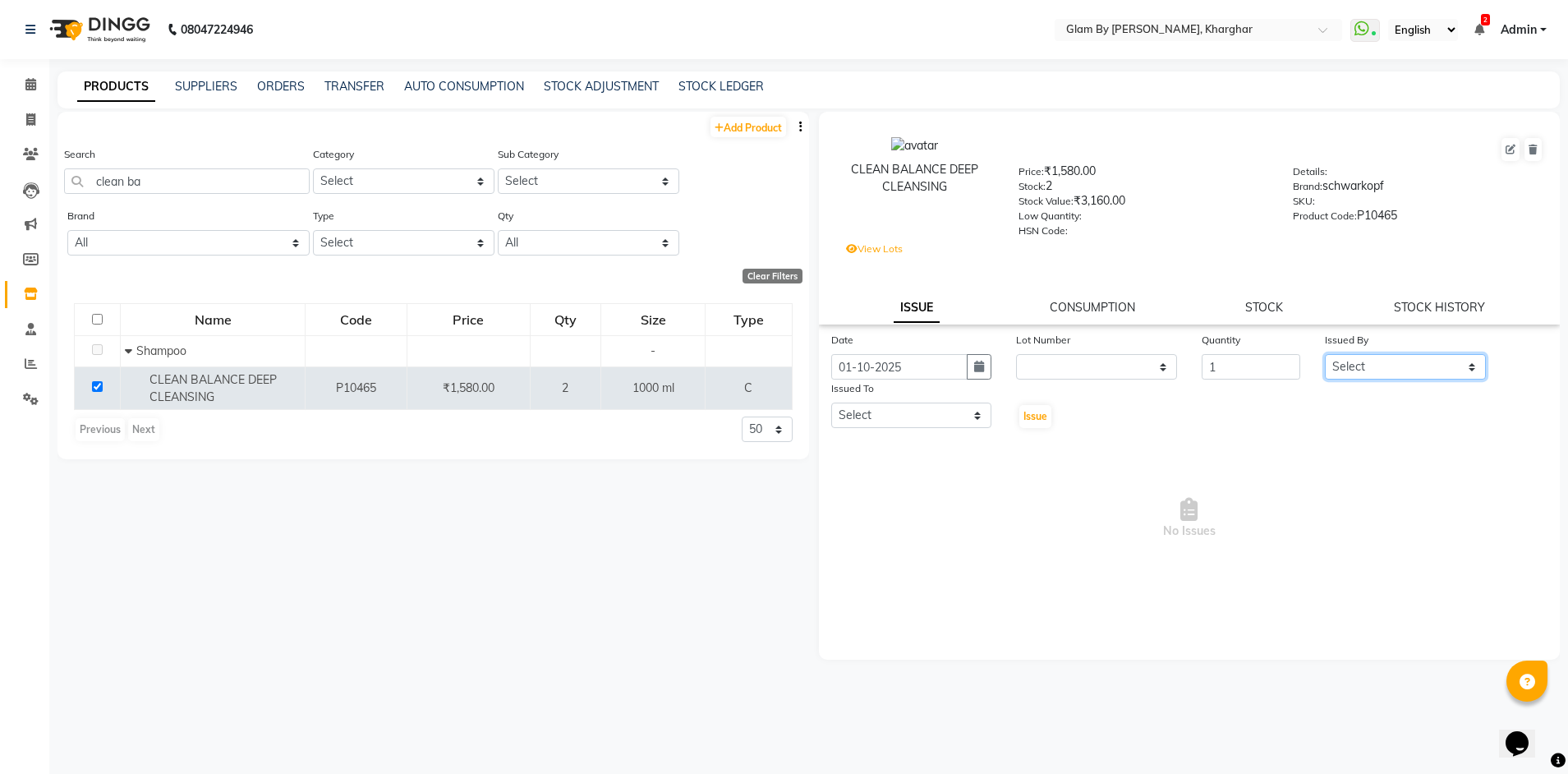
click at [1349, 372] on select "Select Ahsan Amandeep Avi deol kuldeep kaur (maneger) MARUL neetu pinky soni Po…" at bounding box center [1404, 367] width 161 height 25
select select "58001"
click at [1324, 354] on select "Select Ahsan Amandeep Avi deol kuldeep kaur (maneger) MARUL neetu pinky soni Po…" at bounding box center [1404, 367] width 161 height 25
click at [853, 414] on select "Select Ahsan Amandeep Avi deol kuldeep kaur (maneger) MARUL neetu pinky soni Po…" at bounding box center [911, 415] width 161 height 25
select select "52399"
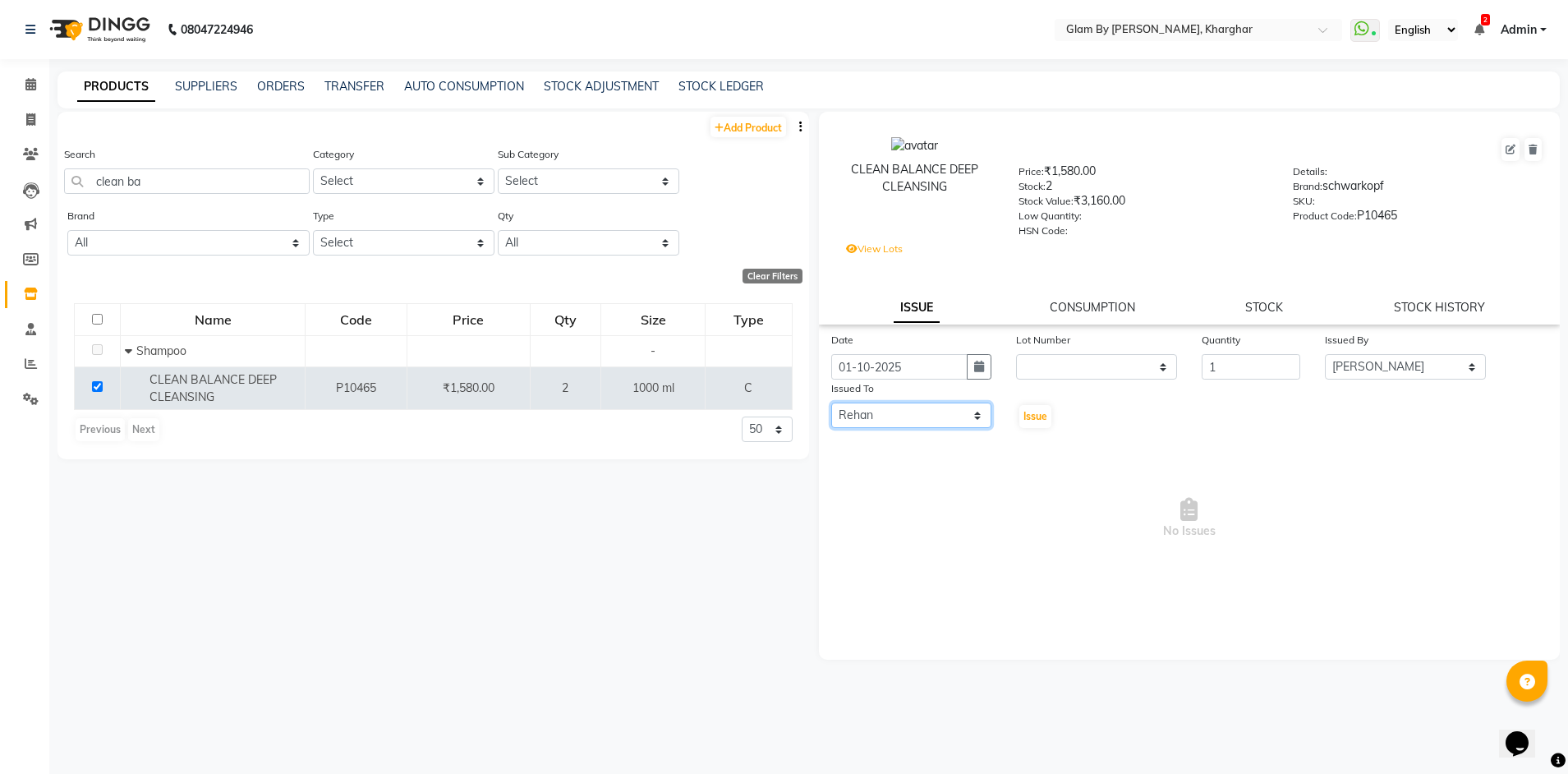
click at [831, 403] on select "Select Ahsan Amandeep Avi deol kuldeep kaur (maneger) MARUL neetu pinky soni Po…" at bounding box center [911, 415] width 161 height 25
click at [1030, 418] on span "Issue" at bounding box center [1035, 416] width 24 height 13
select select
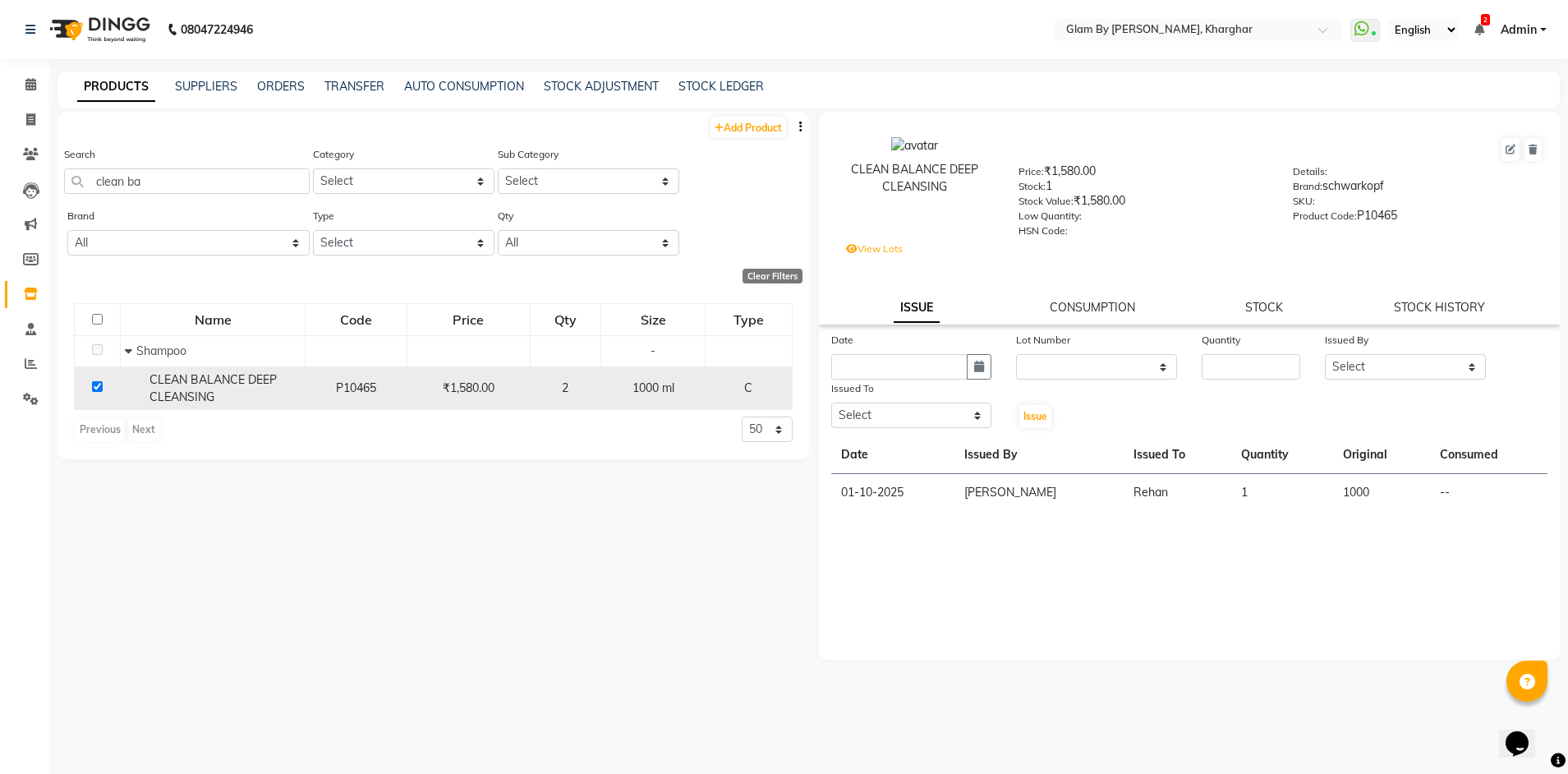
click at [100, 385] on input "checkbox" at bounding box center [97, 387] width 11 height 11
checkbox input "false"
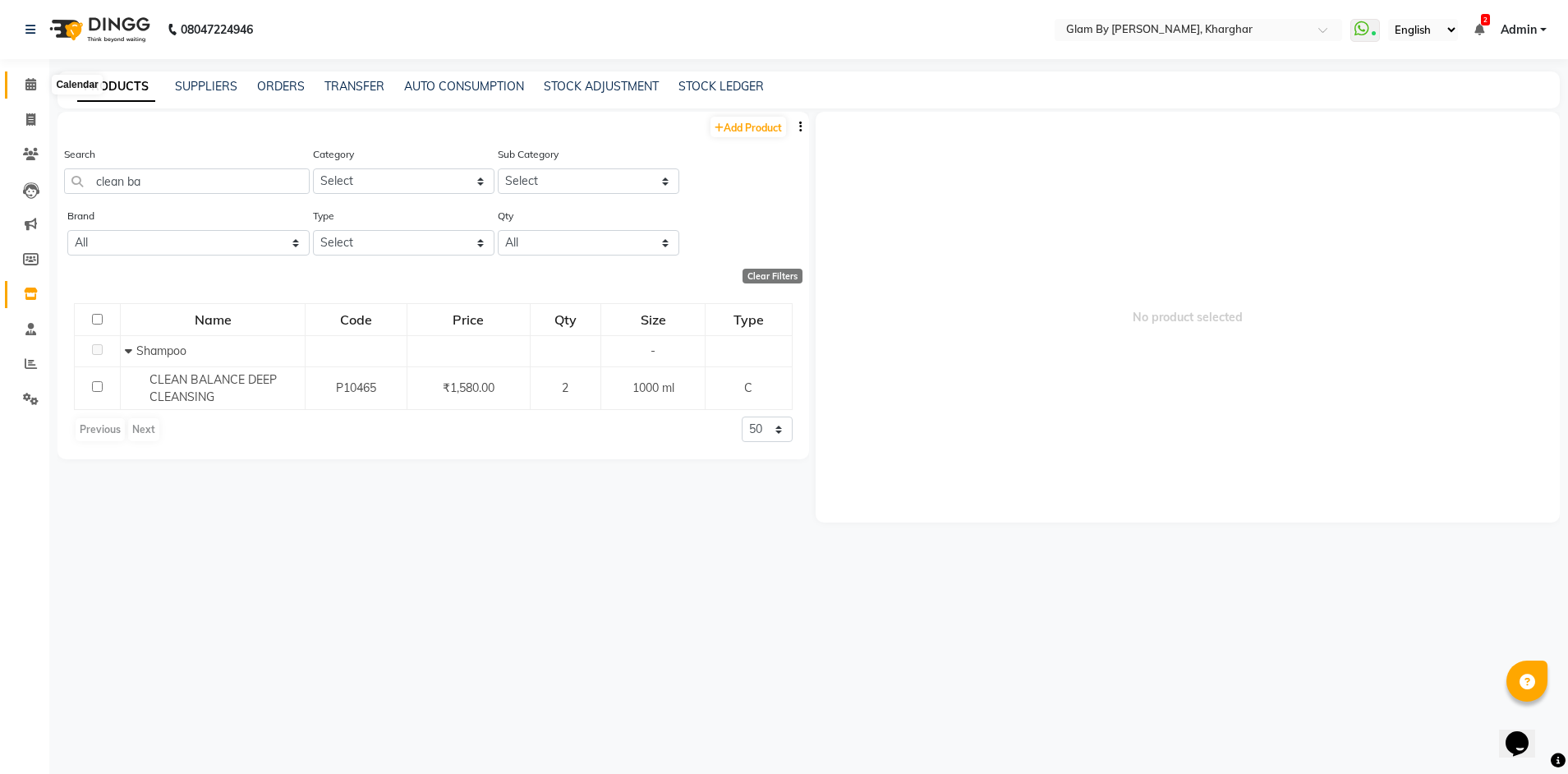
click at [31, 87] on icon at bounding box center [31, 85] width 11 height 13
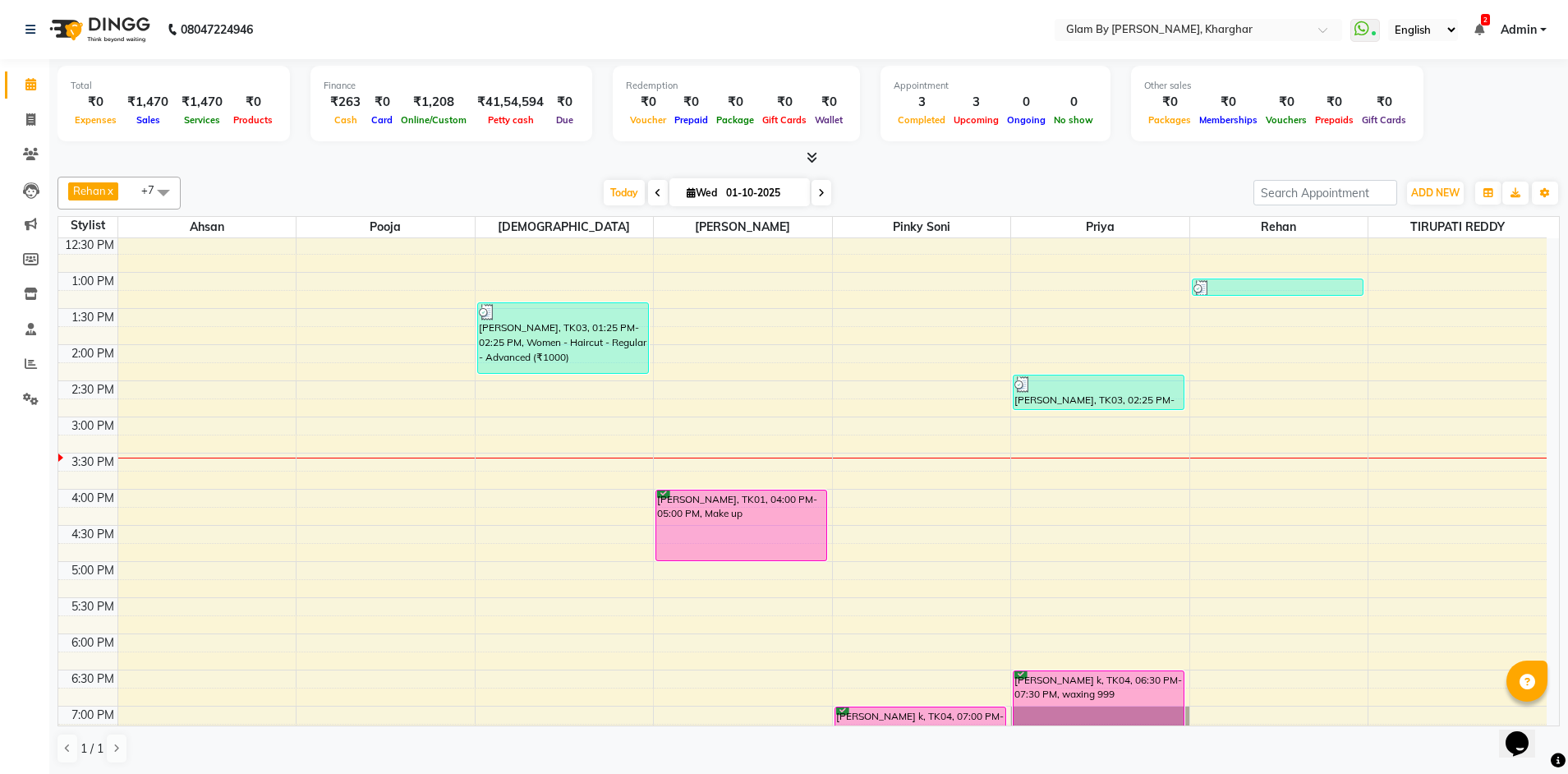
scroll to position [329, 0]
